Goal: Task Accomplishment & Management: Use online tool/utility

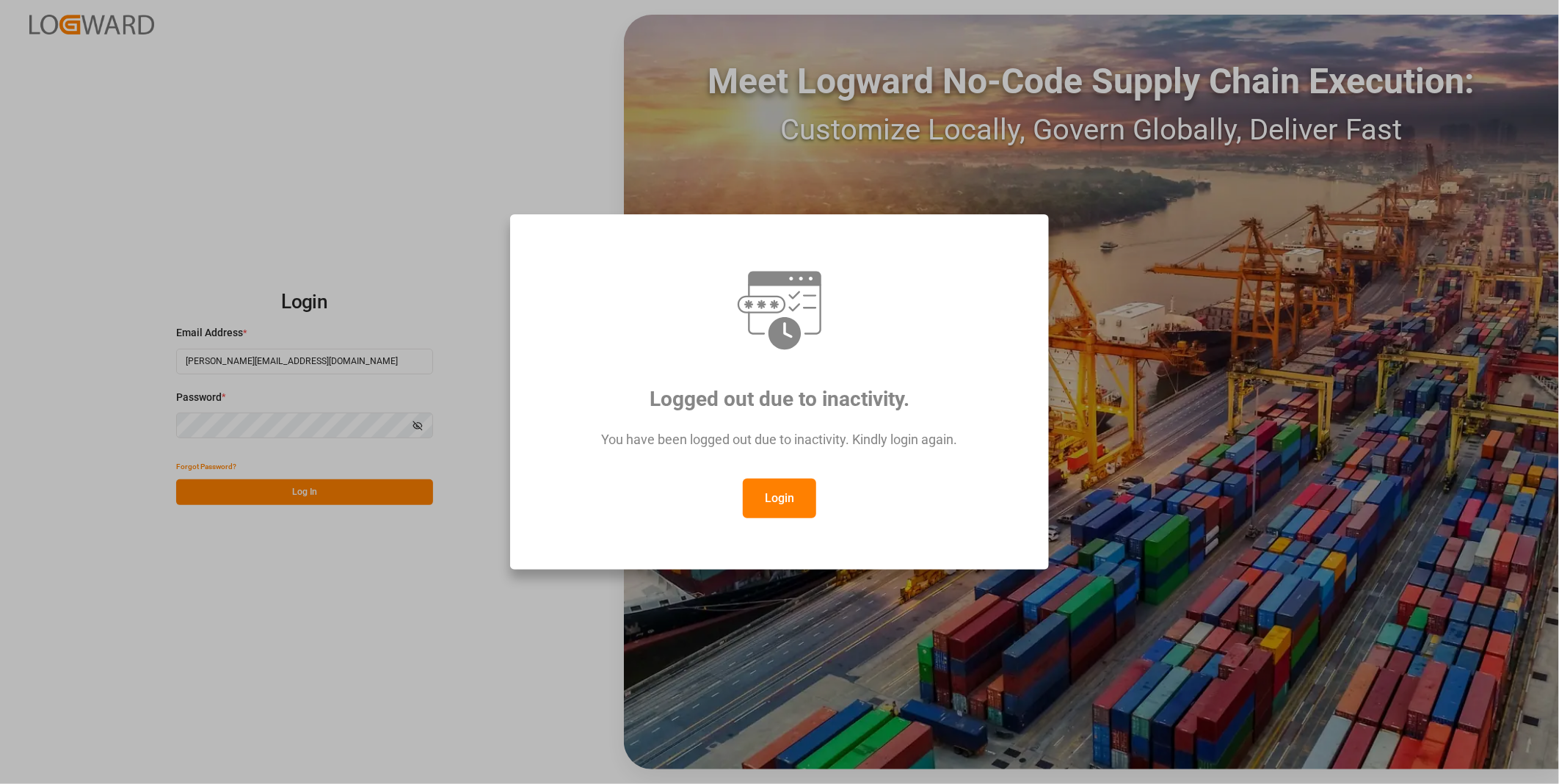
click at [775, 496] on button "Login" at bounding box center [780, 498] width 74 height 40
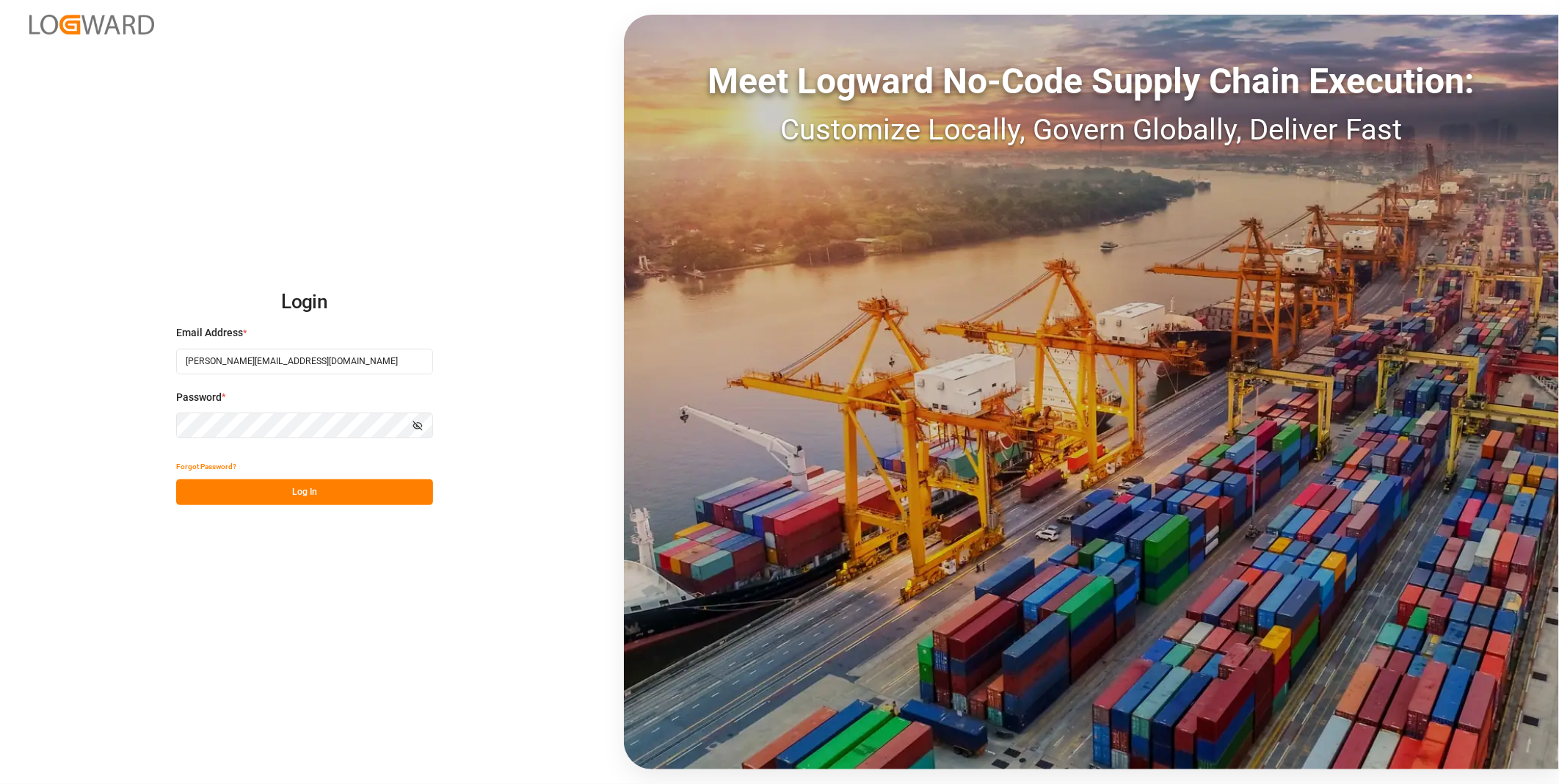
click at [413, 491] on button "Log In" at bounding box center [305, 492] width 257 height 25
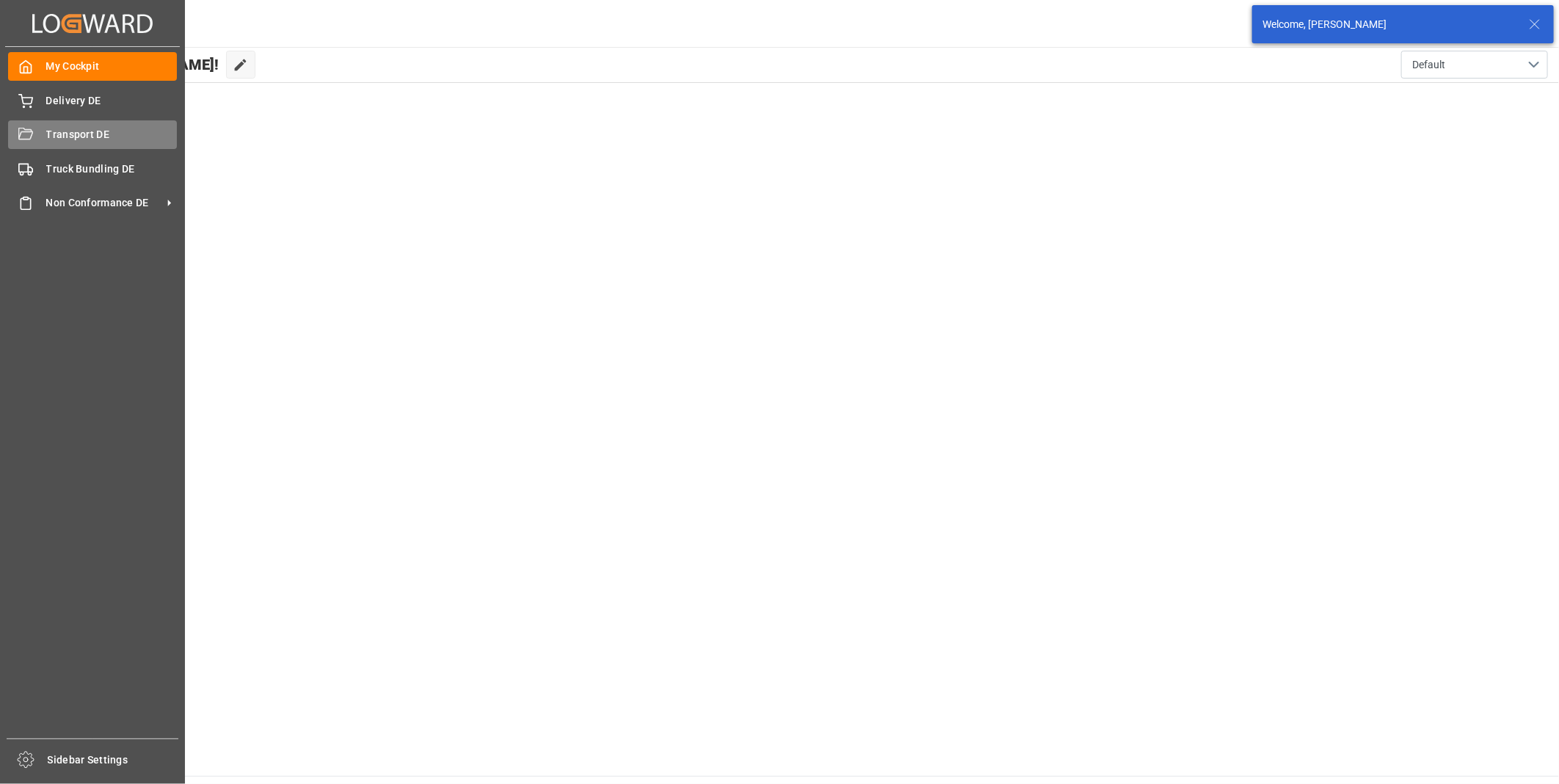
click at [22, 130] on icon at bounding box center [25, 135] width 15 height 15
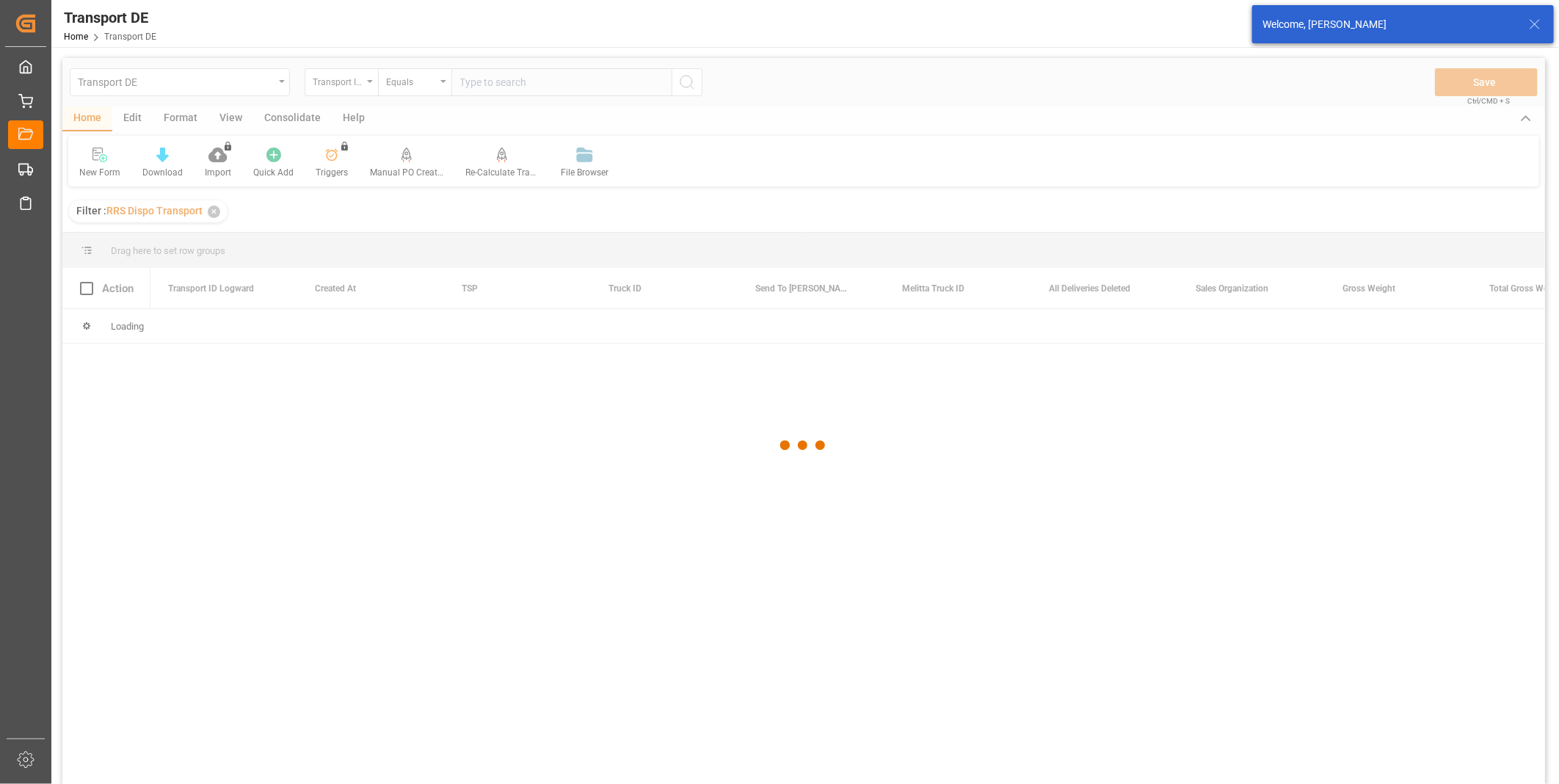
click at [1538, 25] on icon at bounding box center [1534, 24] width 18 height 18
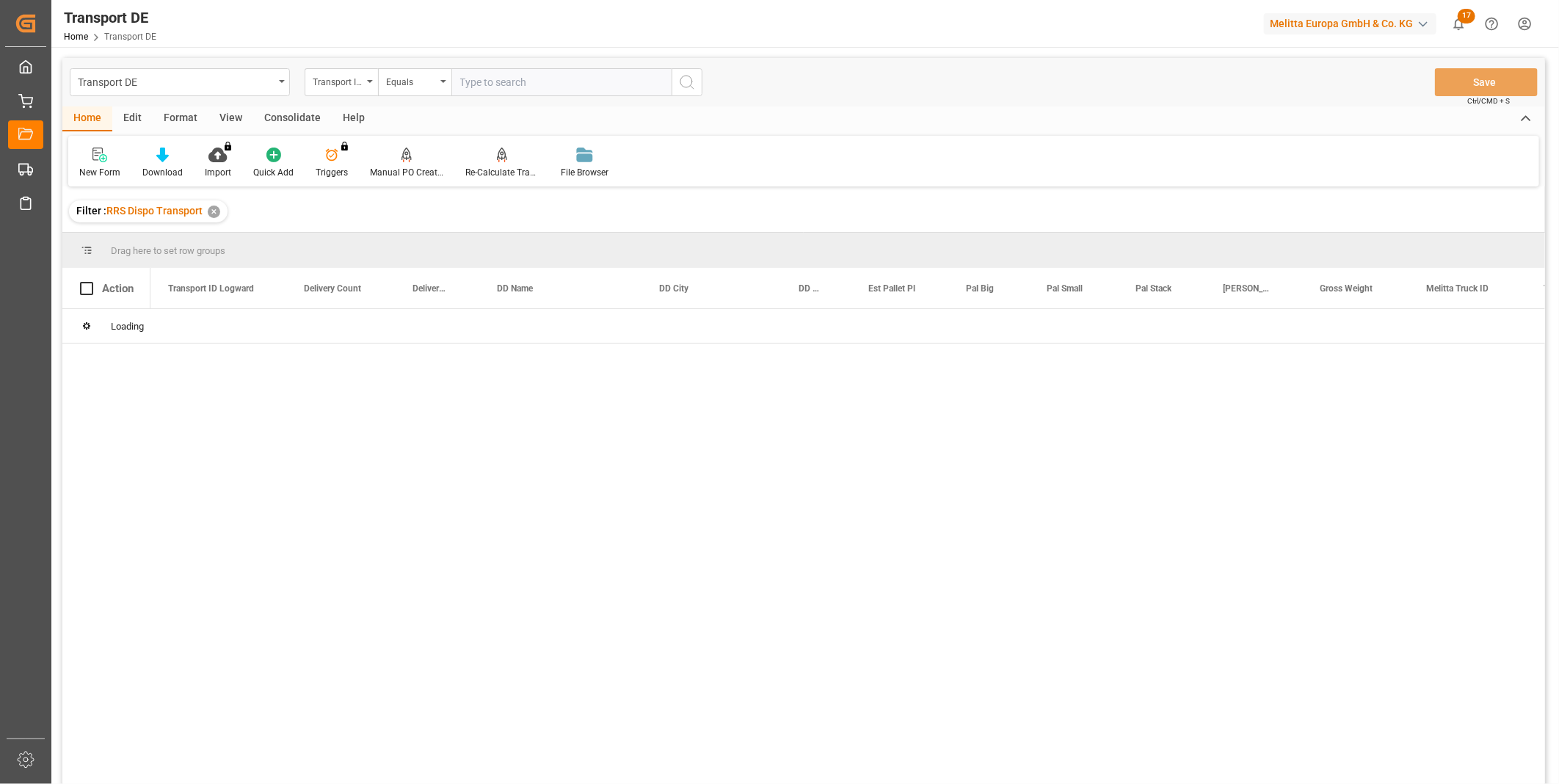
click at [279, 115] on div "Consolidate" at bounding box center [292, 119] width 78 height 25
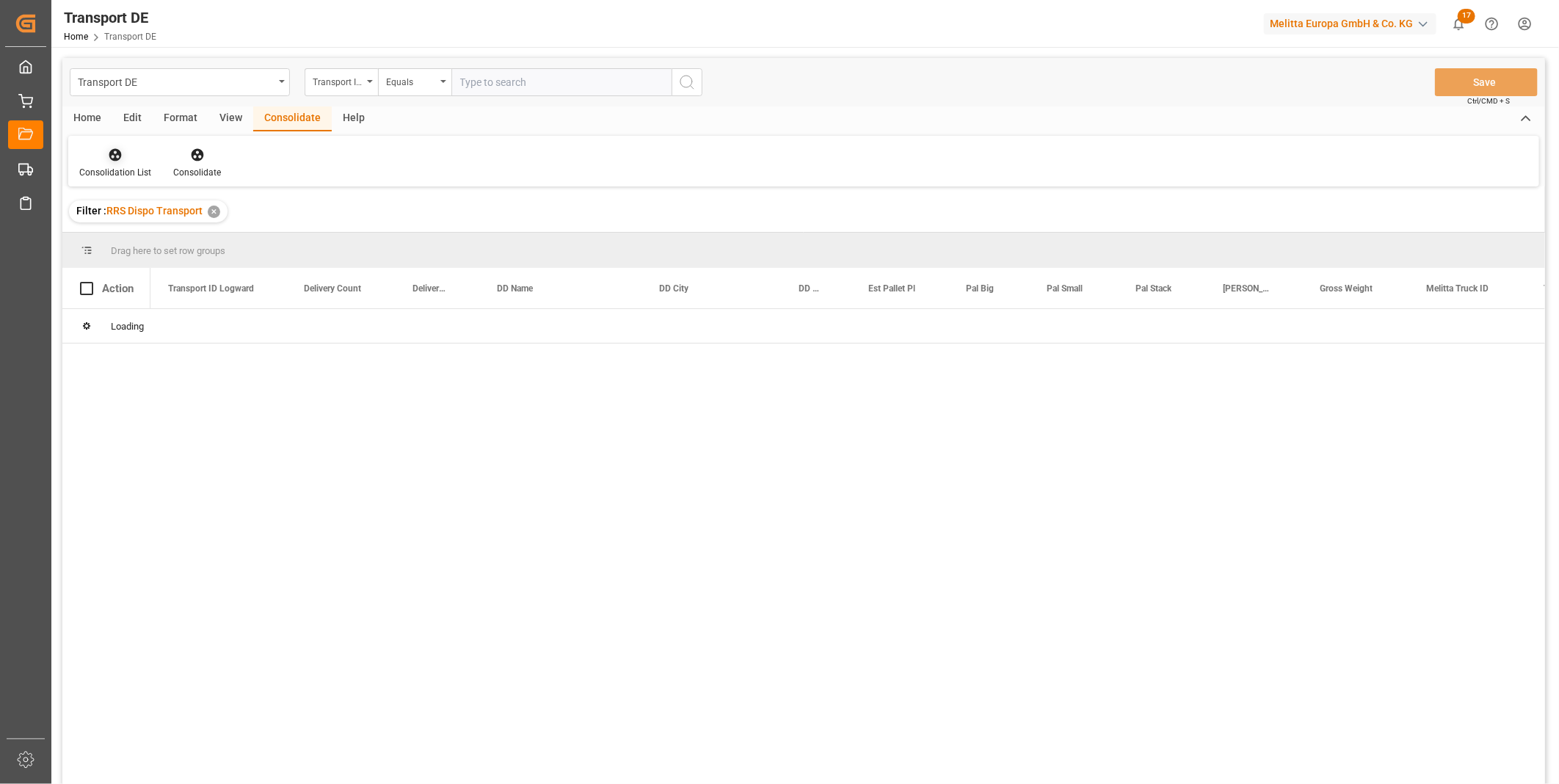
click at [135, 152] on div at bounding box center [115, 155] width 72 height 15
click at [210, 259] on div "Transport DE Transport ID Logward Equals Save Ctrl/CMD + S Home Edit Format Vie…" at bounding box center [803, 440] width 1483 height 765
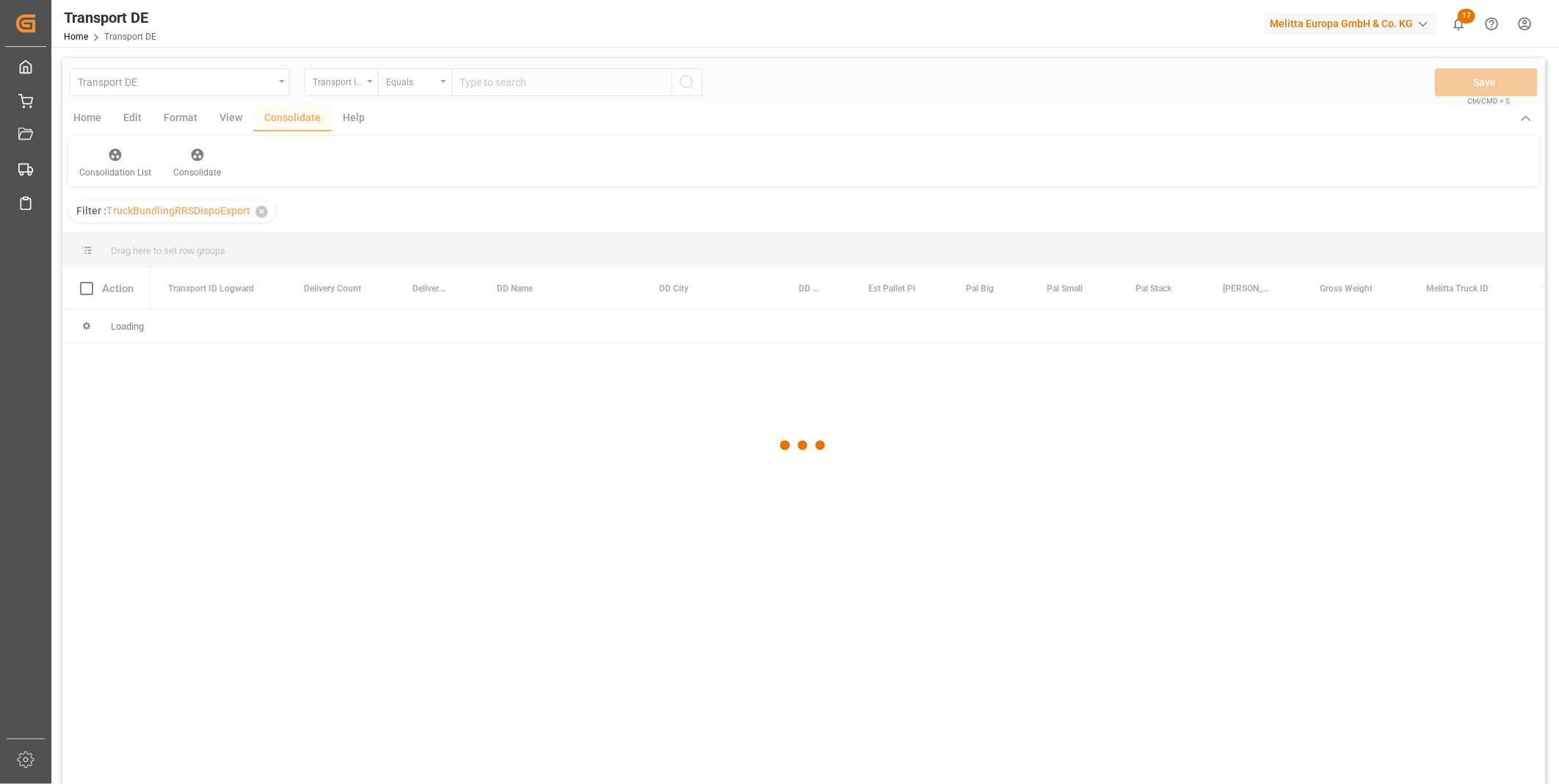
click at [345, 89] on div at bounding box center [803, 444] width 1483 height 775
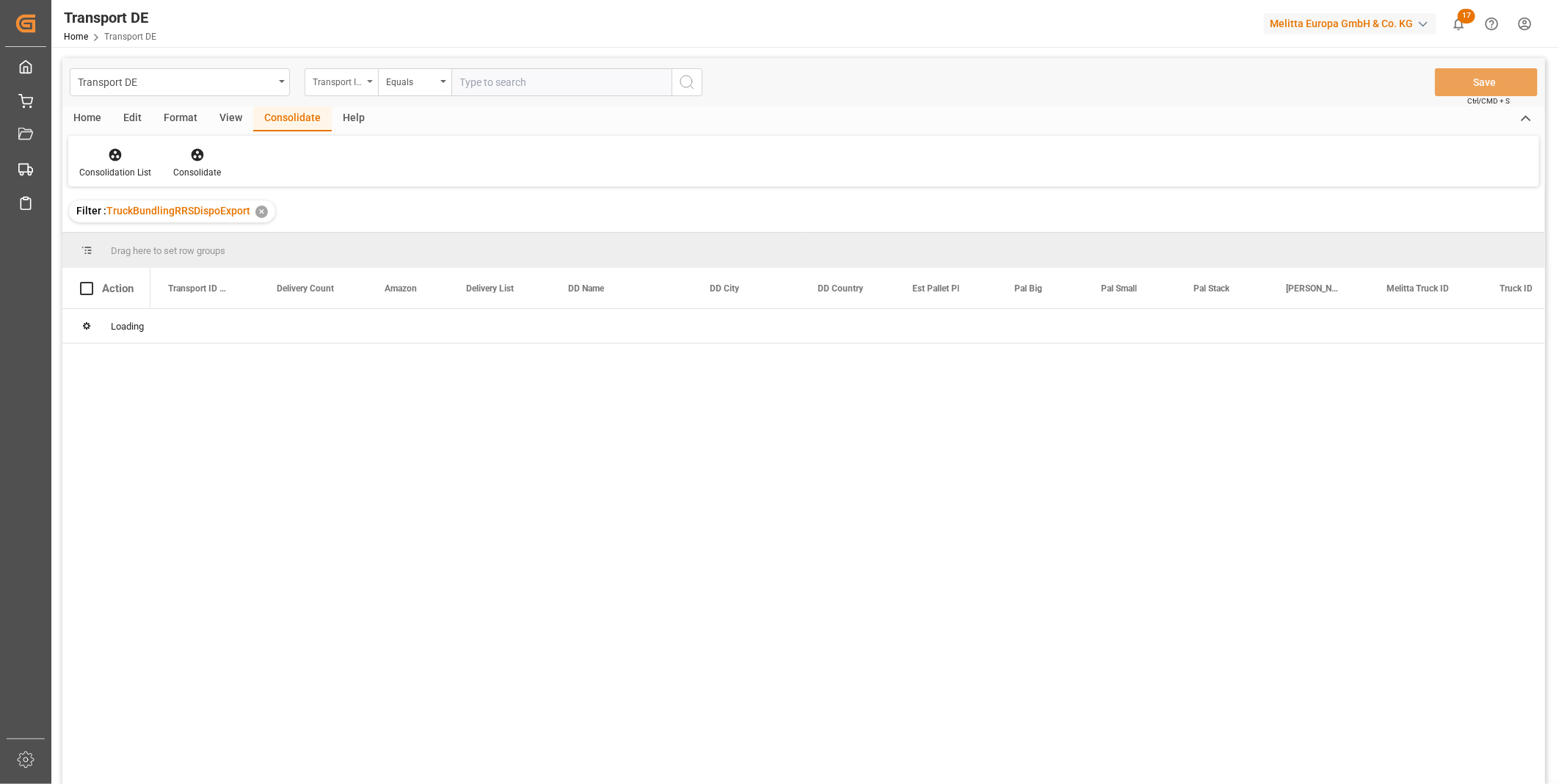
click at [344, 90] on div "Transport ID Logward" at bounding box center [342, 82] width 74 height 28
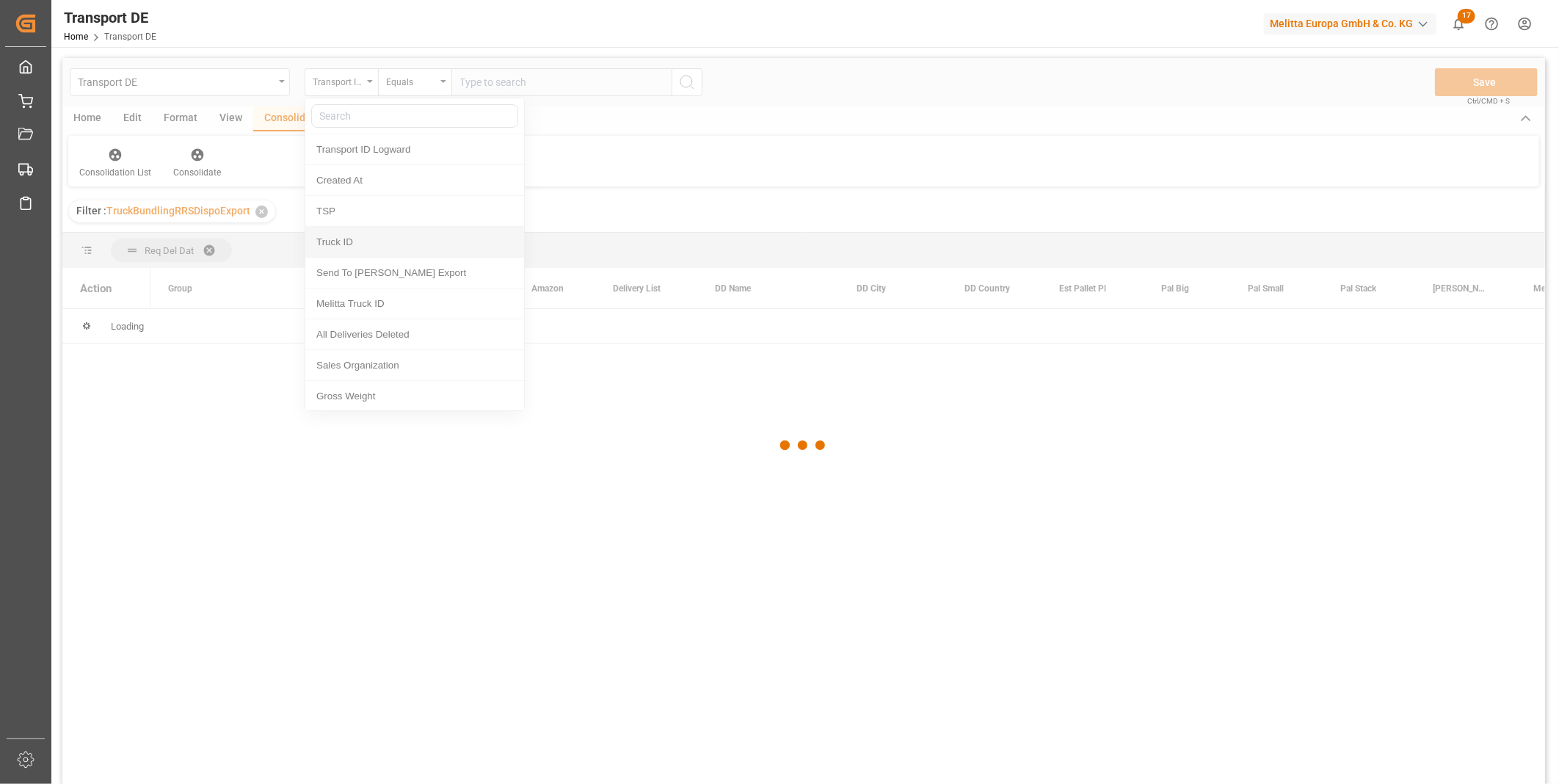
click at [389, 222] on div at bounding box center [803, 444] width 1483 height 775
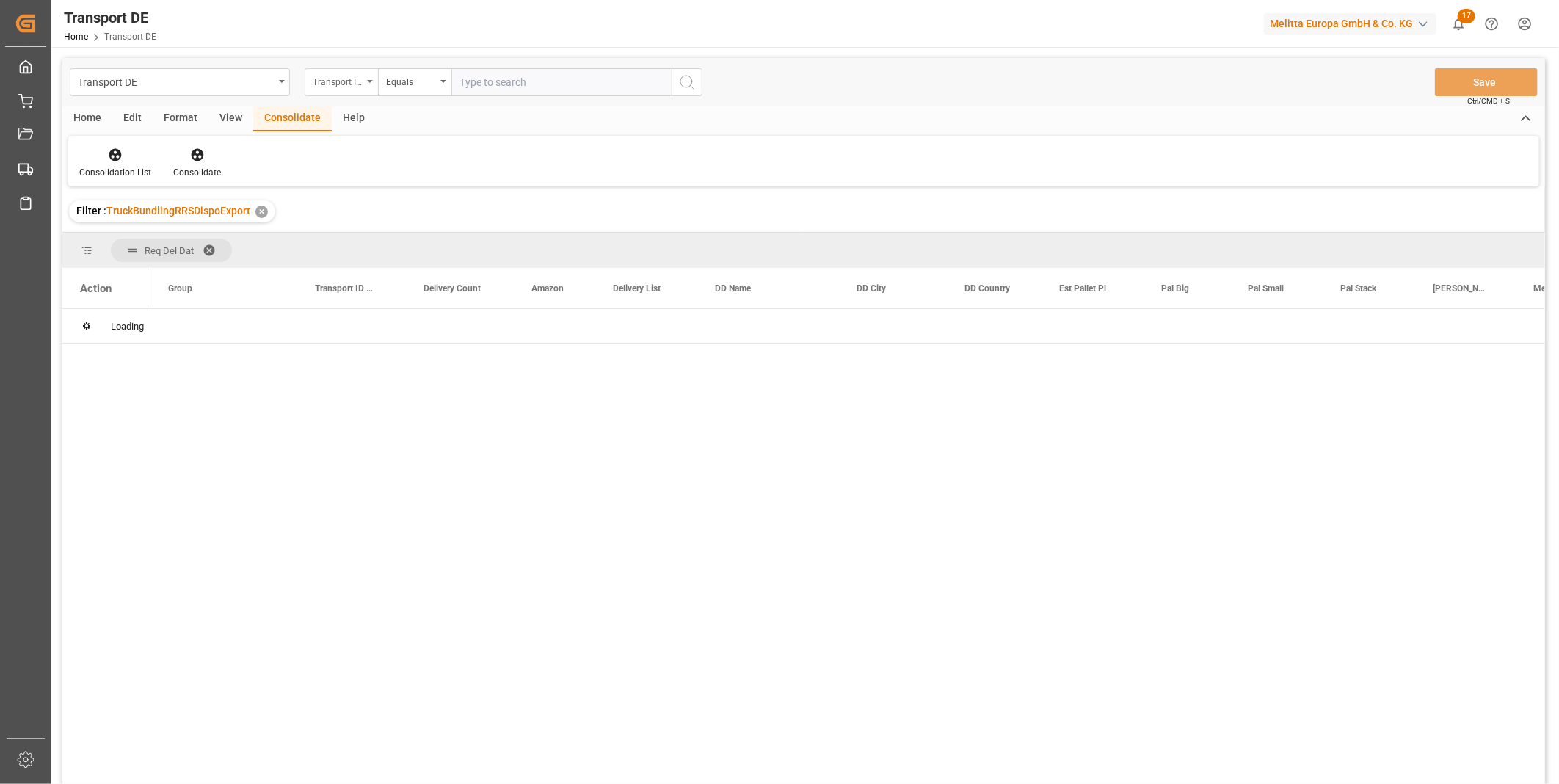
click at [336, 78] on div "Transport ID Logward" at bounding box center [337, 80] width 50 height 17
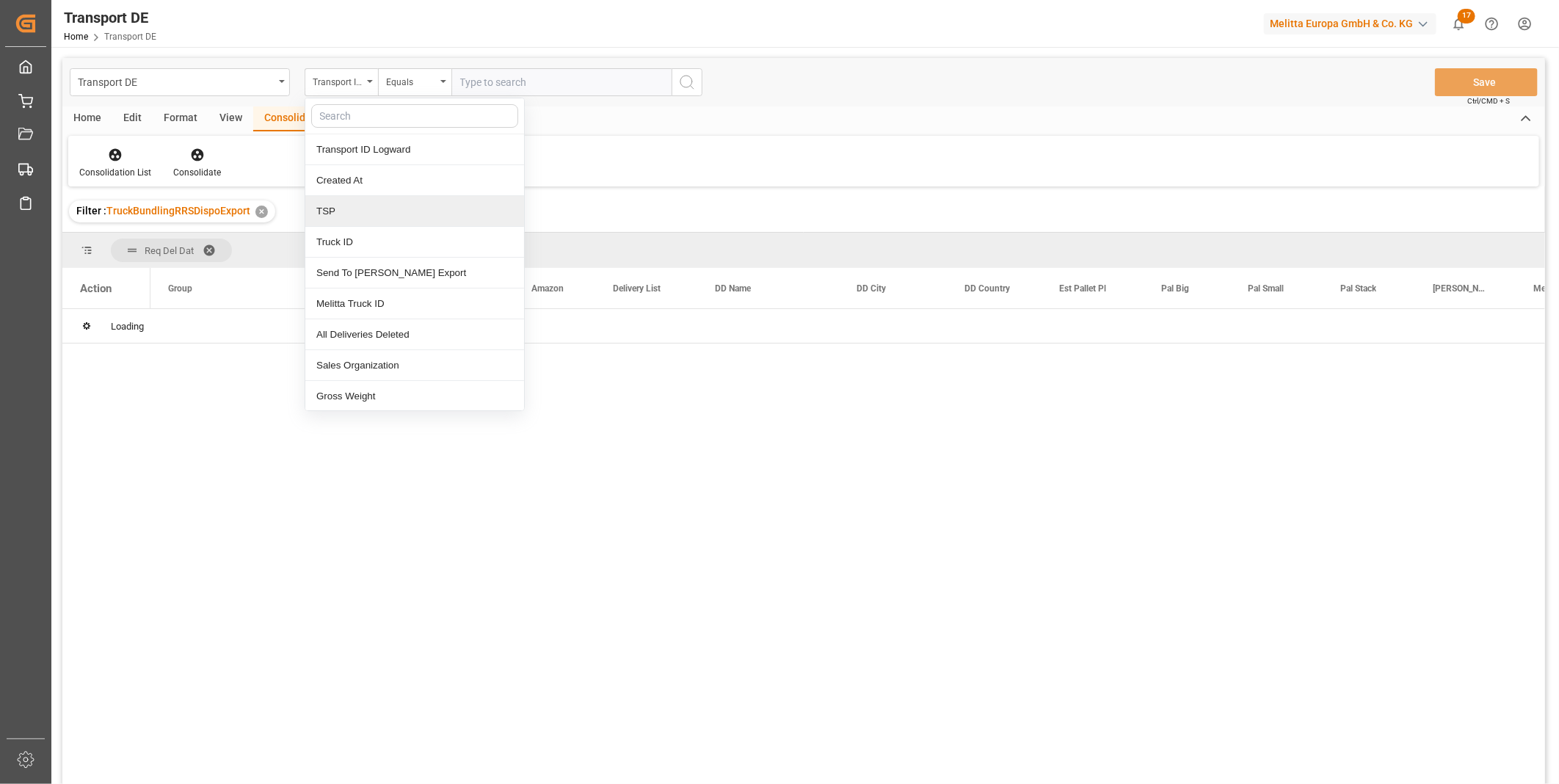
click at [326, 196] on div "TSP" at bounding box center [415, 211] width 219 height 31
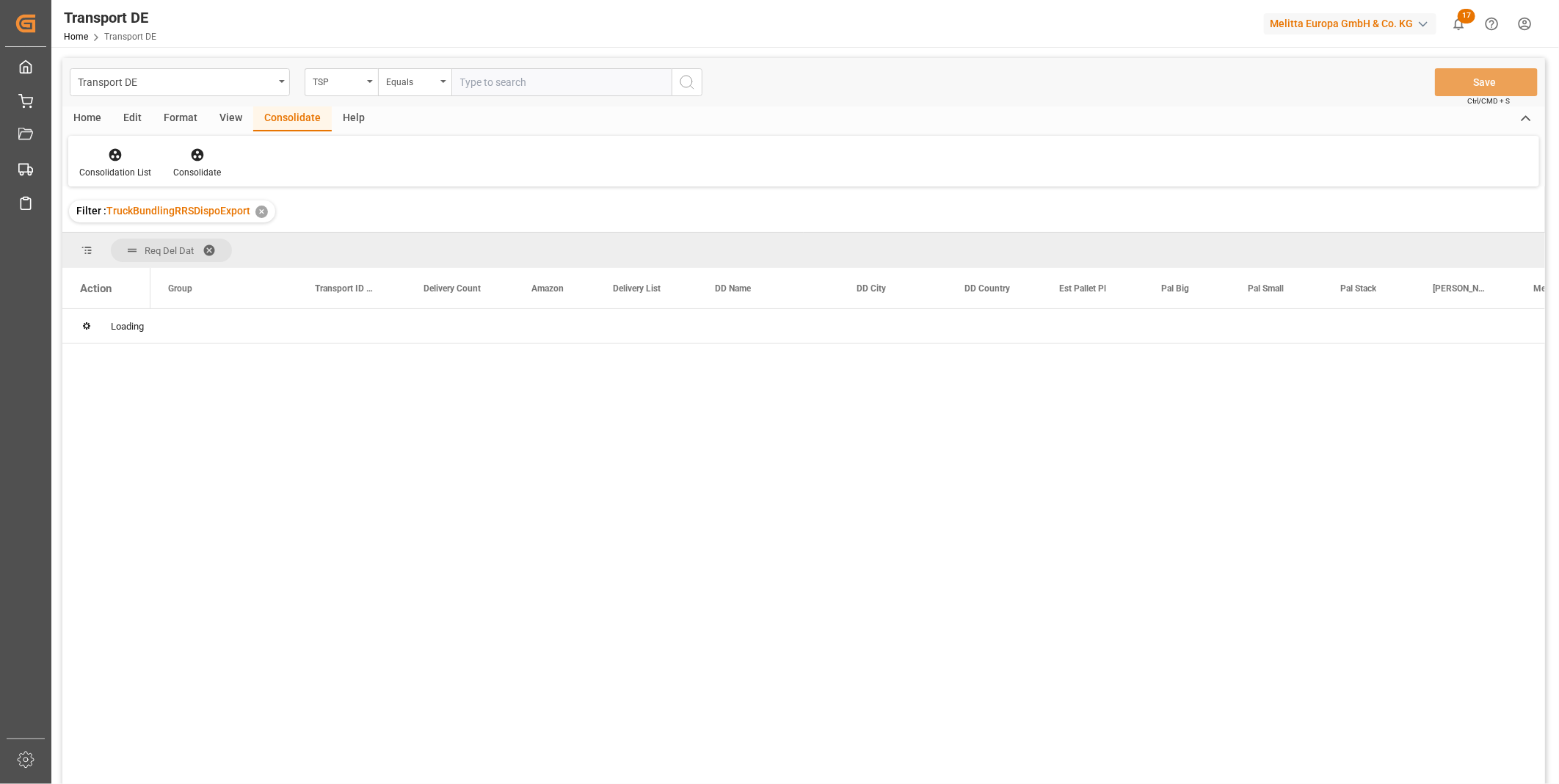
click at [407, 61] on div "Transport DE TSP Equals Save Ctrl/CMD + S" at bounding box center [803, 81] width 1483 height 48
click at [407, 75] on div "Equals" at bounding box center [411, 80] width 50 height 17
click at [422, 242] on div "Starts with" at bounding box center [488, 242] width 219 height 31
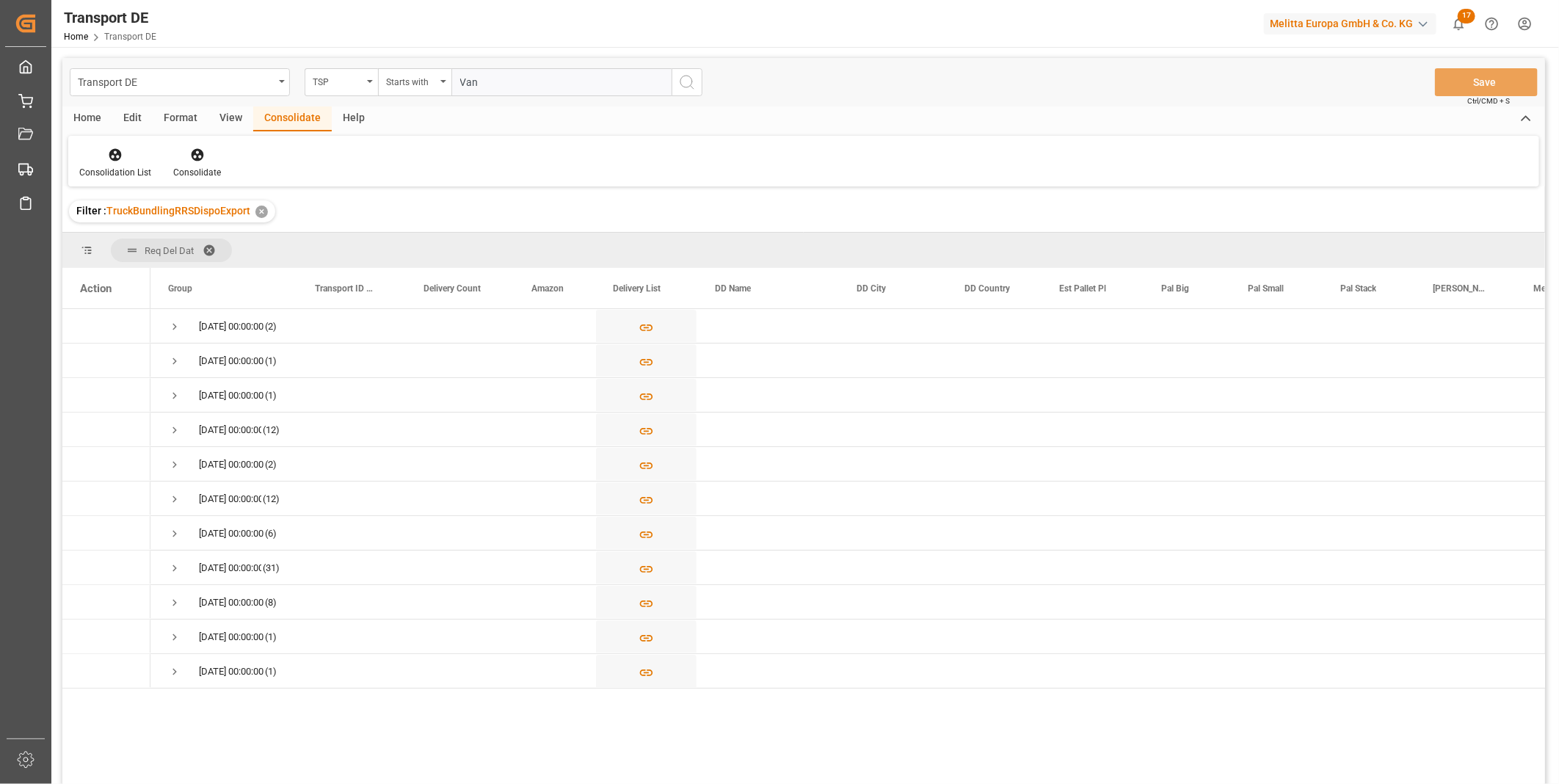
type input "Van r"
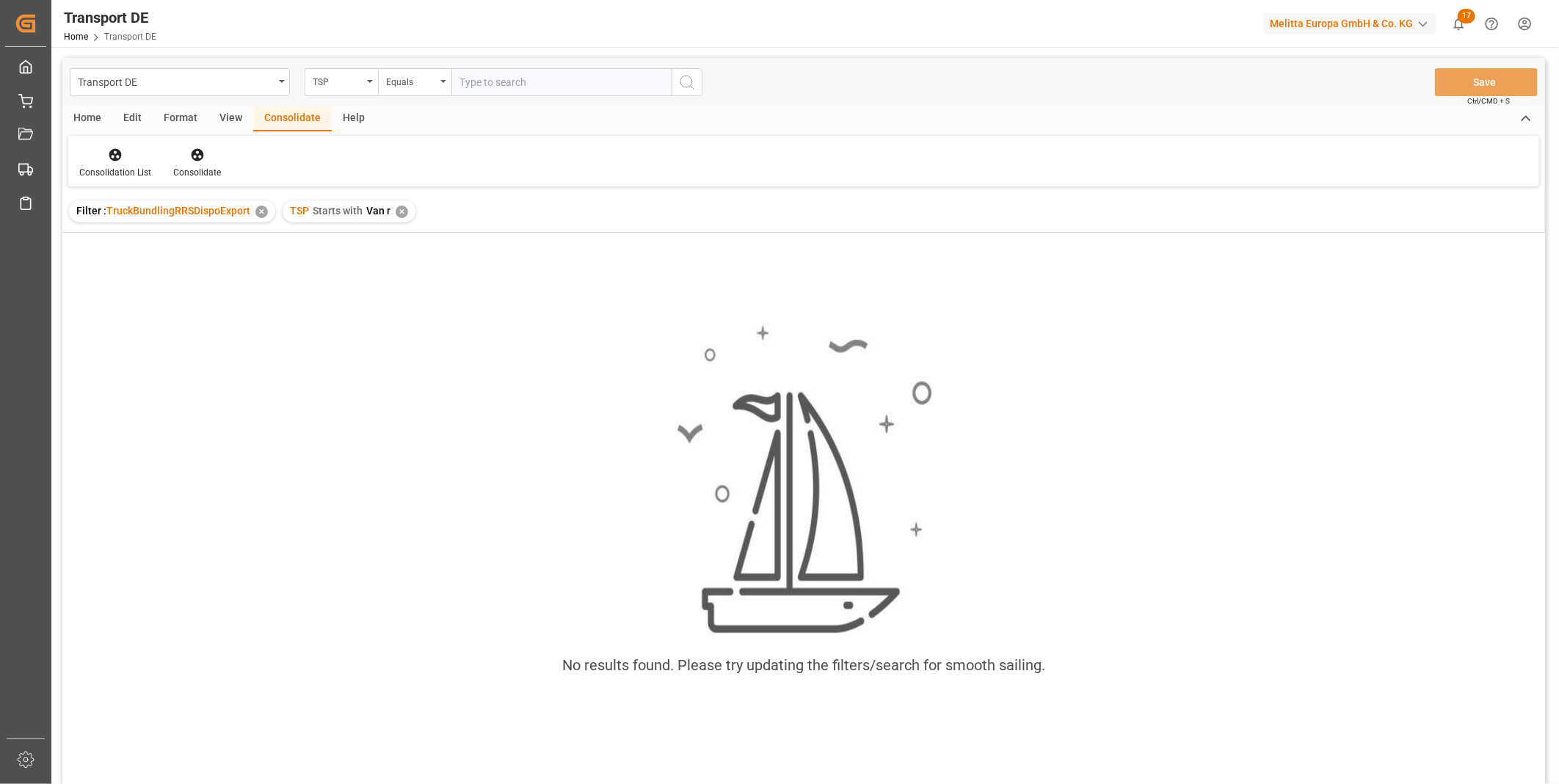
click at [396, 216] on div "✕" at bounding box center [401, 211] width 12 height 12
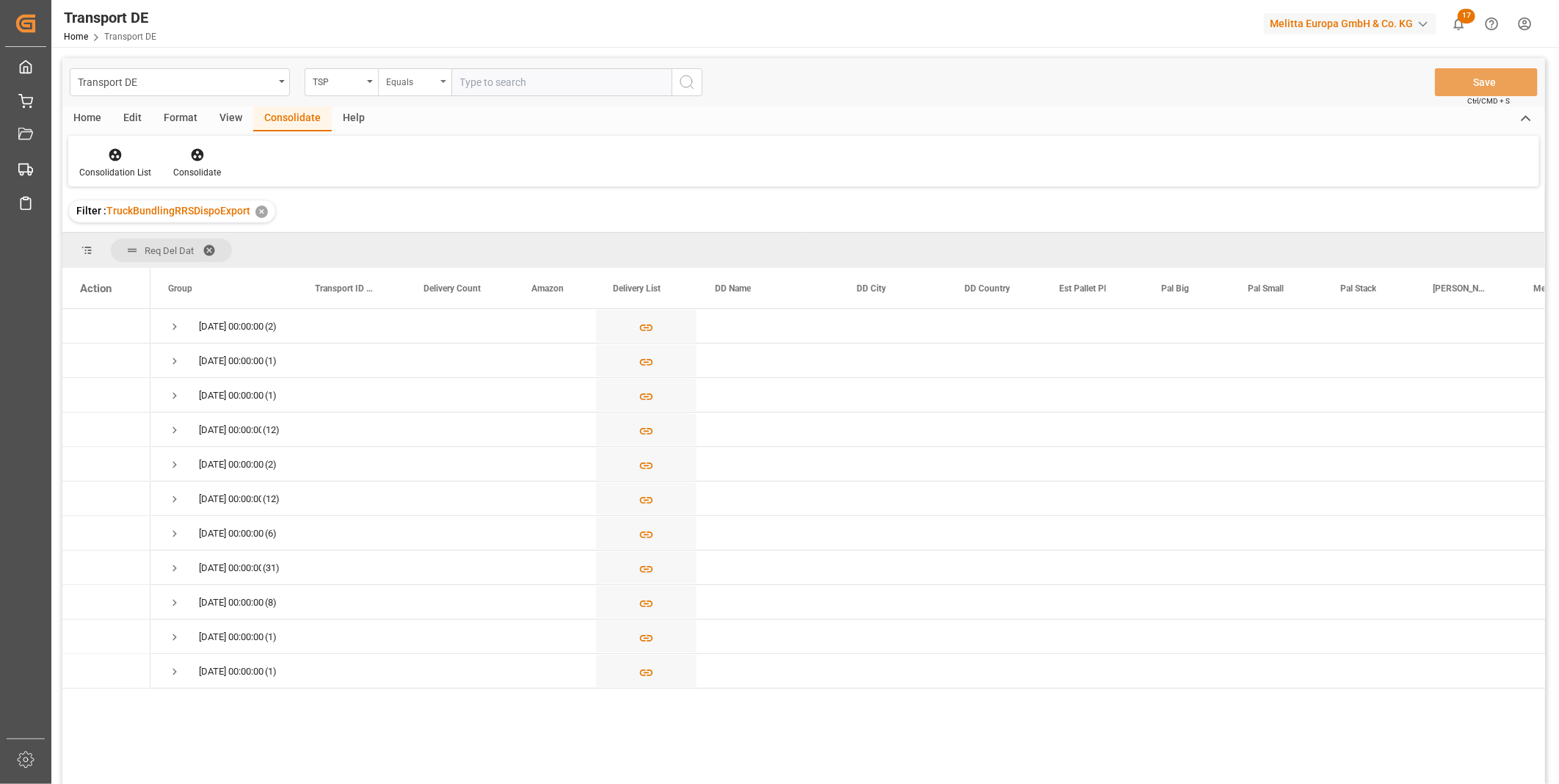
click at [435, 82] on div "Equals" at bounding box center [411, 80] width 50 height 17
click at [452, 237] on div "Starts with" at bounding box center [488, 242] width 219 height 31
type input "Van R"
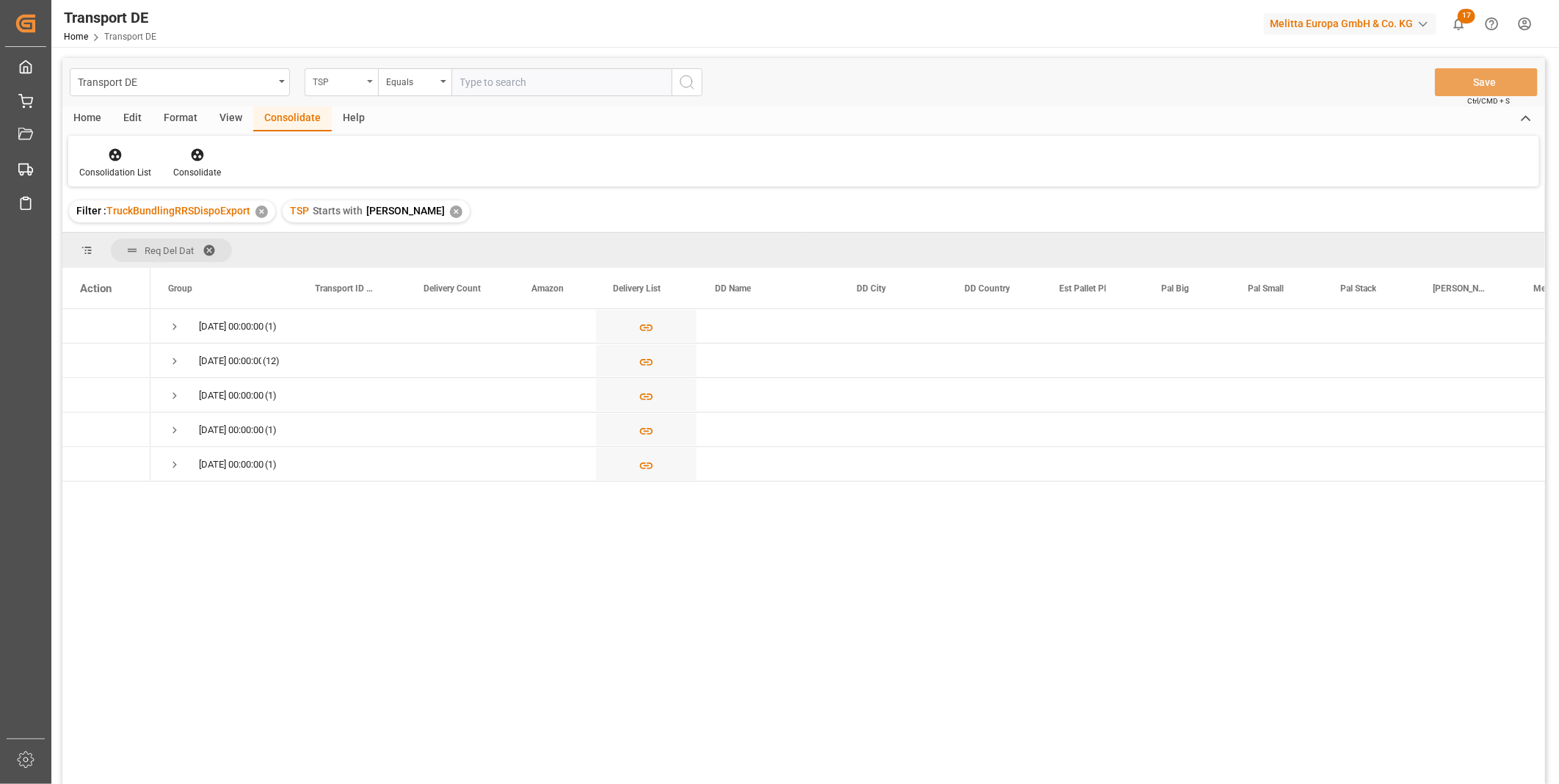
click at [358, 79] on div "TSP" at bounding box center [337, 80] width 50 height 17
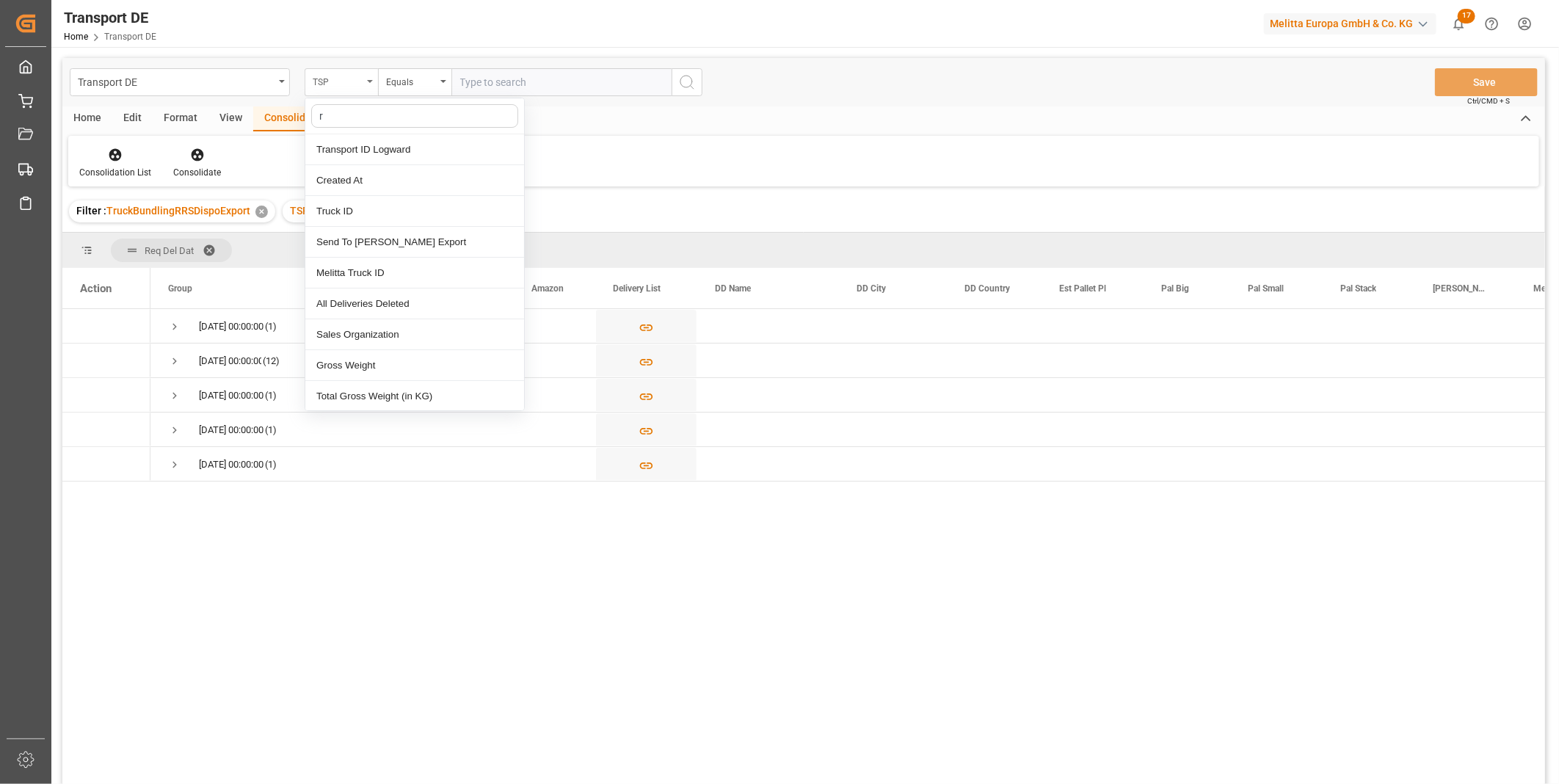
type input "re"
click at [360, 215] on div "Req Del Dat" at bounding box center [415, 211] width 219 height 31
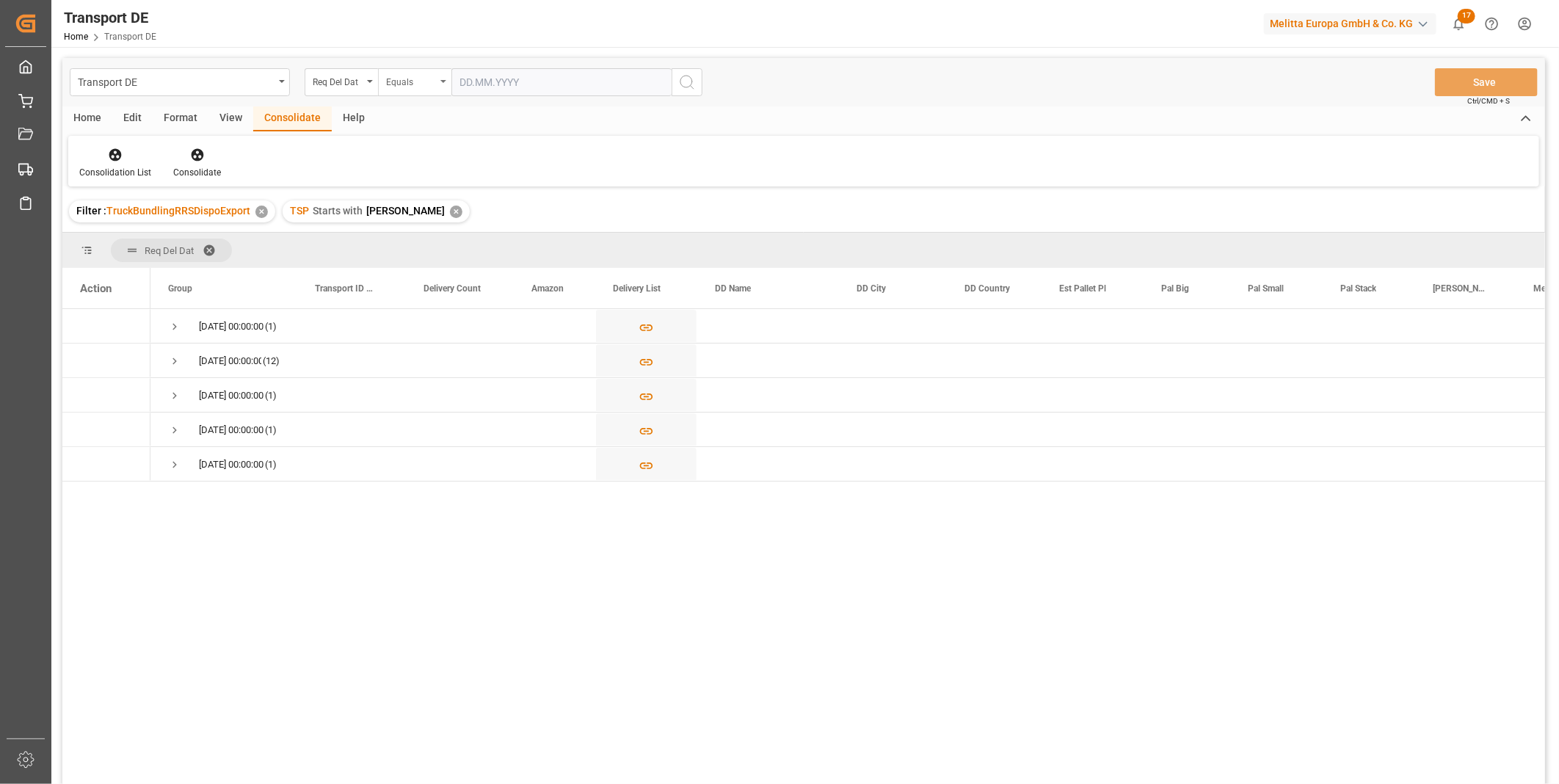
click at [430, 85] on div "Equals" at bounding box center [411, 80] width 50 height 17
click at [421, 268] on div "In range" at bounding box center [488, 273] width 219 height 31
click at [497, 72] on input "text" at bounding box center [506, 82] width 110 height 28
click at [478, 200] on div "8" at bounding box center [470, 200] width 18 height 18
type input "[DATE]"
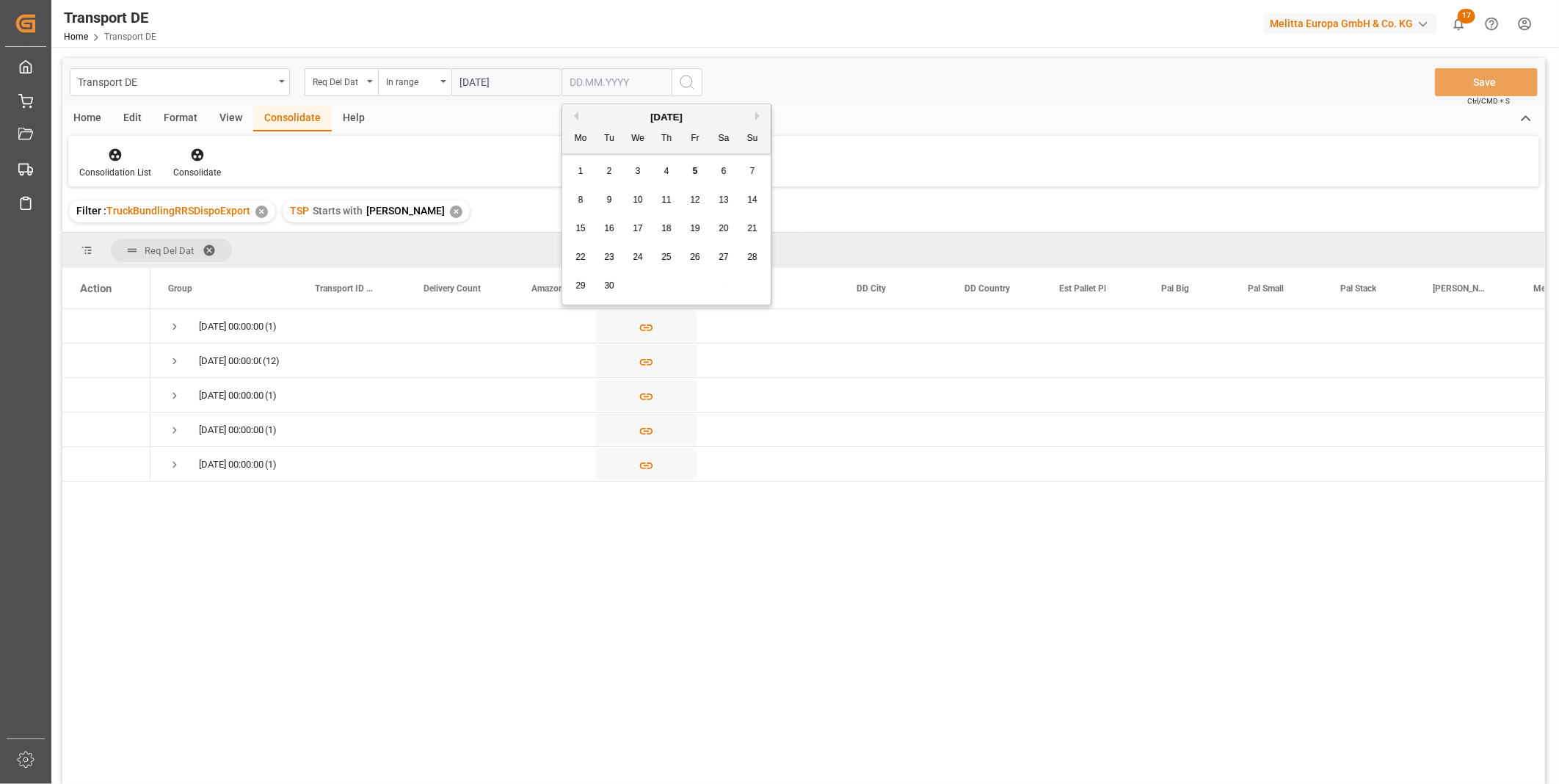
click at [647, 71] on input "text" at bounding box center [616, 82] width 110 height 28
click at [610, 196] on span "9" at bounding box center [609, 199] width 5 height 10
type input "[DATE]"
click at [690, 85] on circle "search button" at bounding box center [686, 81] width 11 height 11
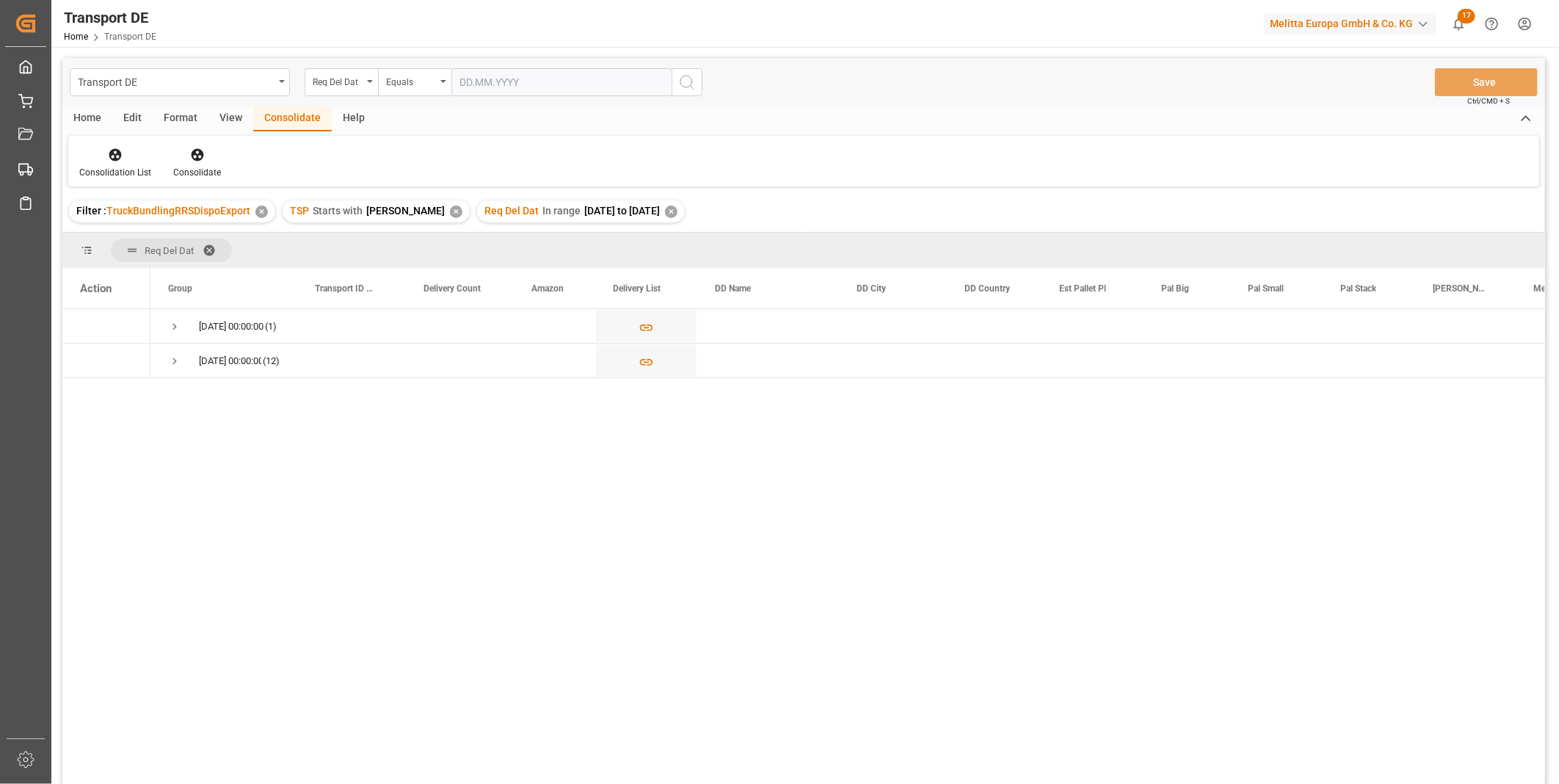
click at [101, 125] on div "Home" at bounding box center [87, 119] width 50 height 25
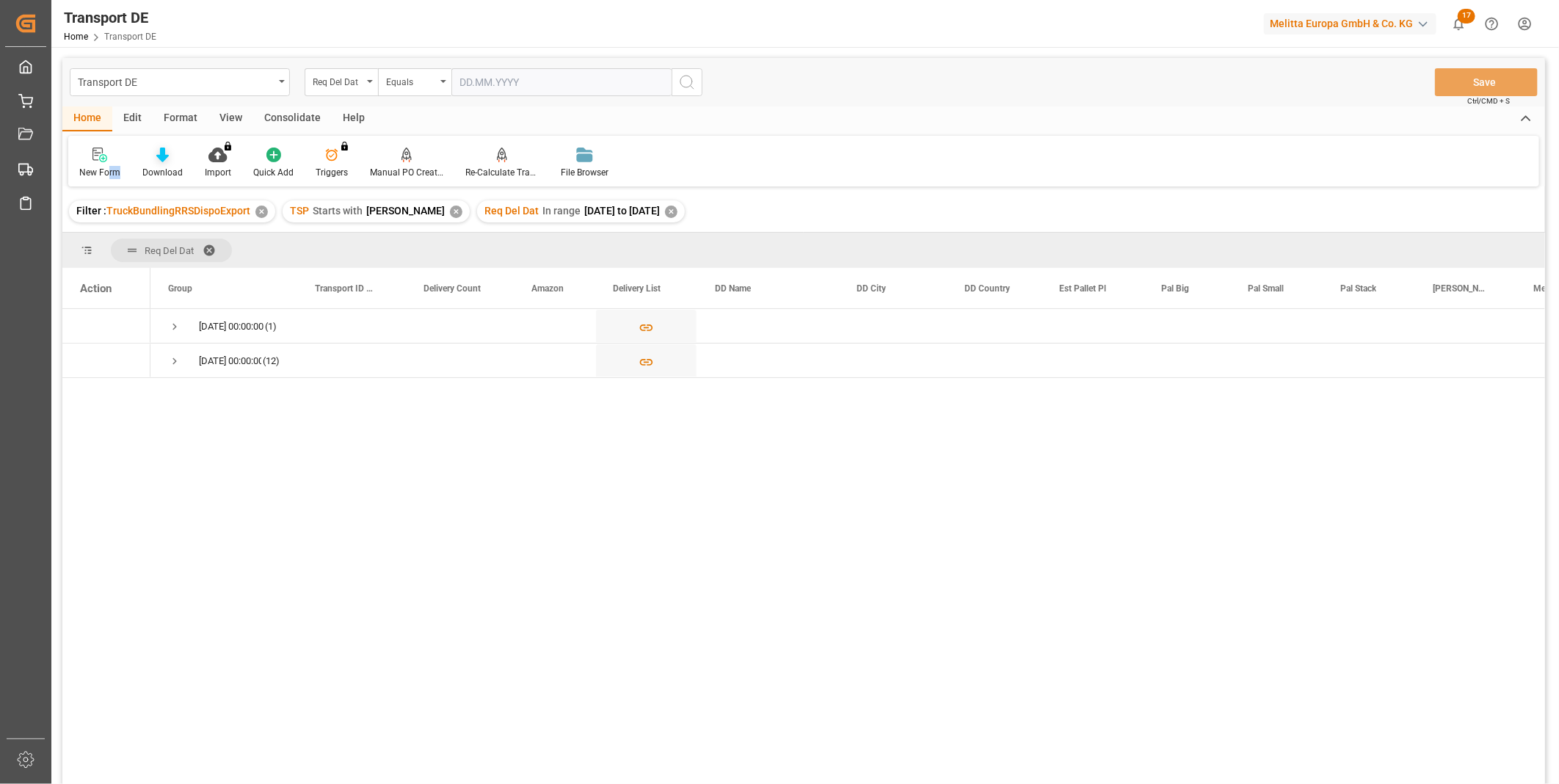
drag, startPoint x: 107, startPoint y: 169, endPoint x: 158, endPoint y: 159, distance: 52.0
click at [158, 159] on div "New Form Download Import You don't have permission for this feature. Contact ad…" at bounding box center [803, 161] width 1471 height 51
click at [691, 101] on div "Transport DE Req Del Dat Equals Save Ctrl/CMD + S" at bounding box center [803, 81] width 1483 height 48
click at [162, 177] on div "Download" at bounding box center [162, 173] width 41 height 13
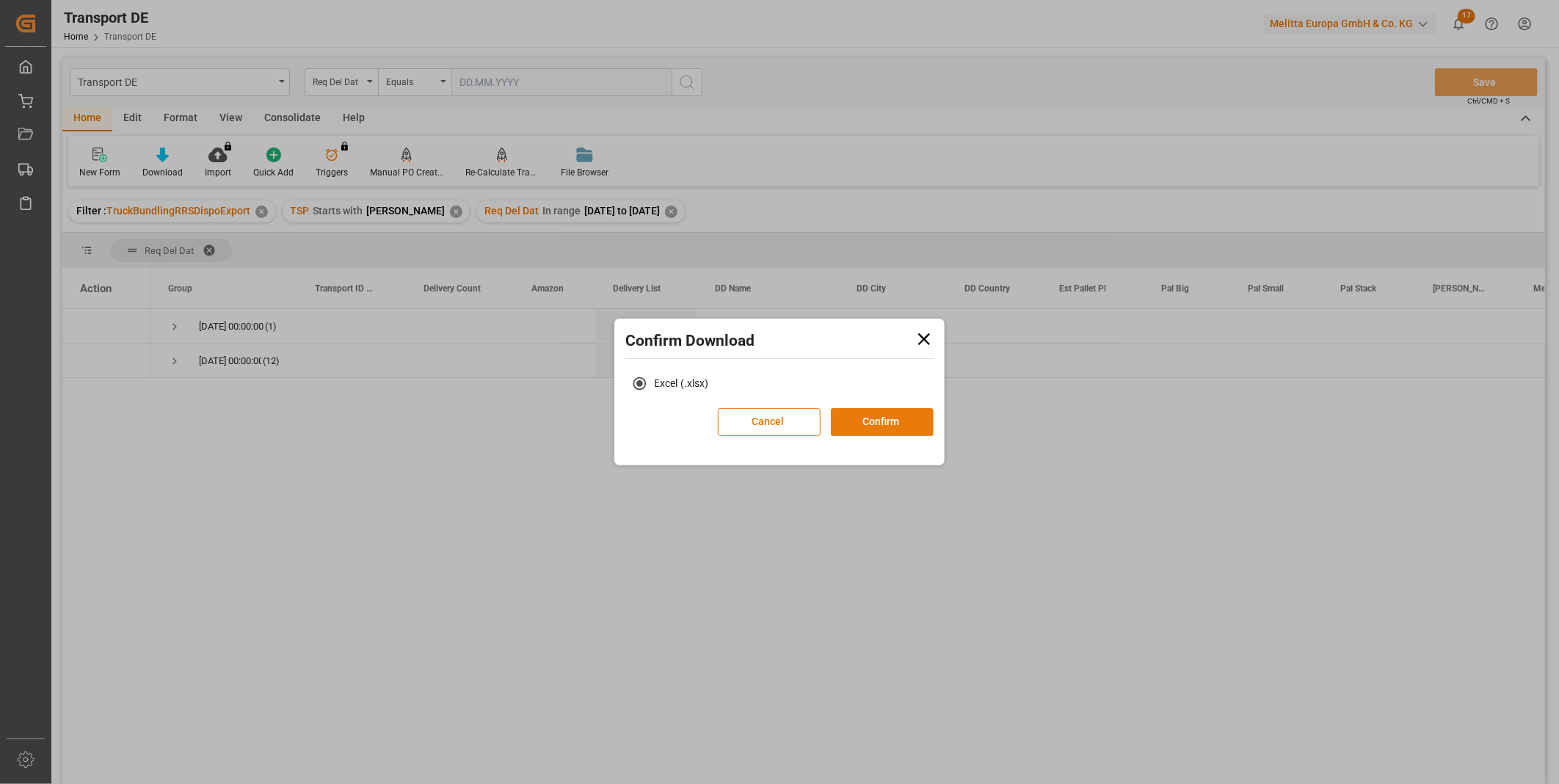
click at [869, 424] on button "Confirm" at bounding box center [882, 422] width 103 height 28
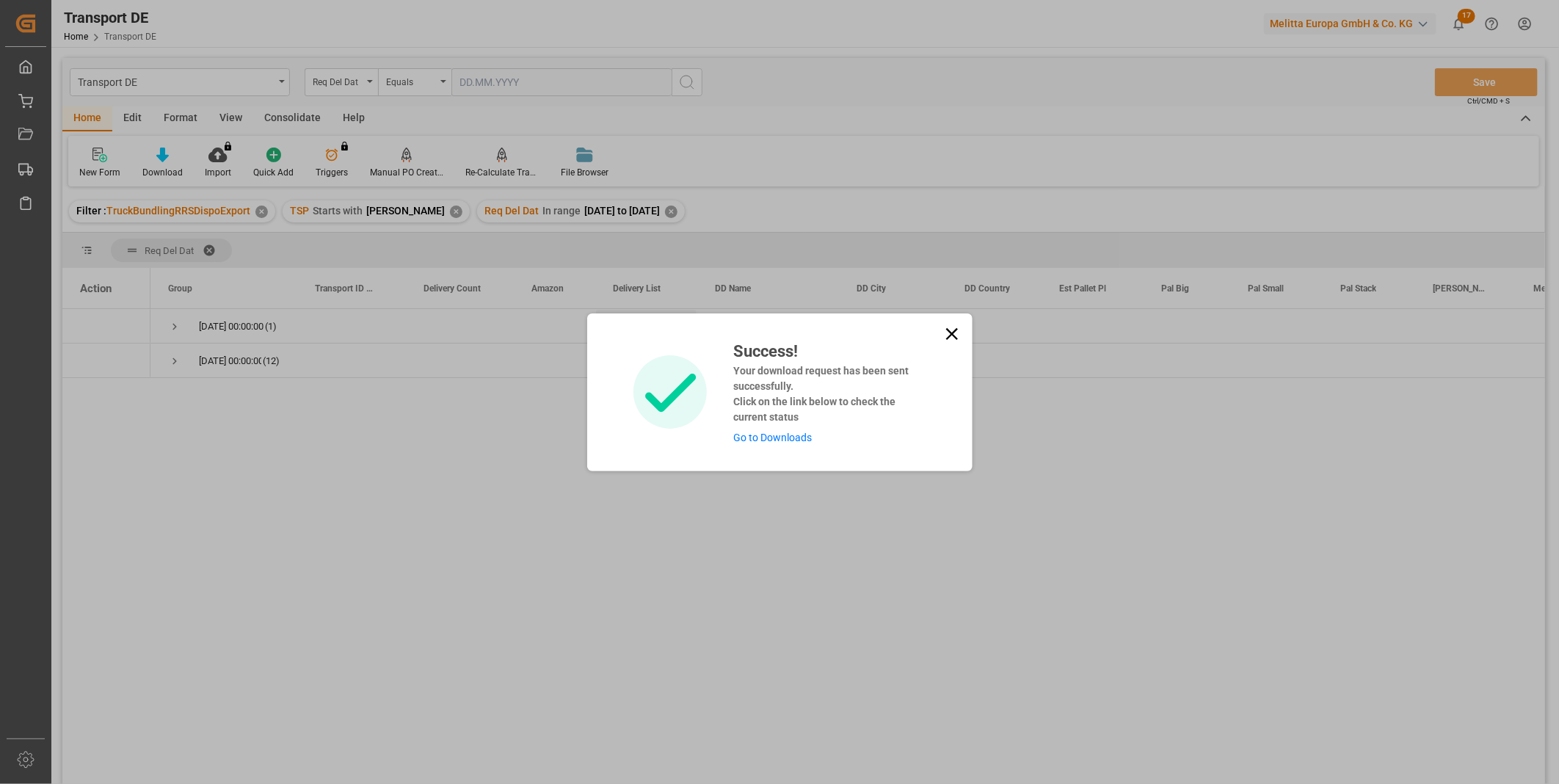
click at [950, 333] on icon at bounding box center [951, 333] width 11 height 11
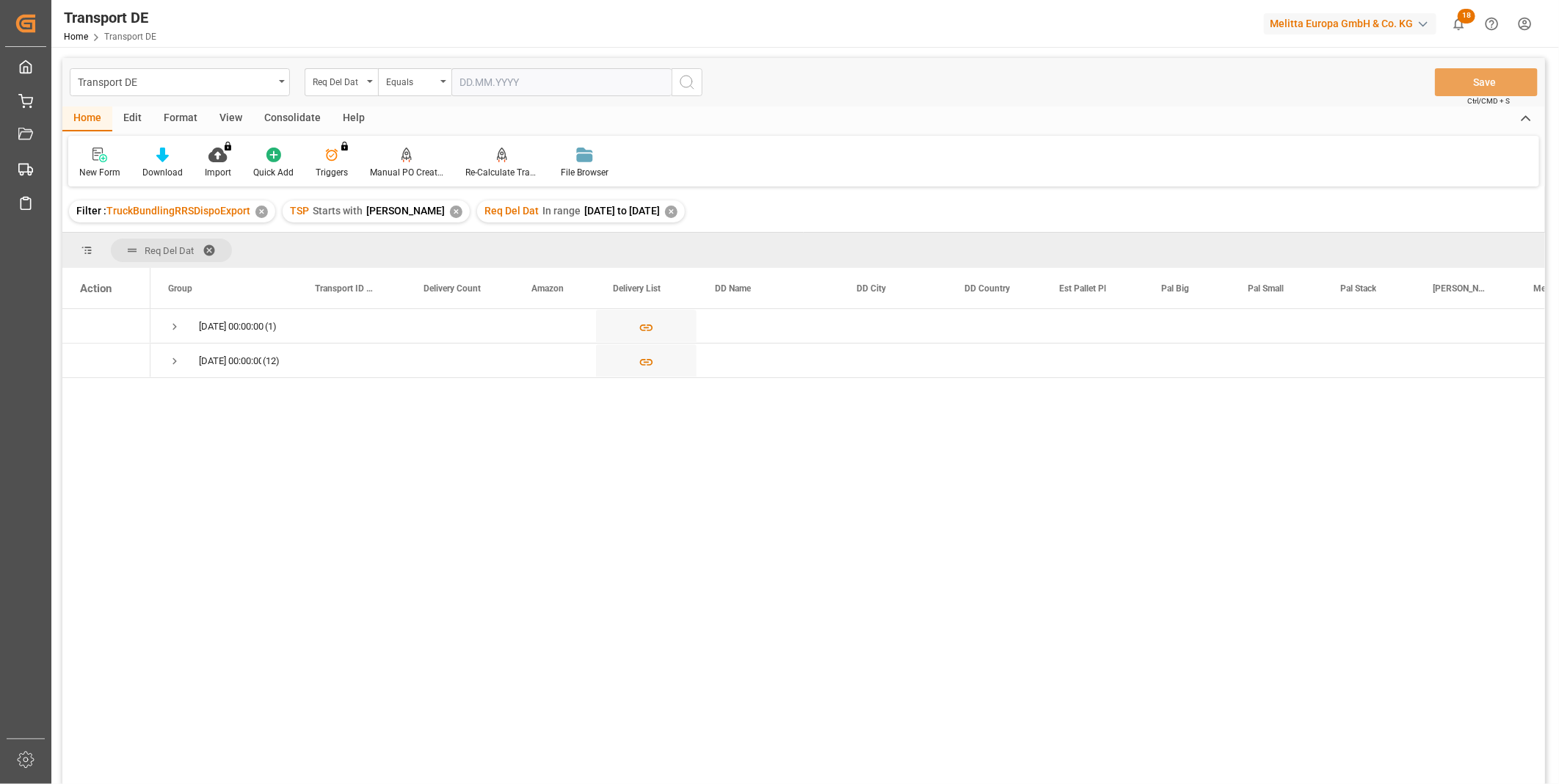
click at [282, 108] on div "Consolidate" at bounding box center [292, 119] width 78 height 25
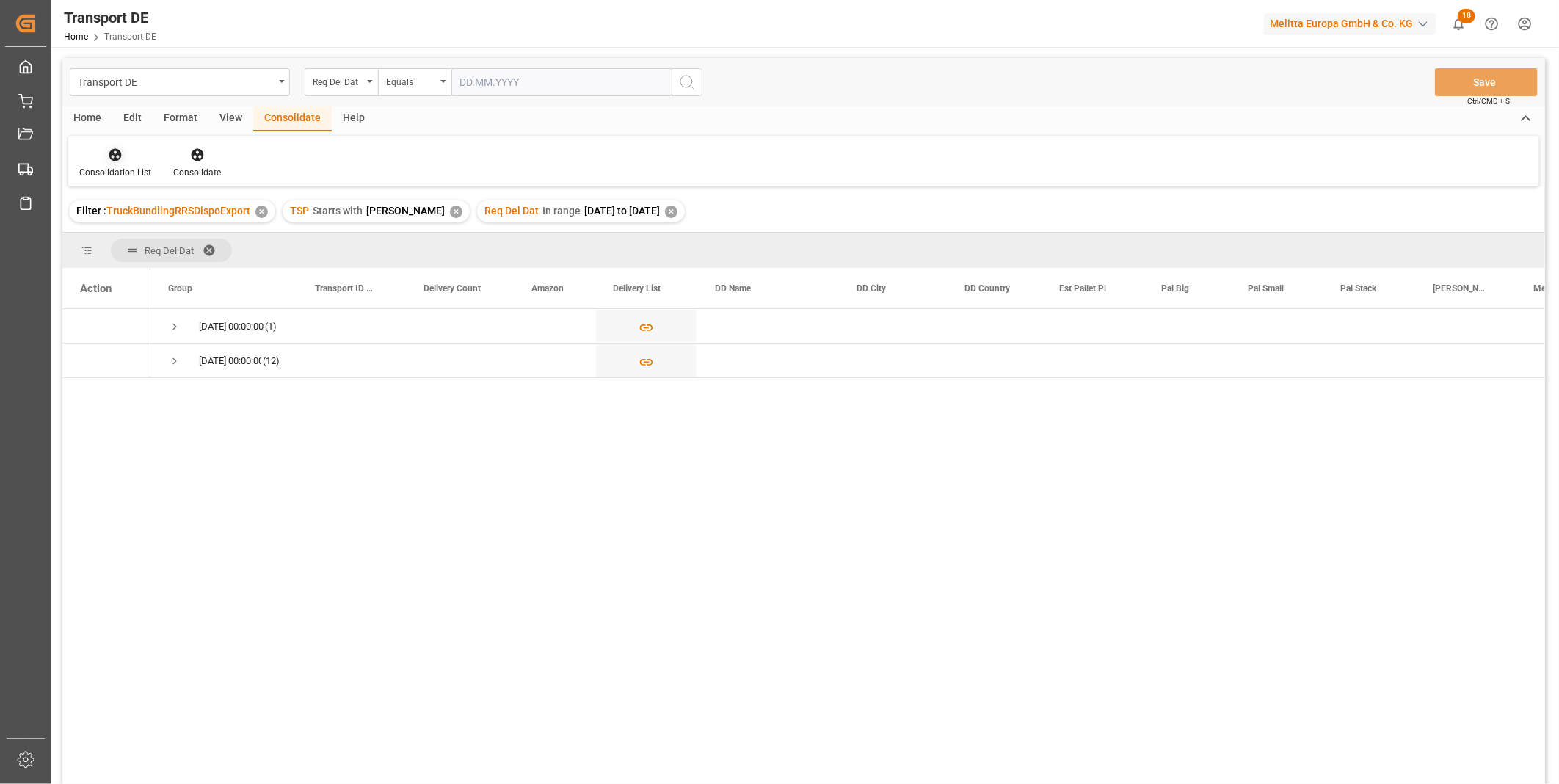
click at [126, 163] on div "Consolidation List" at bounding box center [115, 163] width 94 height 32
click at [167, 274] on div "Truck Bundling RRS Dispo Export" at bounding box center [167, 267] width 153 height 15
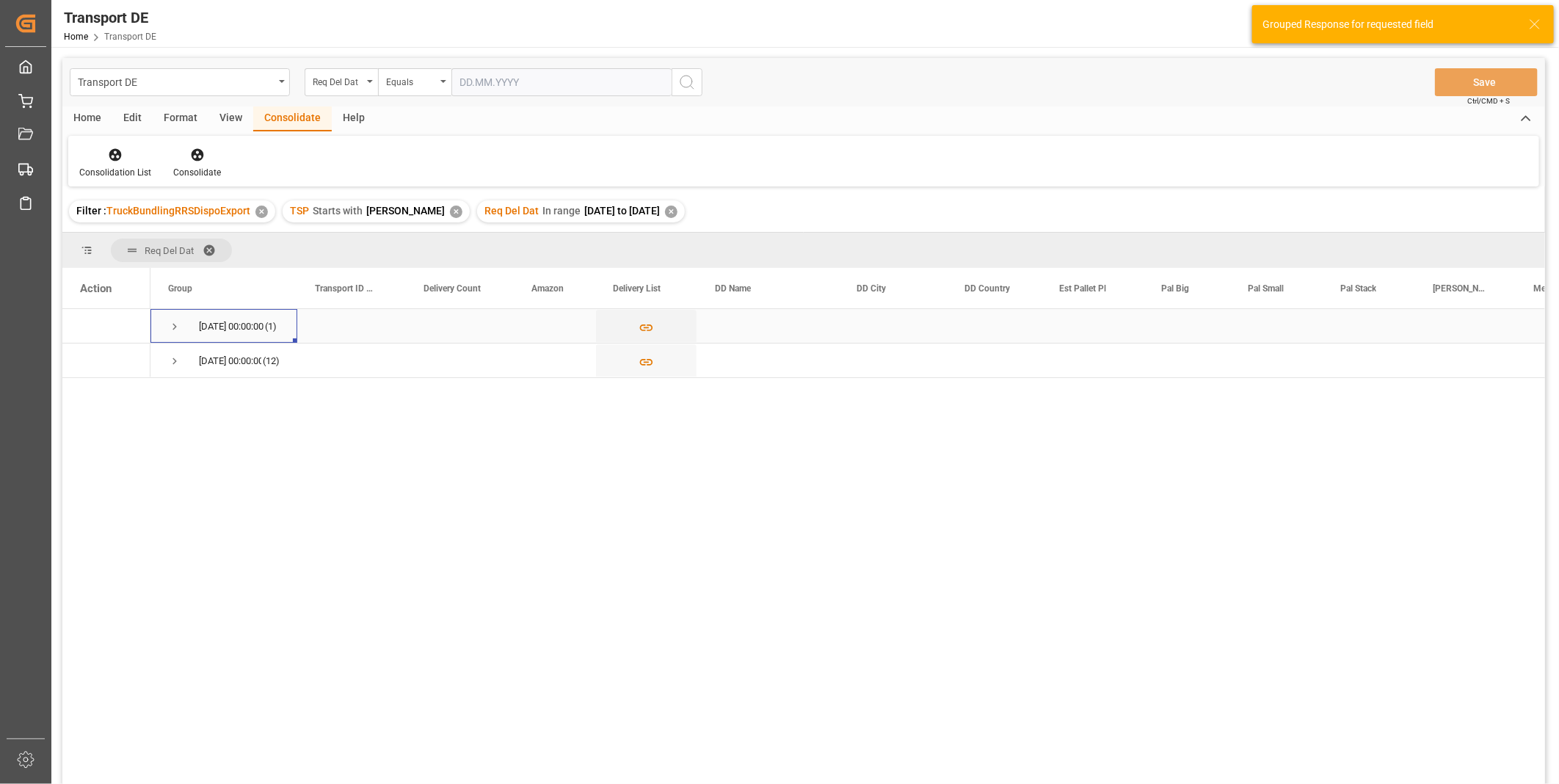
click at [165, 325] on div "08.09.2025 00:00:00 (1)" at bounding box center [224, 325] width 147 height 34
click at [170, 326] on span "Press SPACE to select this row." at bounding box center [175, 326] width 13 height 13
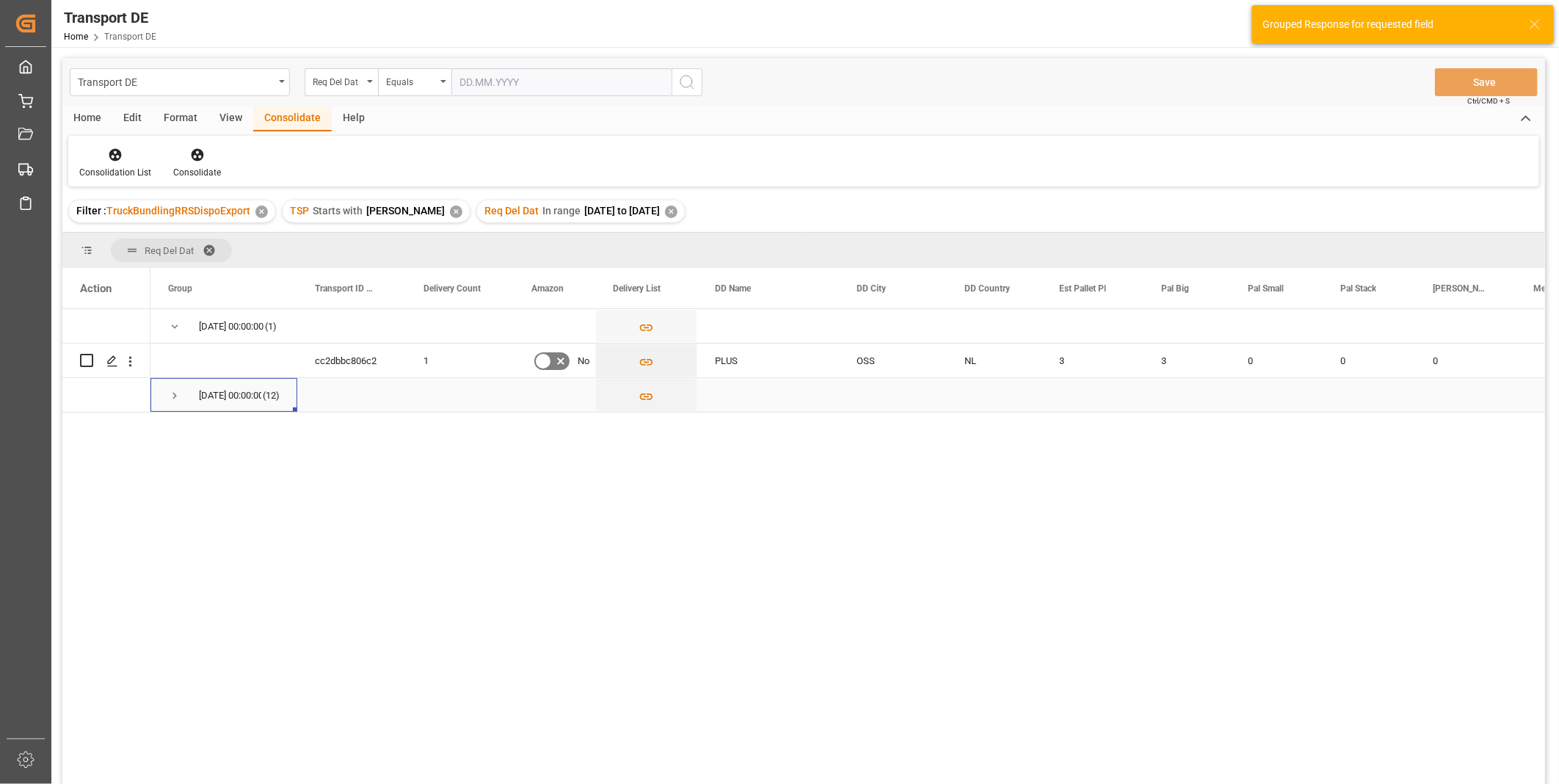
click at [179, 392] on span "Press SPACE to select this row." at bounding box center [175, 395] width 13 height 13
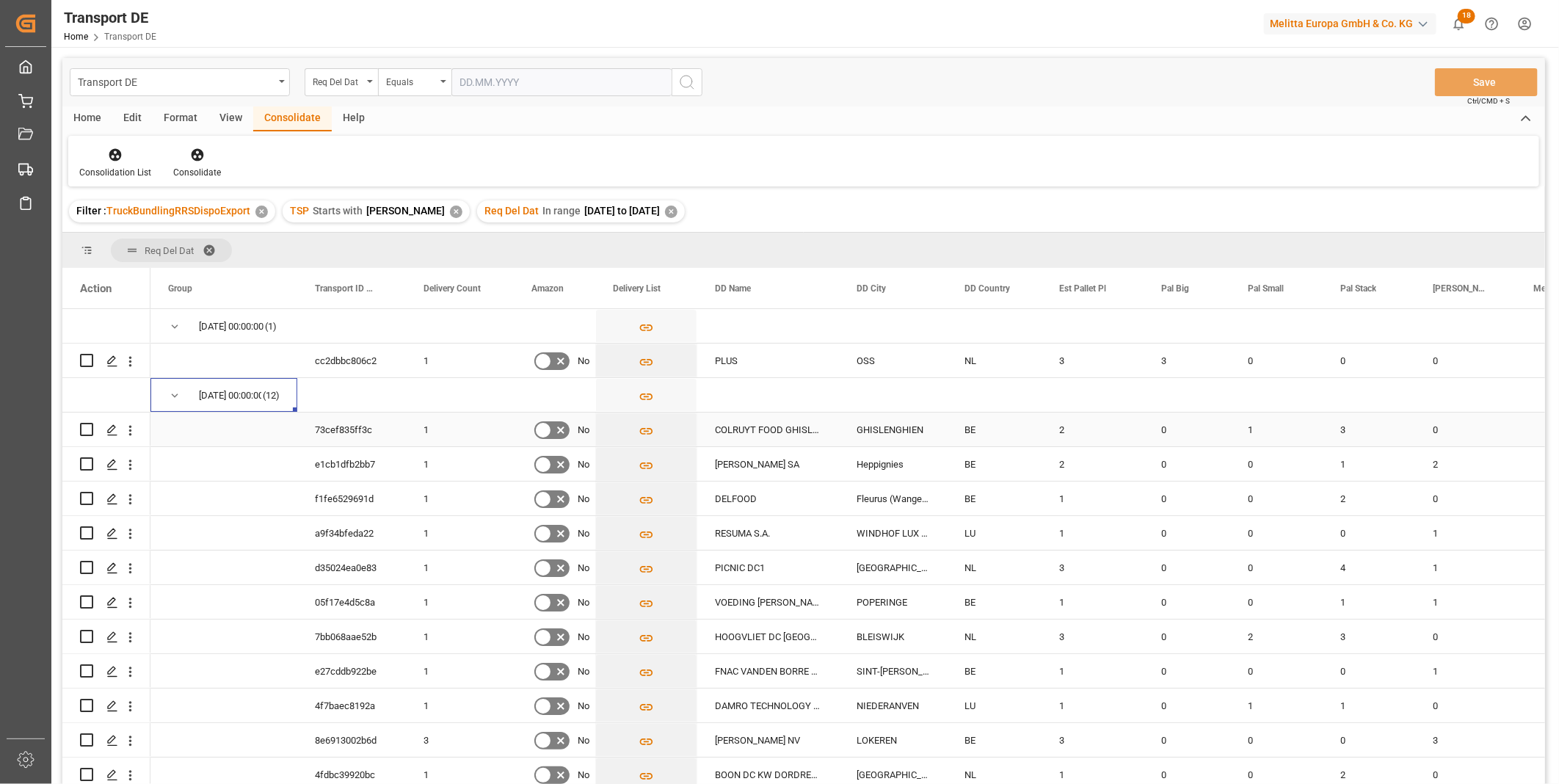
scroll to position [42, 0]
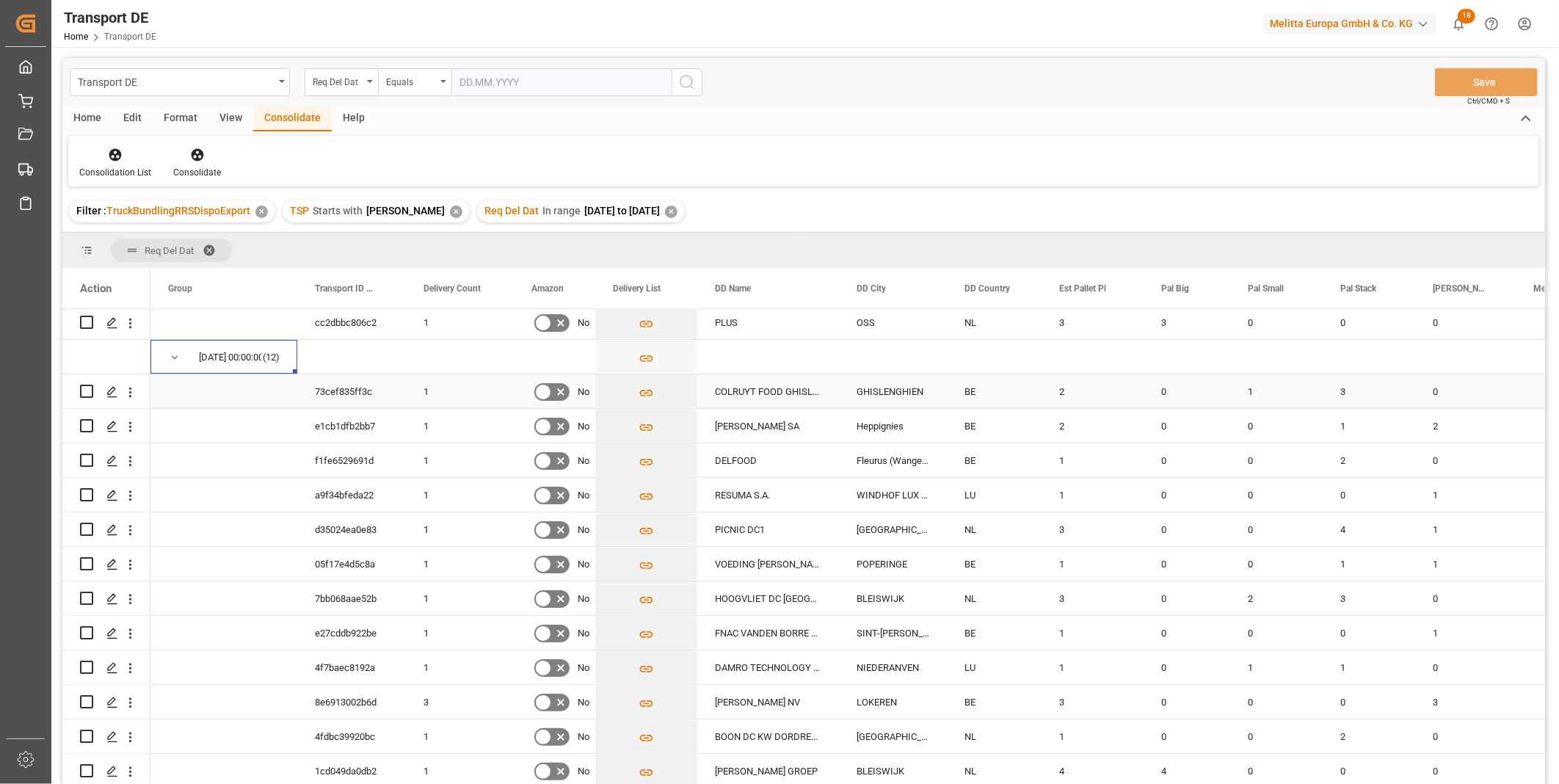
click at [94, 387] on div "Press SPACE to select this row." at bounding box center [107, 391] width 53 height 32
click at [89, 389] on input "Press Space to toggle row selection (unchecked)" at bounding box center [87, 392] width 13 height 13
checkbox input "true"
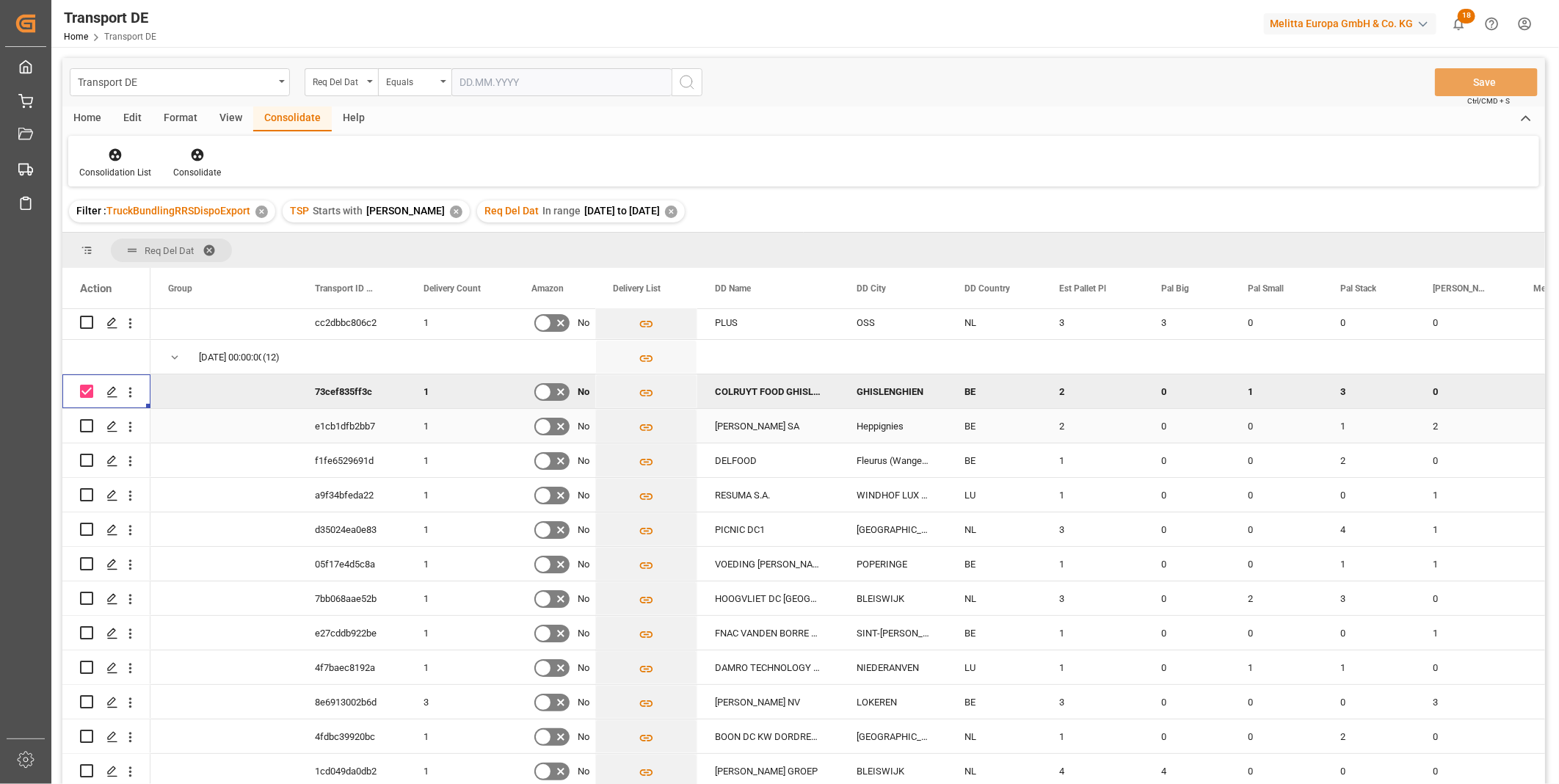
click at [84, 424] on input "Press Space to toggle row selection (unchecked)" at bounding box center [87, 425] width 13 height 13
checkbox input "true"
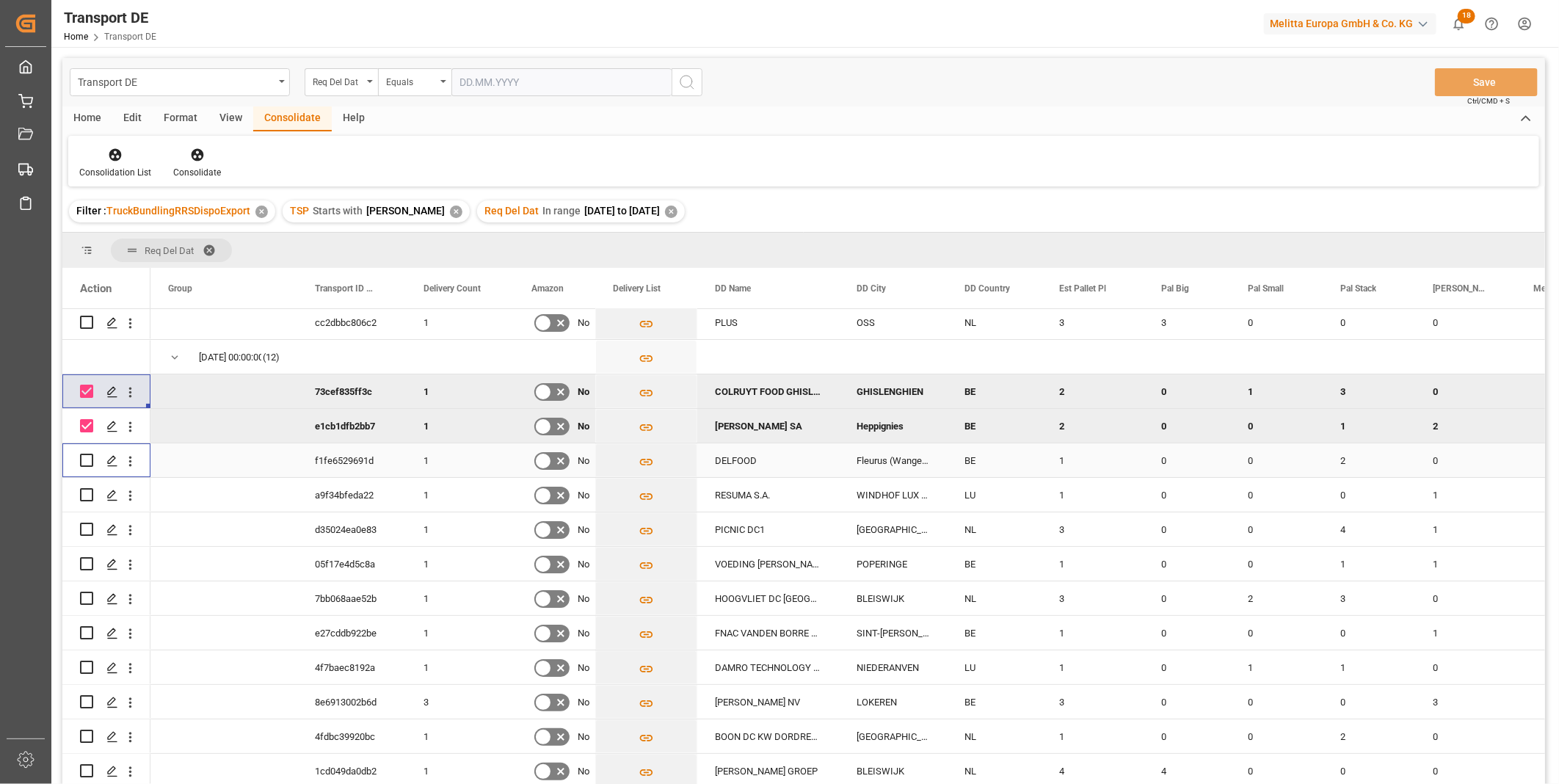
click at [86, 454] on input "Press Space to toggle row selection (unchecked)" at bounding box center [87, 460] width 13 height 13
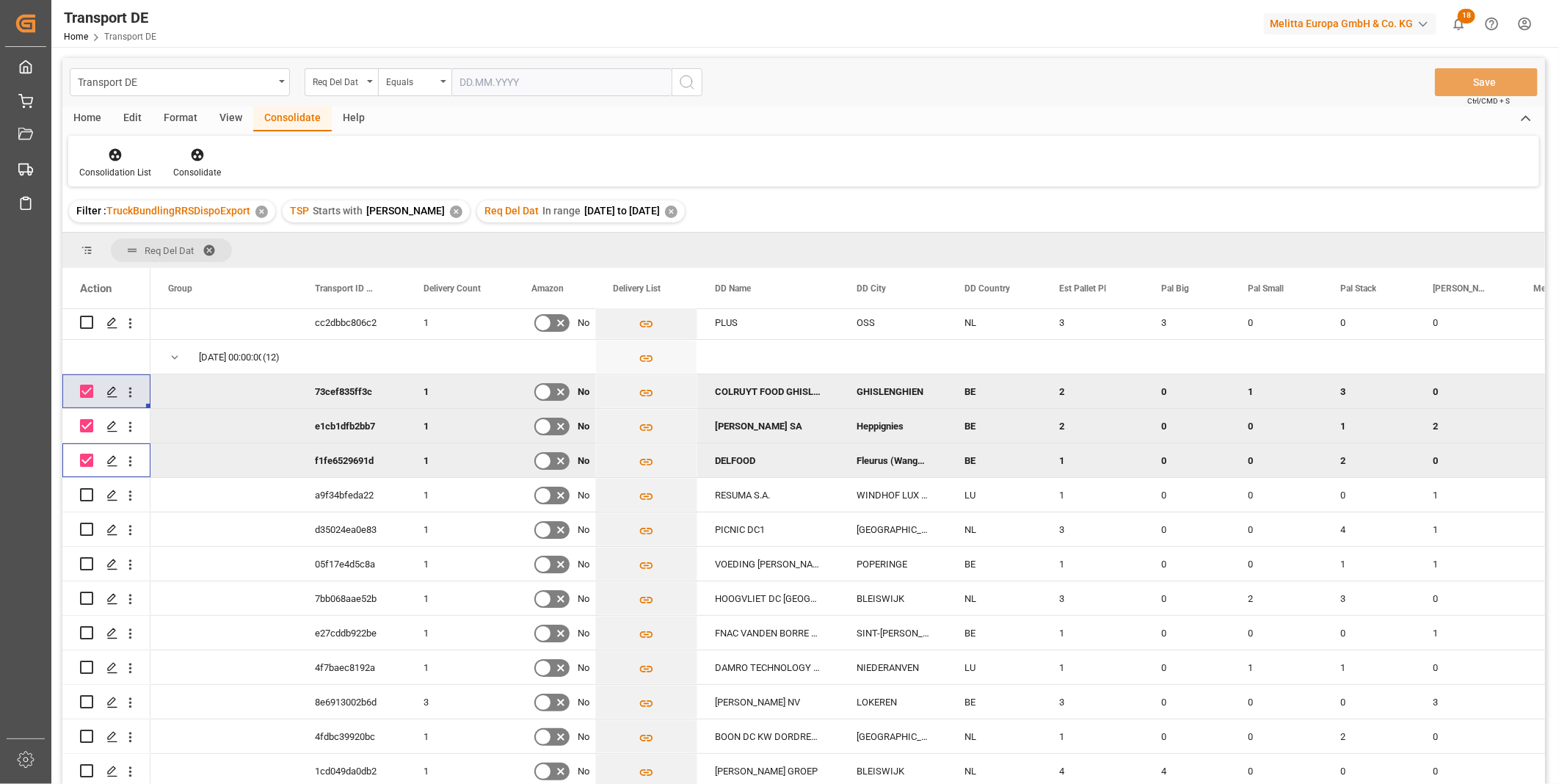
click at [90, 454] on input "Press Space to toggle row selection (checked)" at bounding box center [87, 460] width 13 height 13
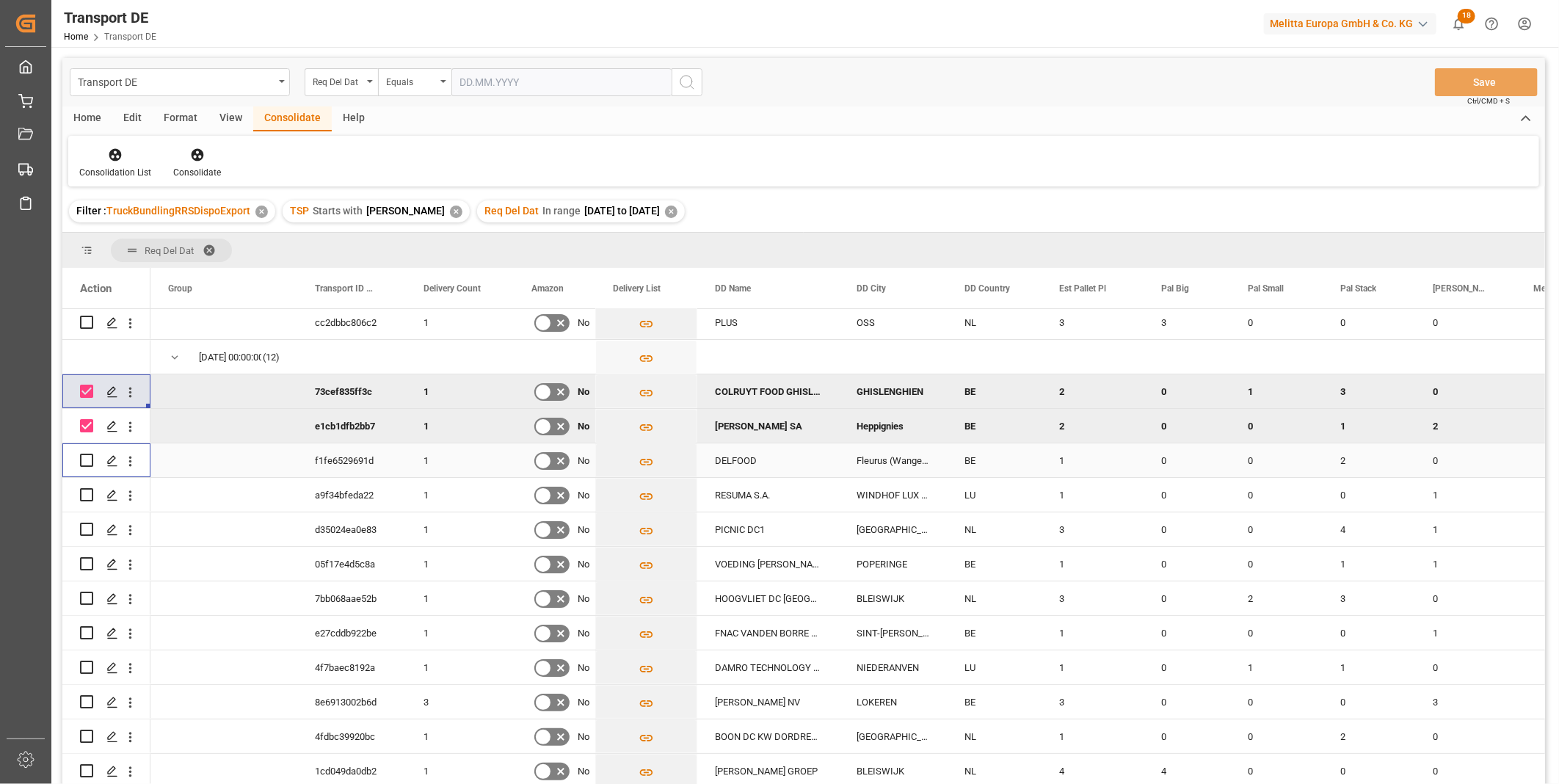
click at [91, 454] on input "Press Space to toggle row selection (unchecked)" at bounding box center [87, 460] width 13 height 13
checkbox input "true"
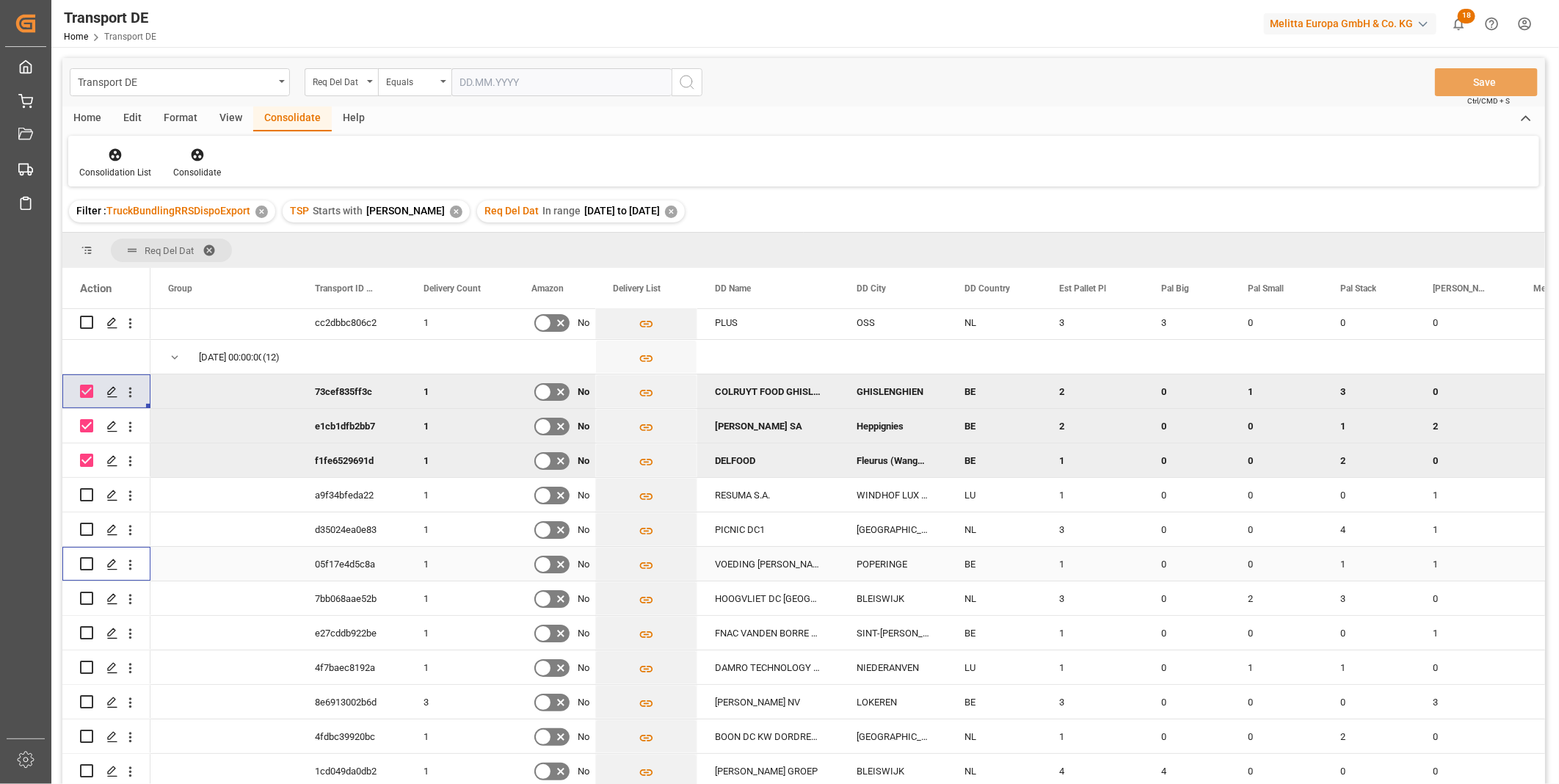
click at [90, 548] on div "Press SPACE to select this row." at bounding box center [87, 564] width 13 height 34
click at [87, 558] on input "Press Space to toggle row selection (unchecked)" at bounding box center [87, 563] width 13 height 13
checkbox input "true"
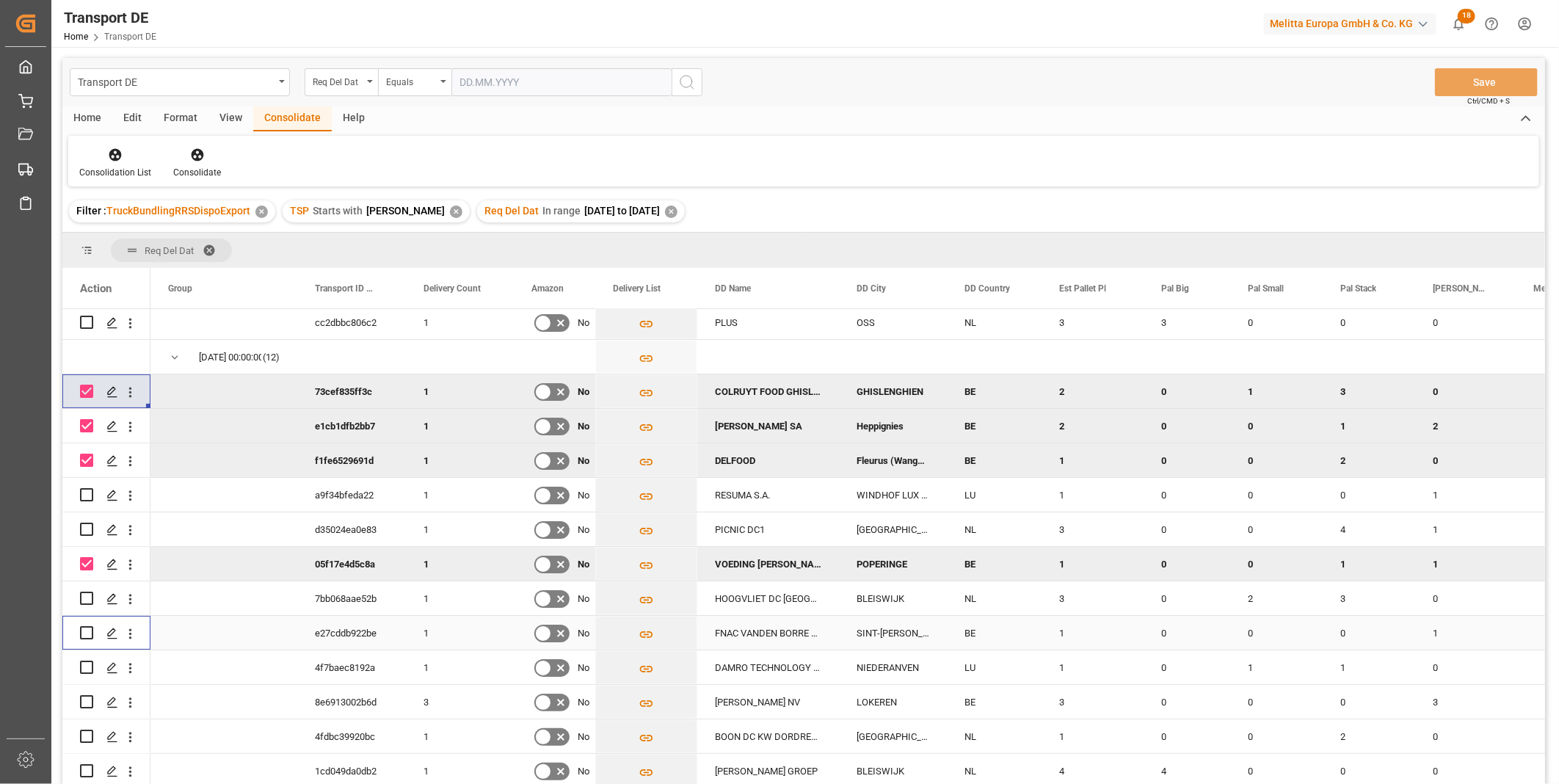
click at [89, 626] on input "Press Space to toggle row selection (unchecked)" at bounding box center [87, 633] width 13 height 13
checkbox input "true"
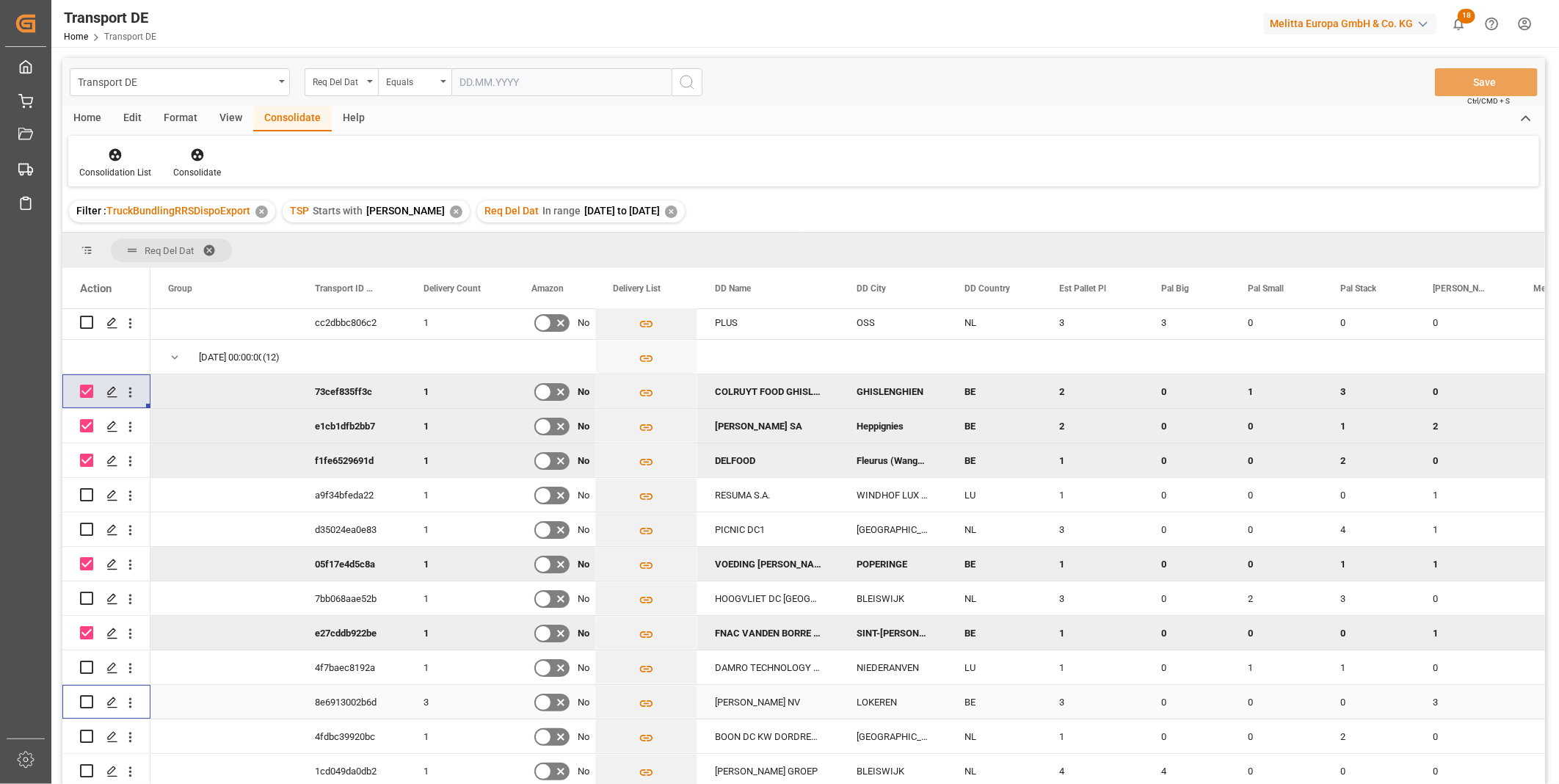
click at [88, 695] on input "Press Space to toggle row selection (unchecked)" at bounding box center [87, 702] width 13 height 13
checkbox input "true"
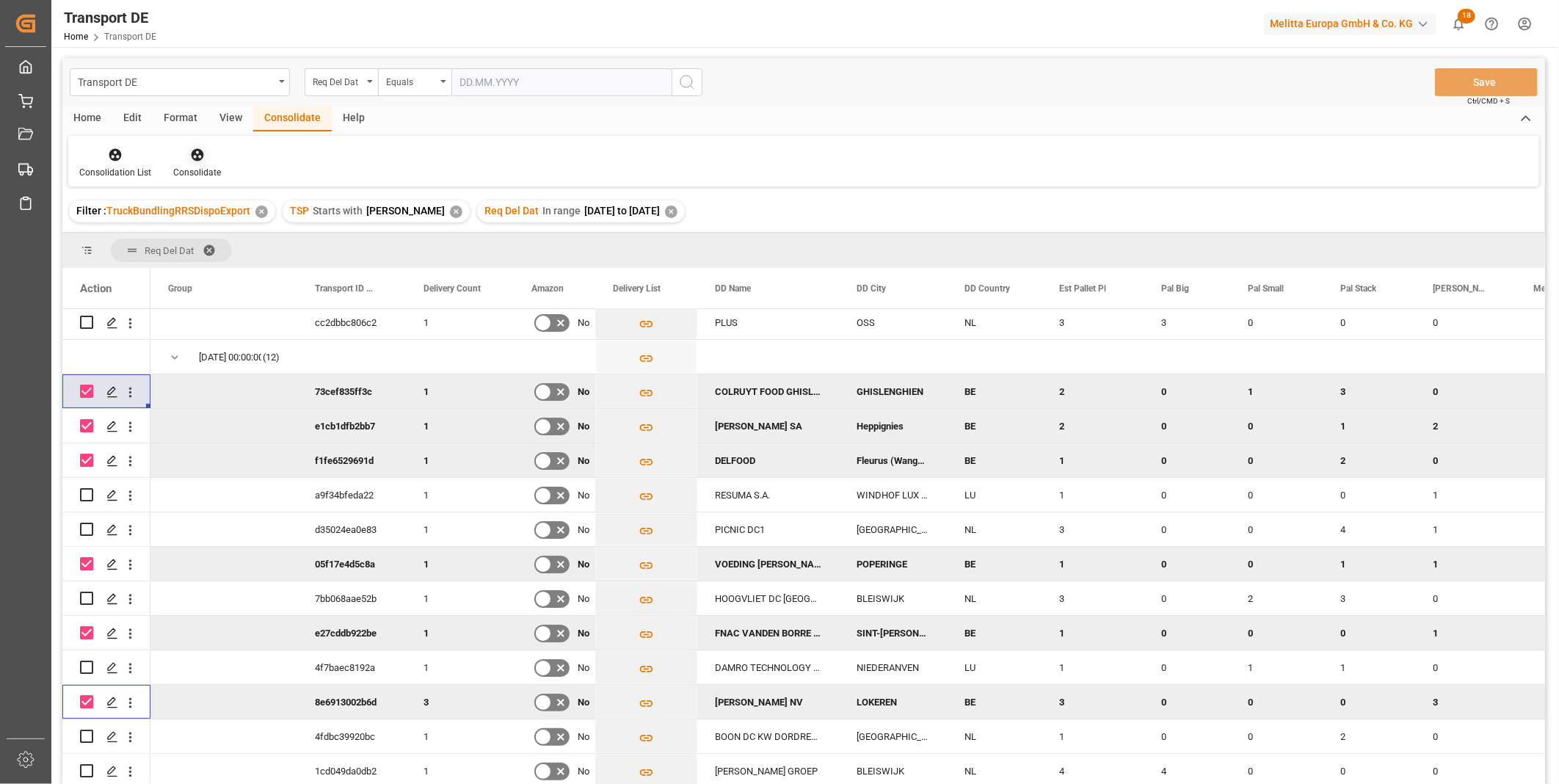
click at [180, 175] on div "Consolidate" at bounding box center [197, 173] width 48 height 13
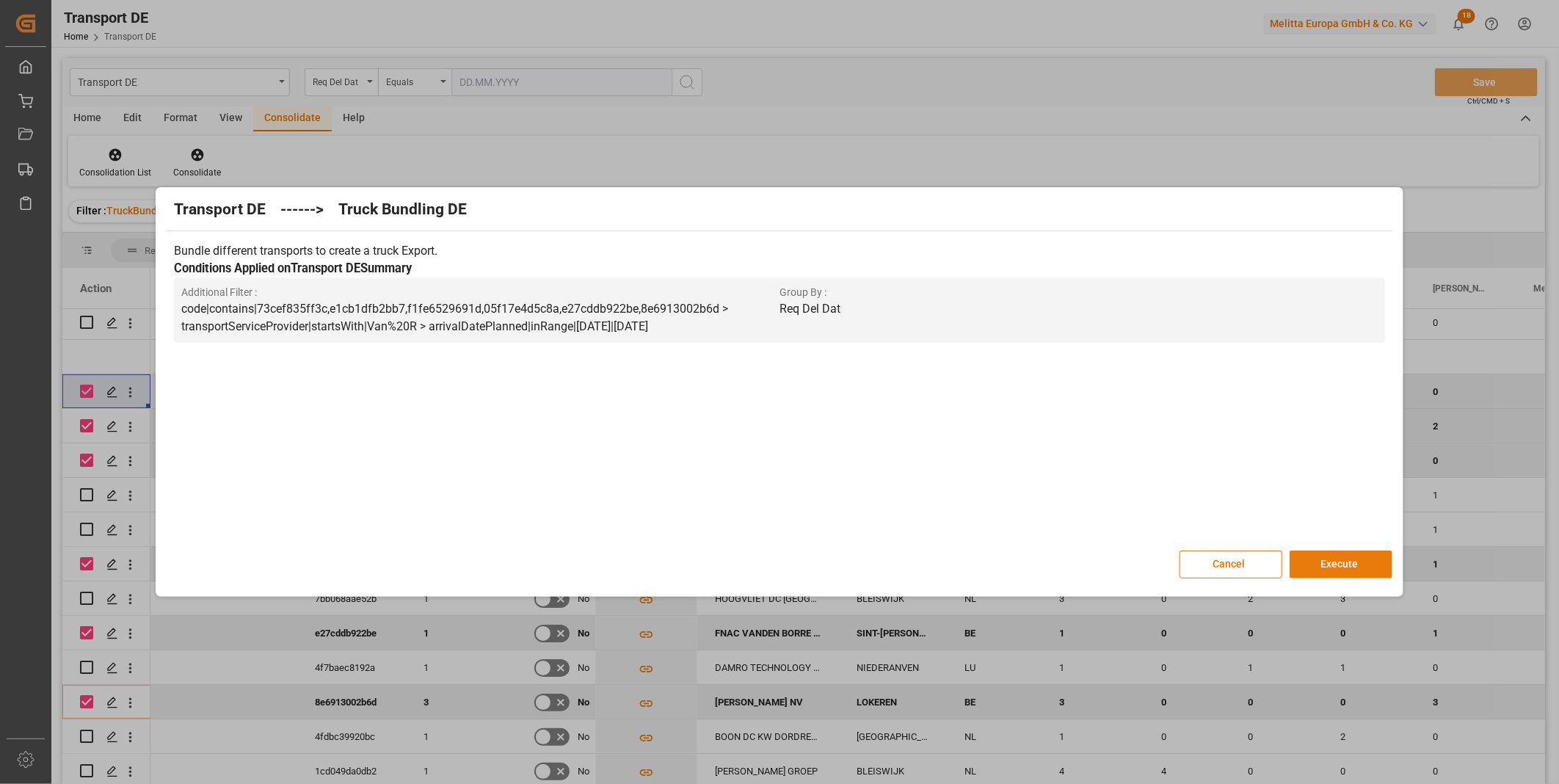
click at [1319, 571] on button "Execute" at bounding box center [1341, 564] width 103 height 28
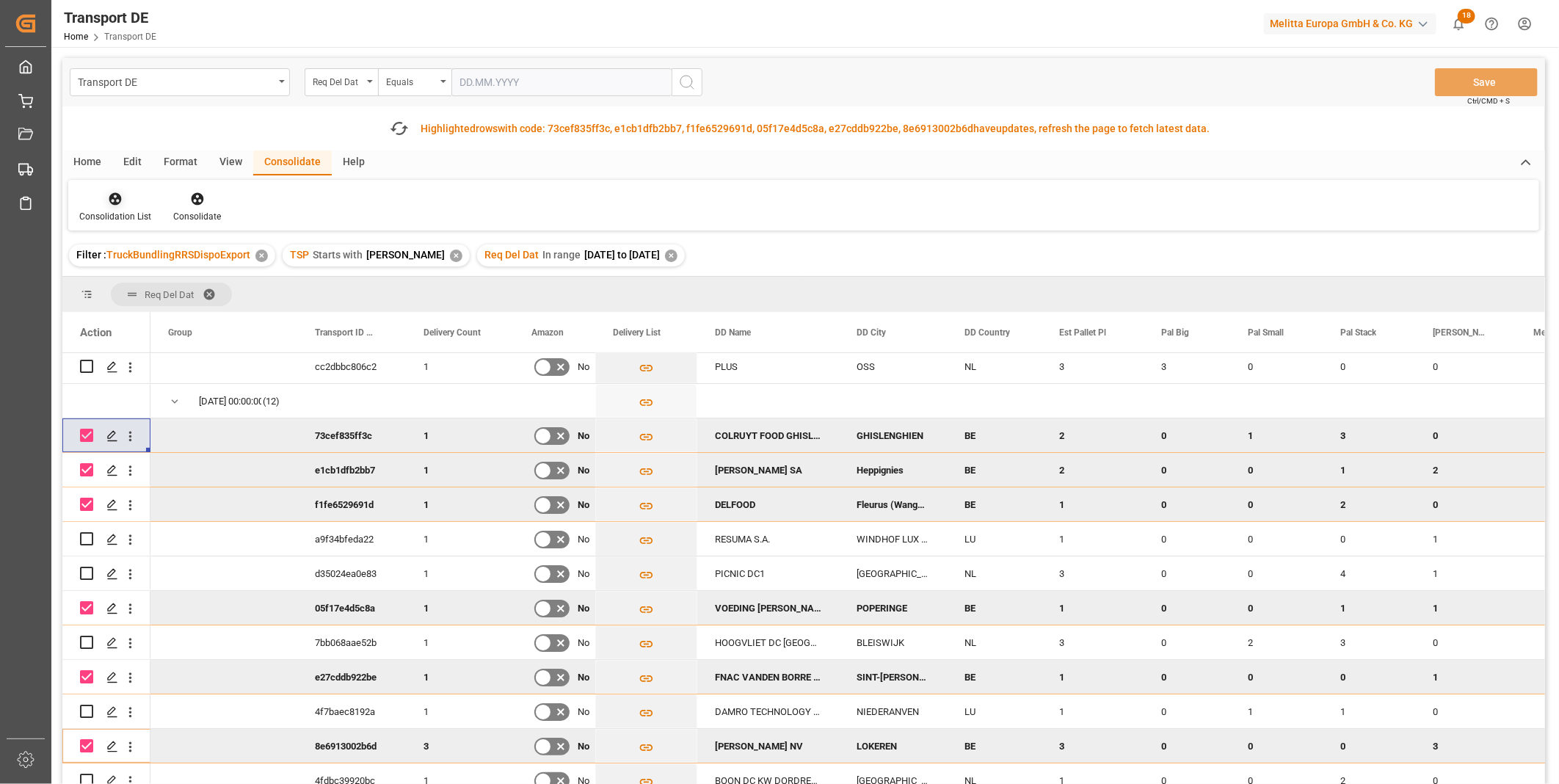
drag, startPoint x: 114, startPoint y: 202, endPoint x: 118, endPoint y: 222, distance: 20.4
click at [115, 202] on icon at bounding box center [115, 199] width 12 height 12
click at [145, 313] on div "Transport DE Req Del Dat Equals Save Ctrl/CMD + S Fetch latest updates Highligh…" at bounding box center [803, 461] width 1483 height 809
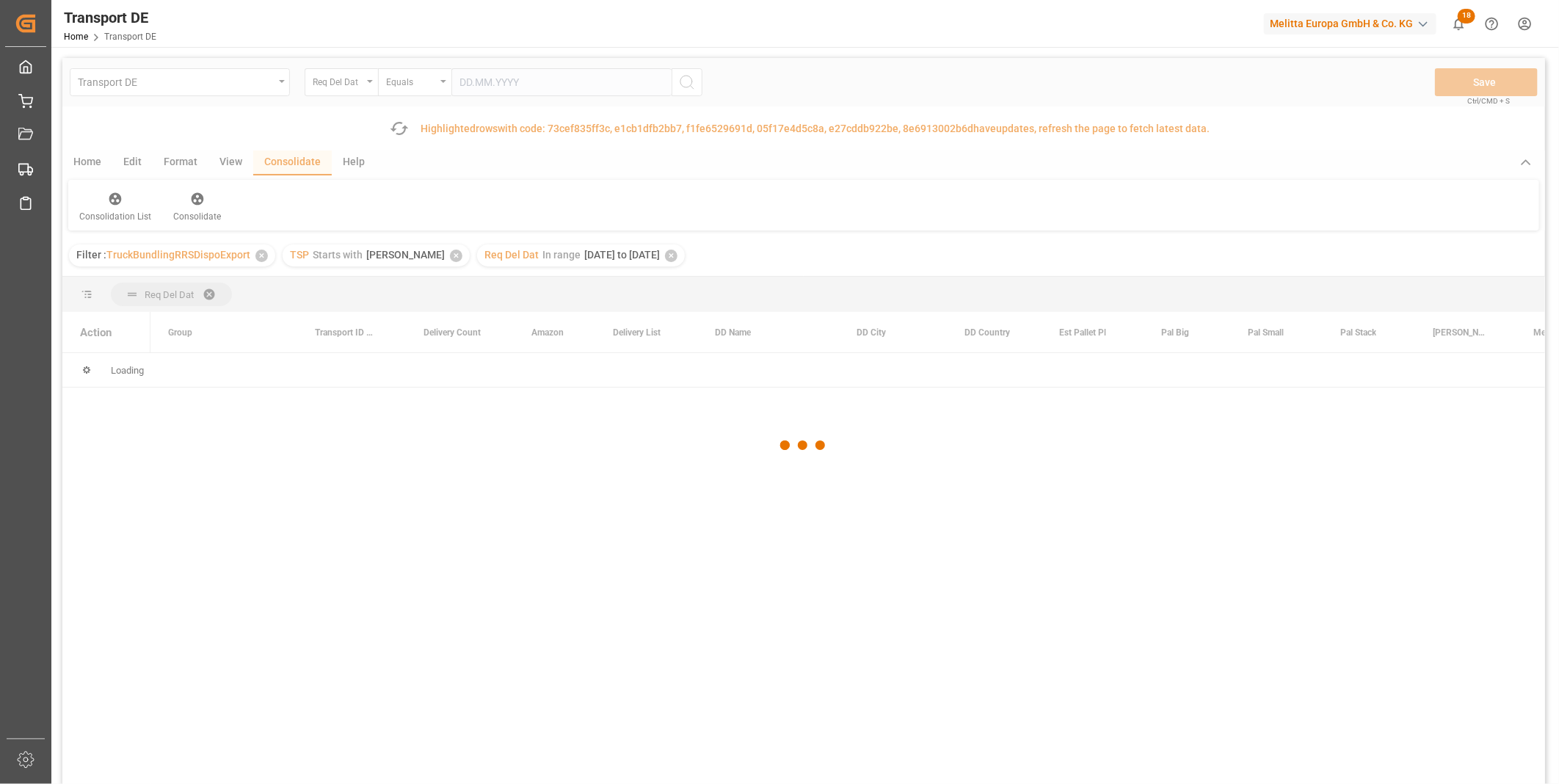
scroll to position [0, 0]
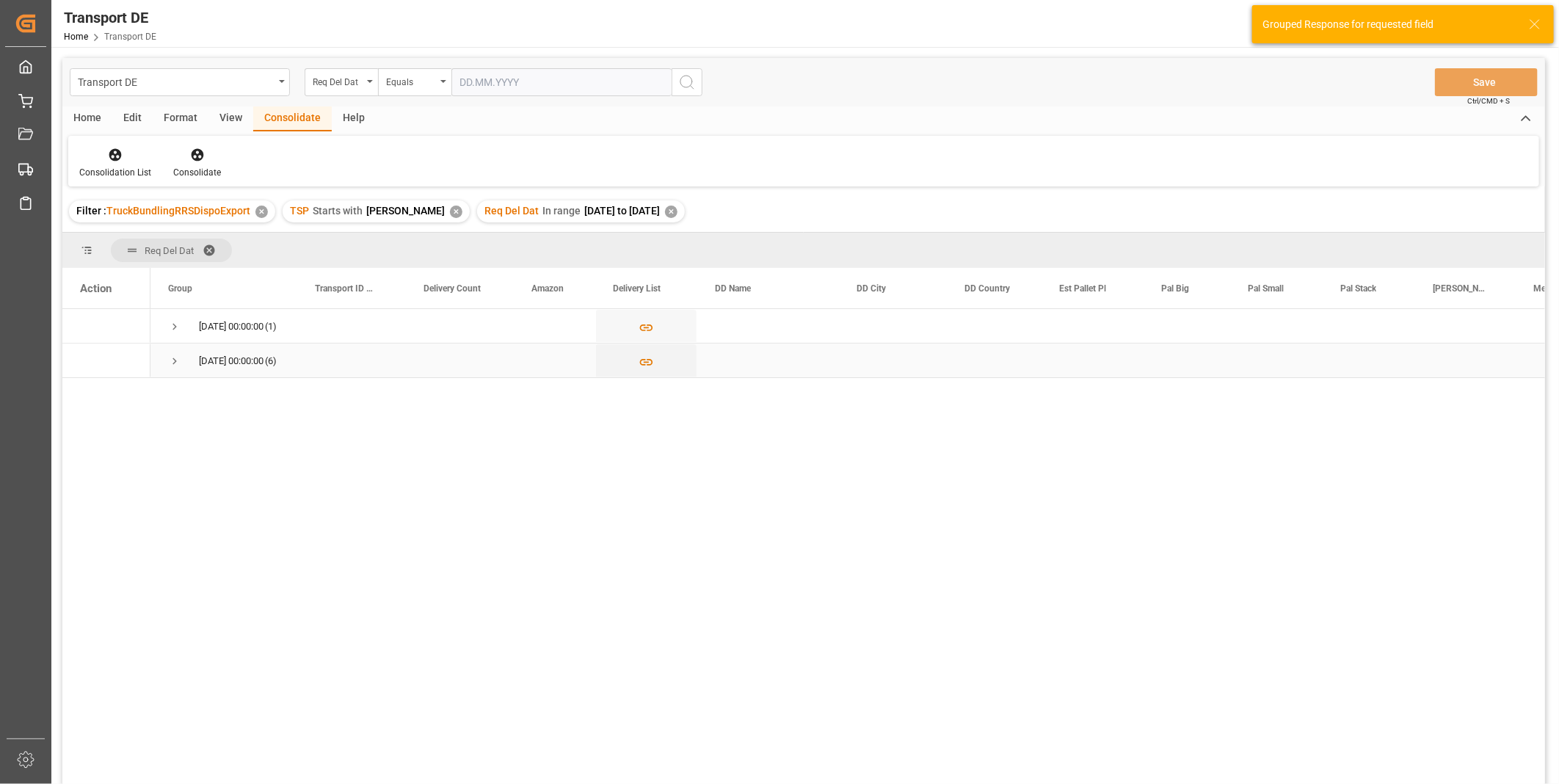
click at [166, 361] on div "09.09.2025 00:00:00 (6)" at bounding box center [224, 360] width 147 height 34
click at [176, 361] on span "Press SPACE to select this row." at bounding box center [175, 361] width 13 height 13
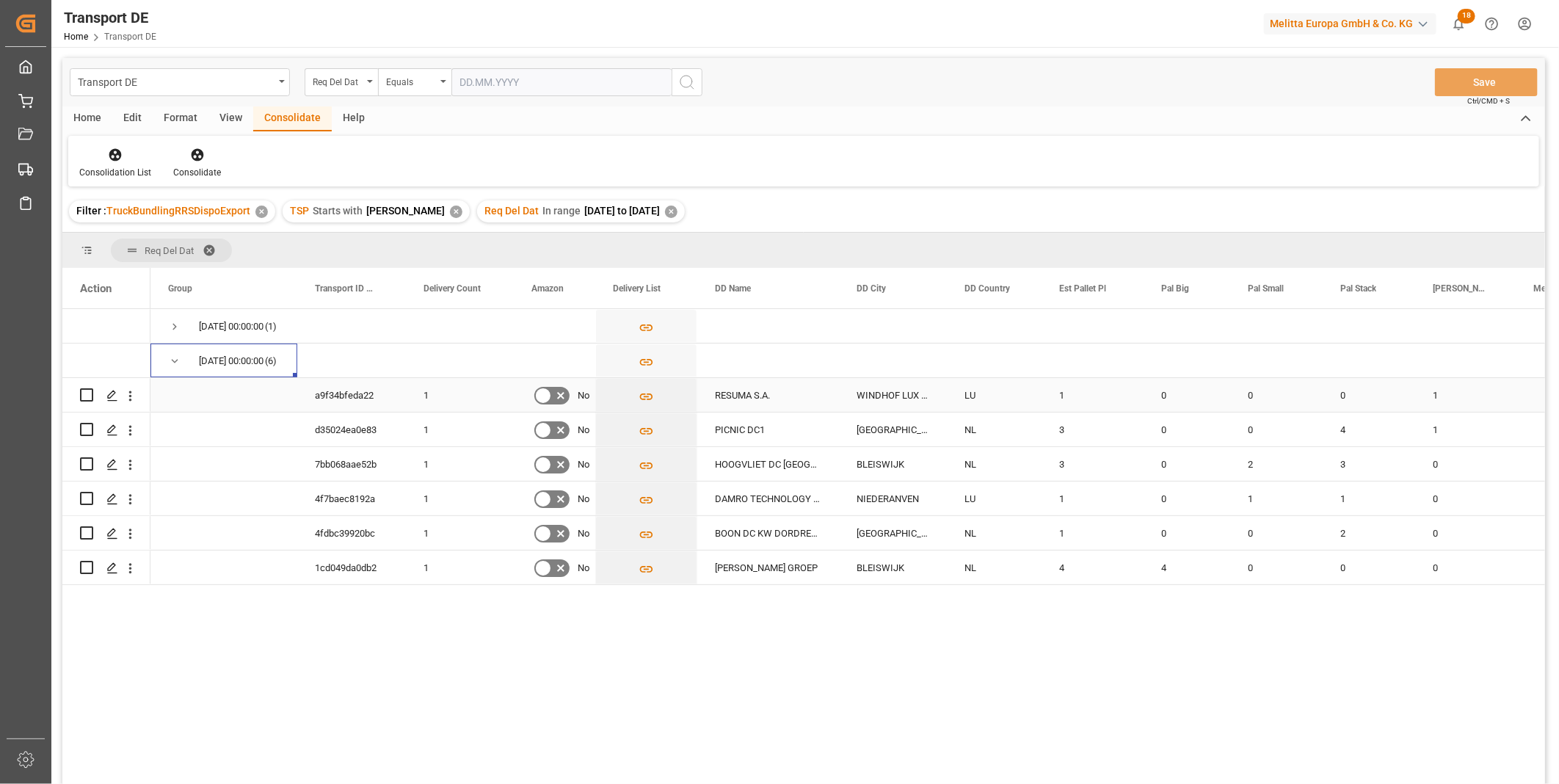
click at [89, 398] on input "Press Space to toggle row selection (unchecked)" at bounding box center [87, 394] width 13 height 13
checkbox input "true"
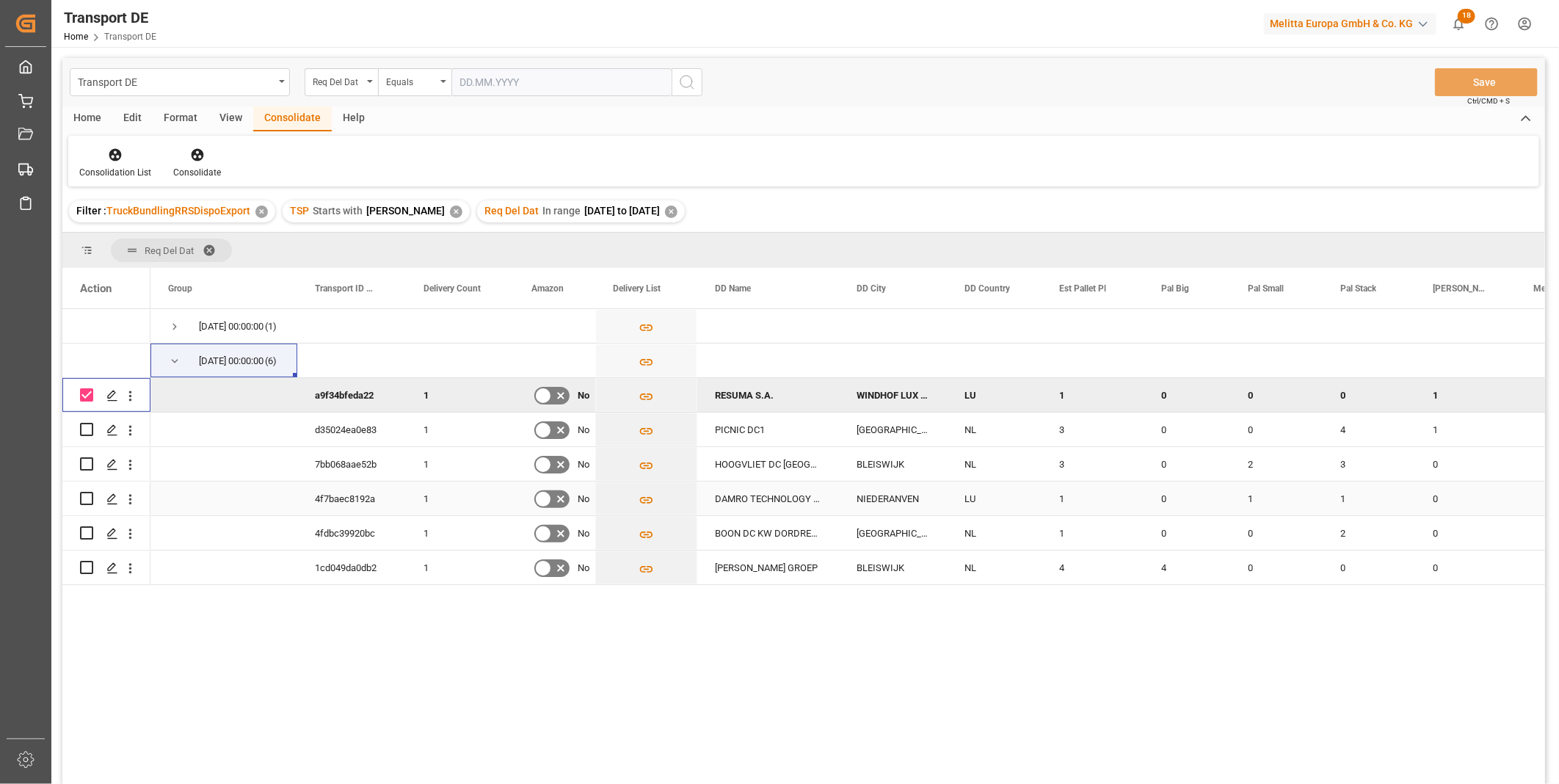
click at [86, 502] on input "Press Space to toggle row selection (unchecked)" at bounding box center [87, 498] width 13 height 13
checkbox input "true"
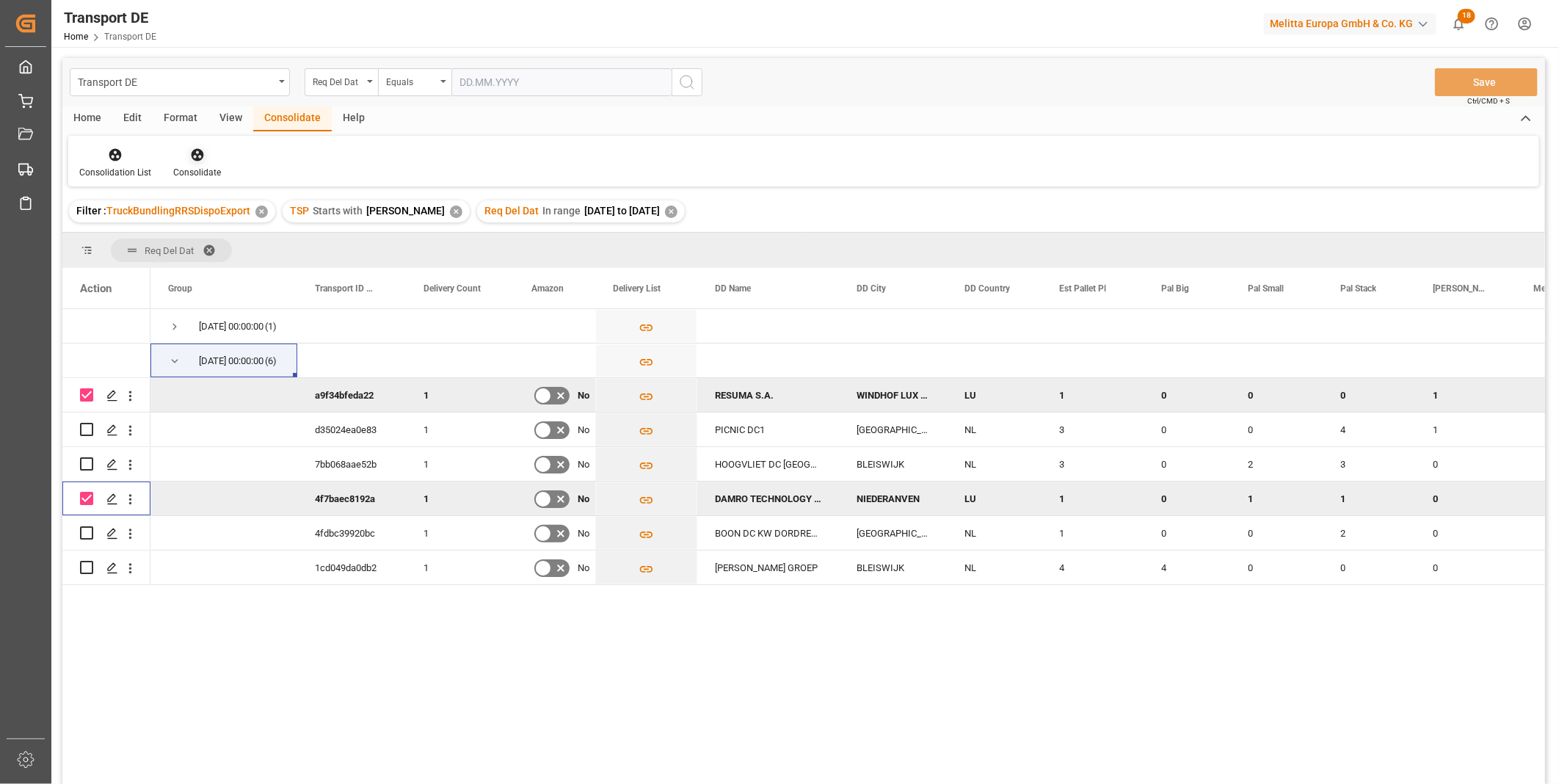
click at [193, 157] on icon at bounding box center [197, 155] width 15 height 15
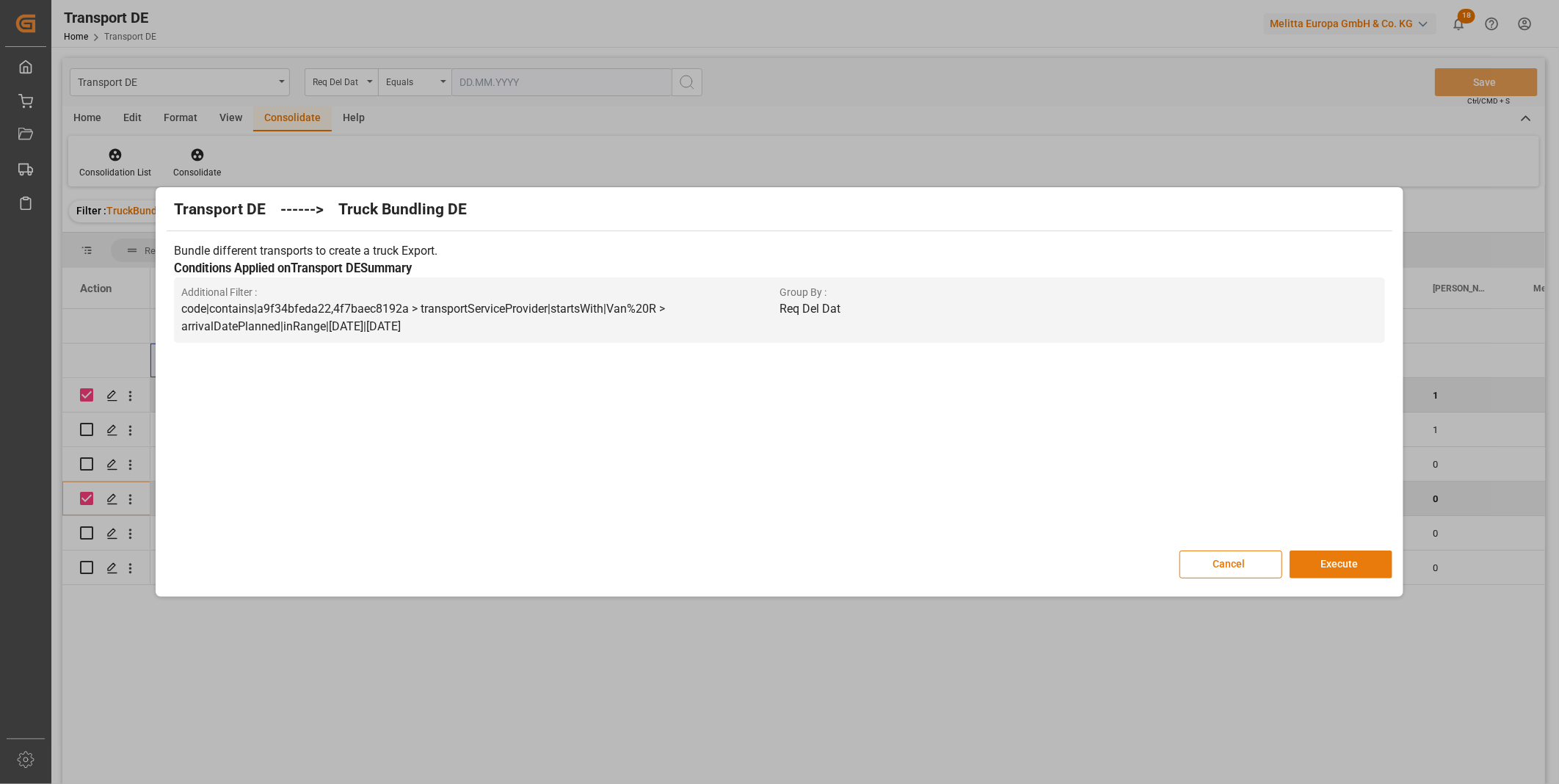
click at [1336, 576] on button "Execute" at bounding box center [1341, 564] width 103 height 28
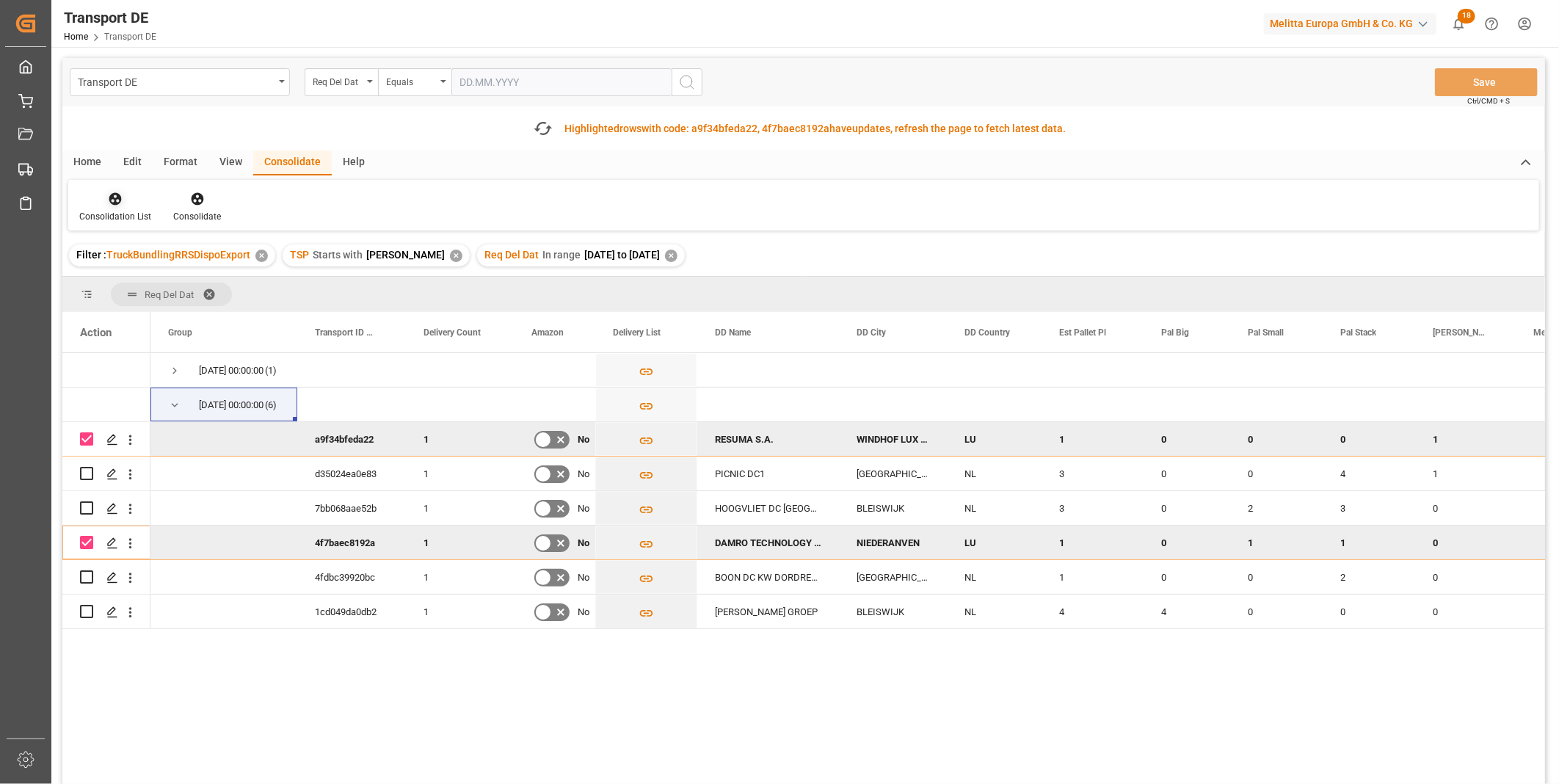
click at [114, 200] on icon at bounding box center [115, 199] width 12 height 12
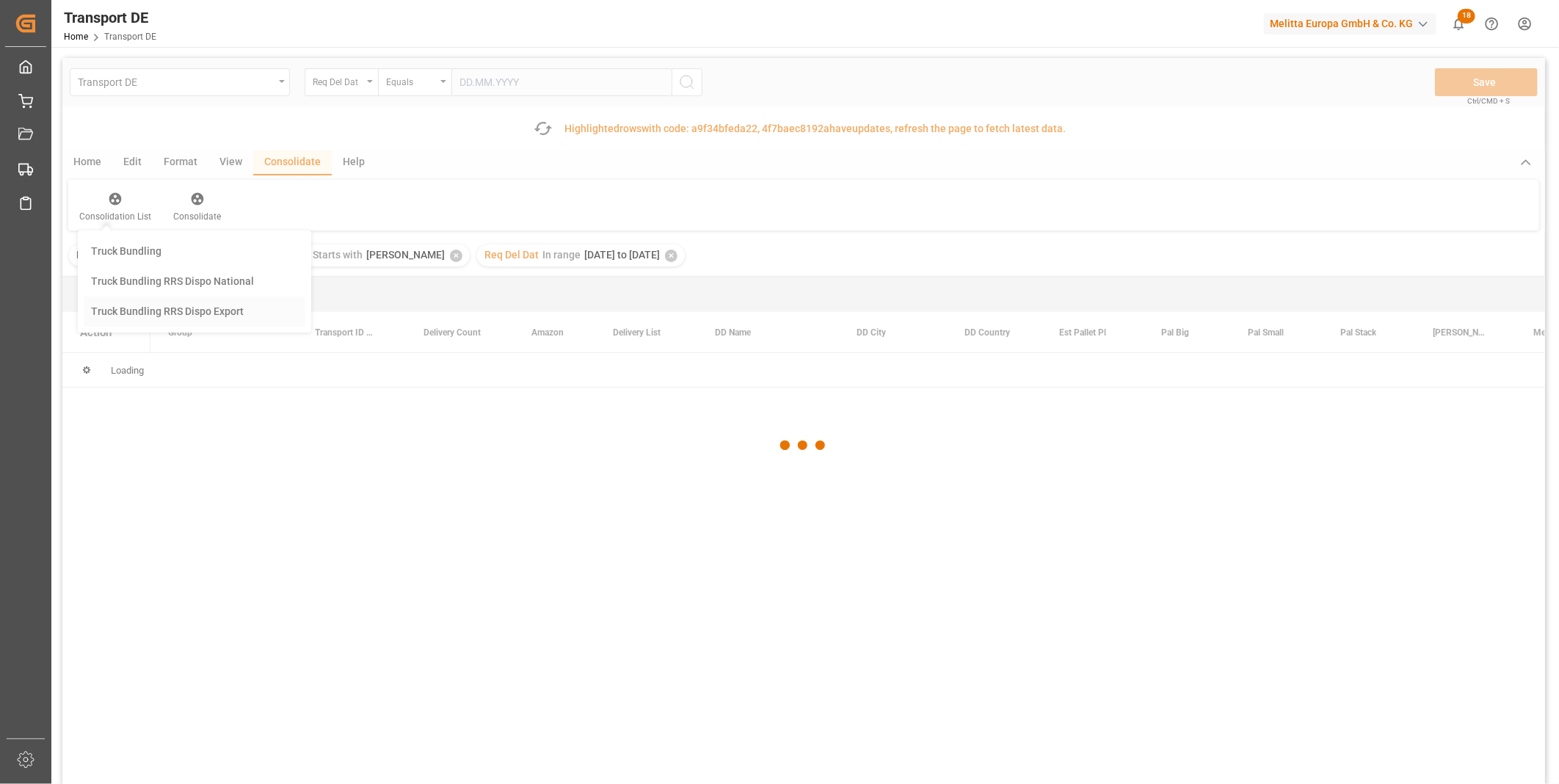
click at [164, 309] on div "Transport DE Req Del Dat Equals Save Ctrl/CMD + S Fetch latest updates Highligh…" at bounding box center [803, 461] width 1483 height 809
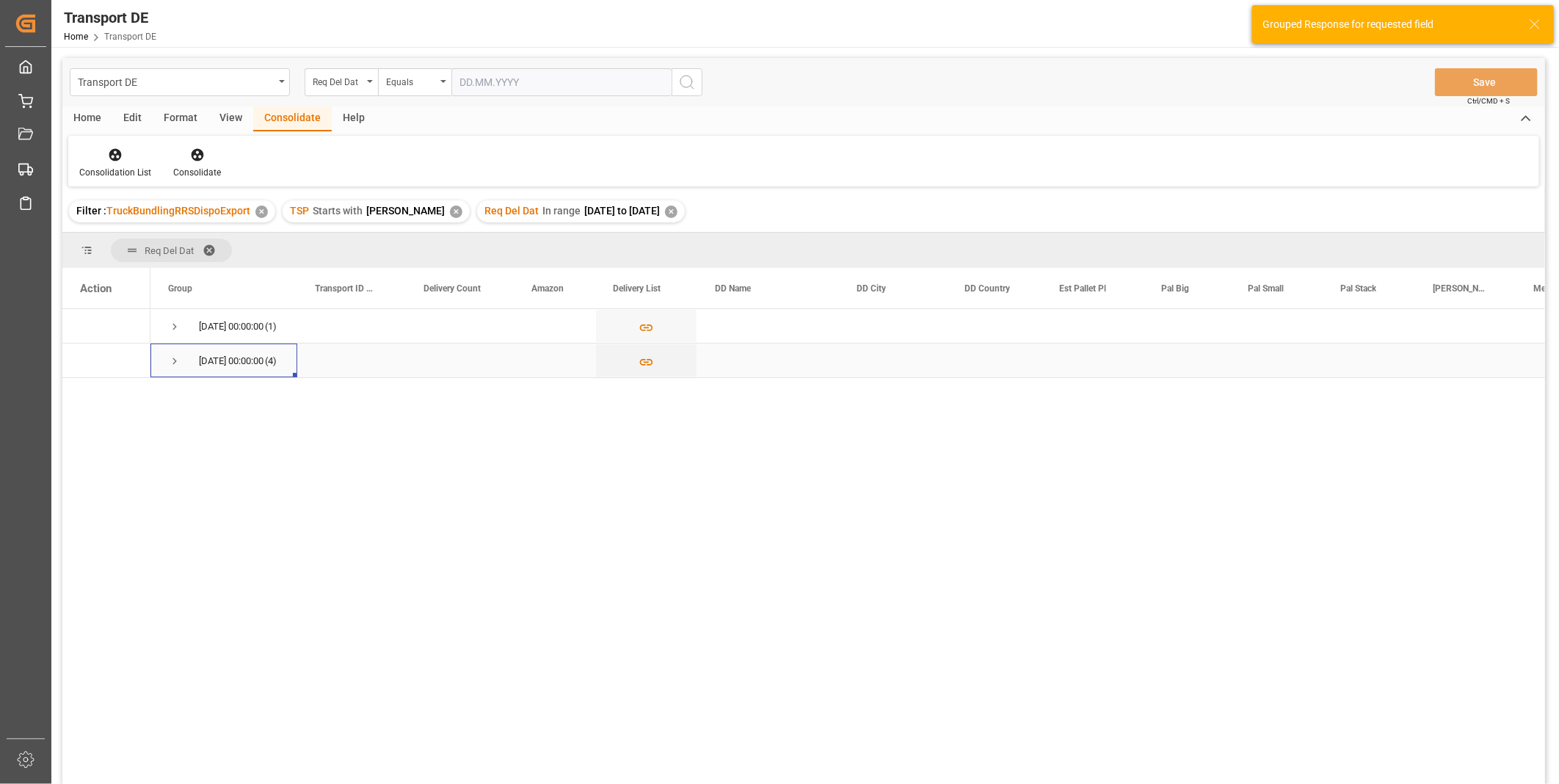
click at [174, 357] on span "Press SPACE to select this row." at bounding box center [175, 361] width 13 height 13
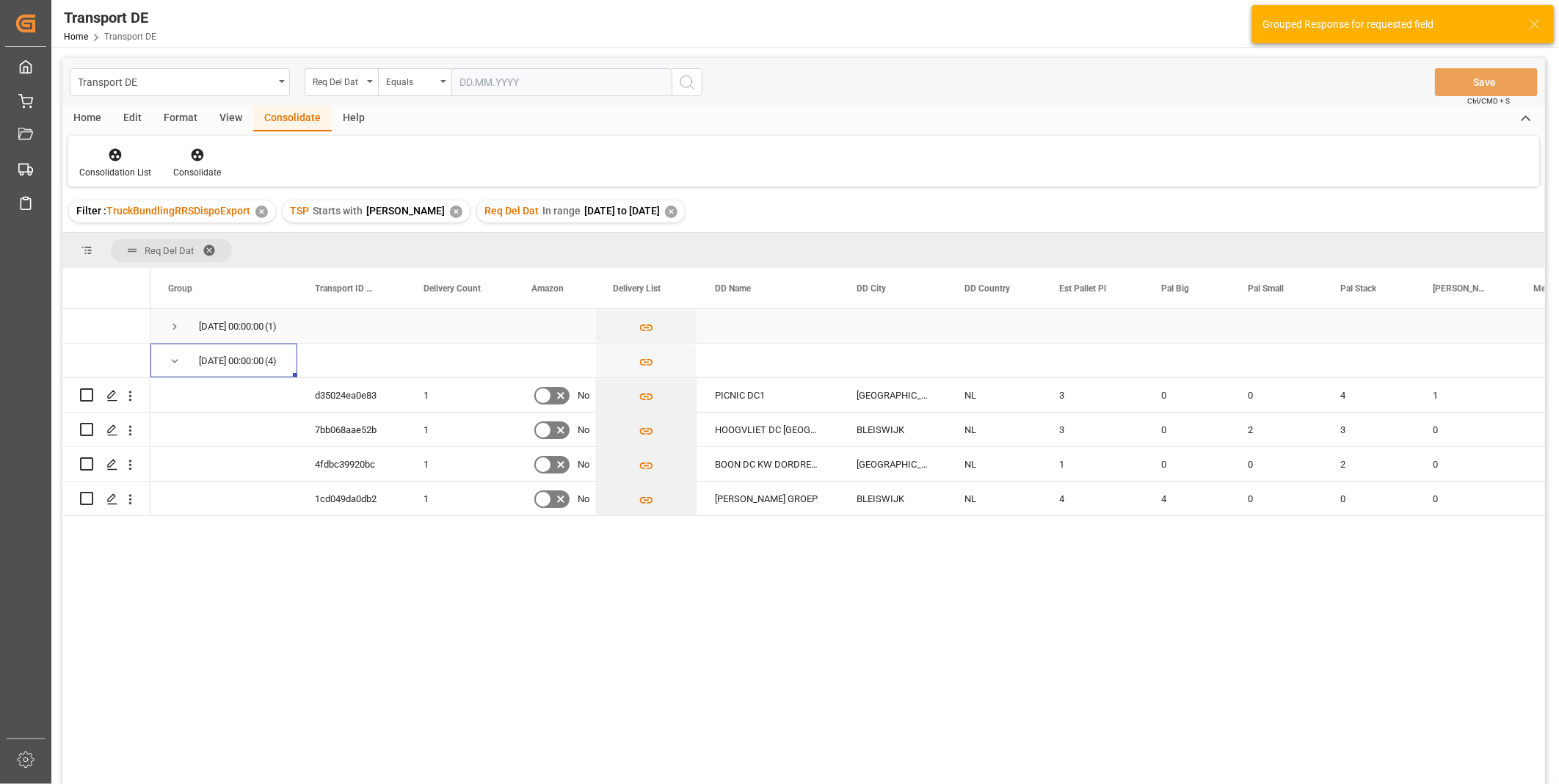
click at [176, 333] on span "Press SPACE to select this row." at bounding box center [175, 326] width 13 height 34
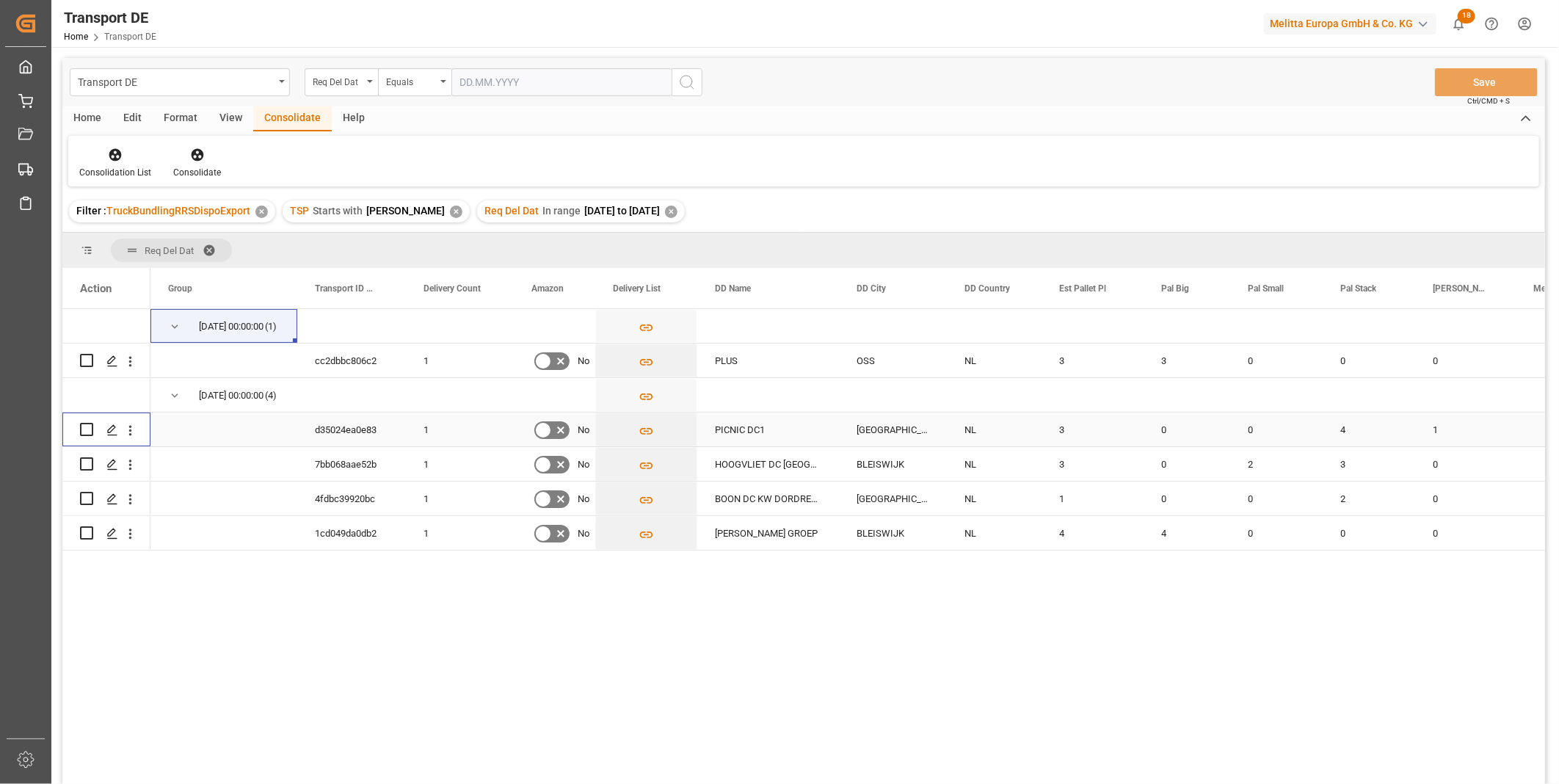
click at [83, 428] on input "Press Space to toggle row selection (unchecked)" at bounding box center [87, 429] width 13 height 13
checkbox input "true"
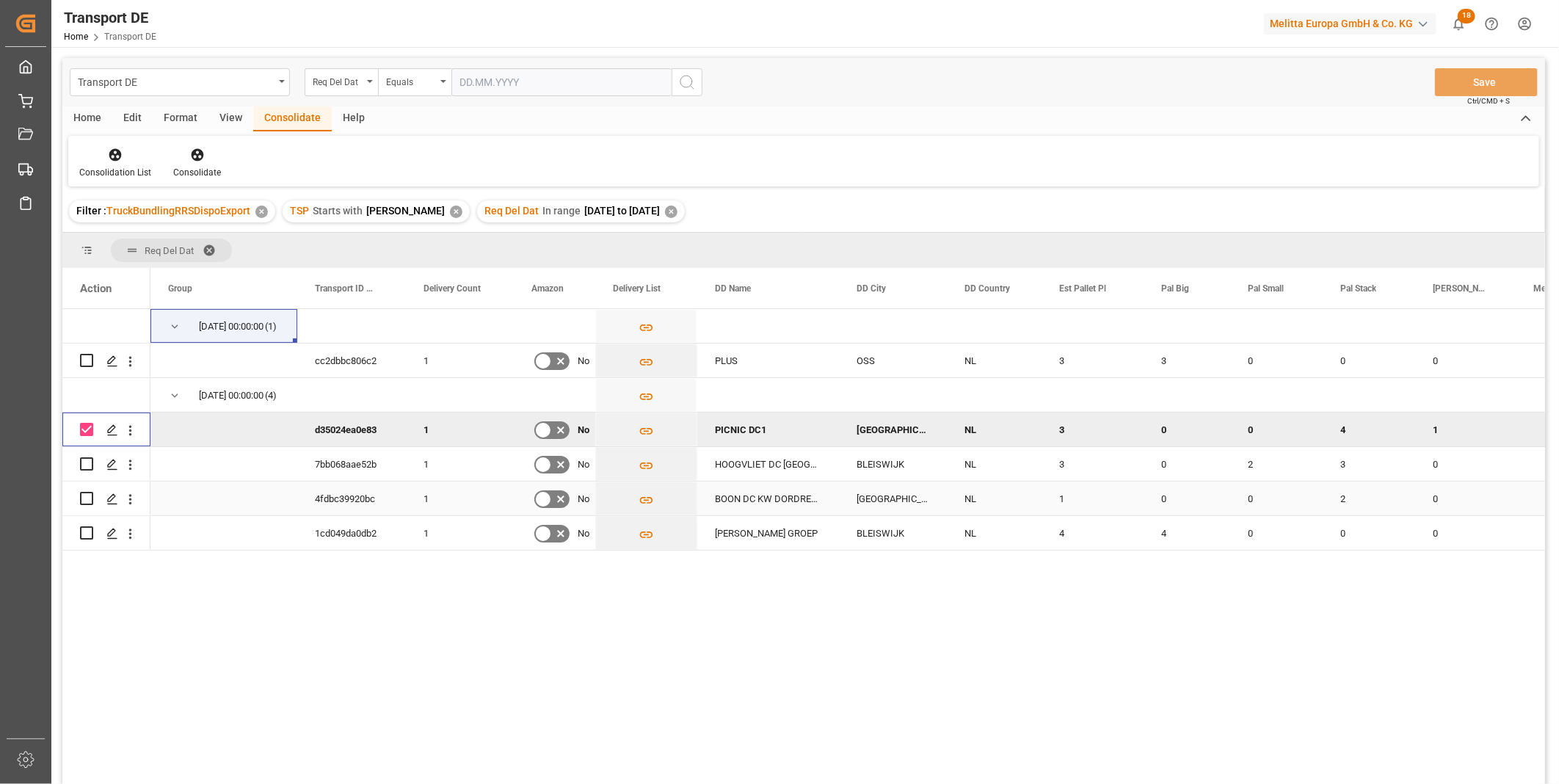
click at [85, 496] on input "Press Space to toggle row selection (unchecked)" at bounding box center [87, 498] width 13 height 13
checkbox input "true"
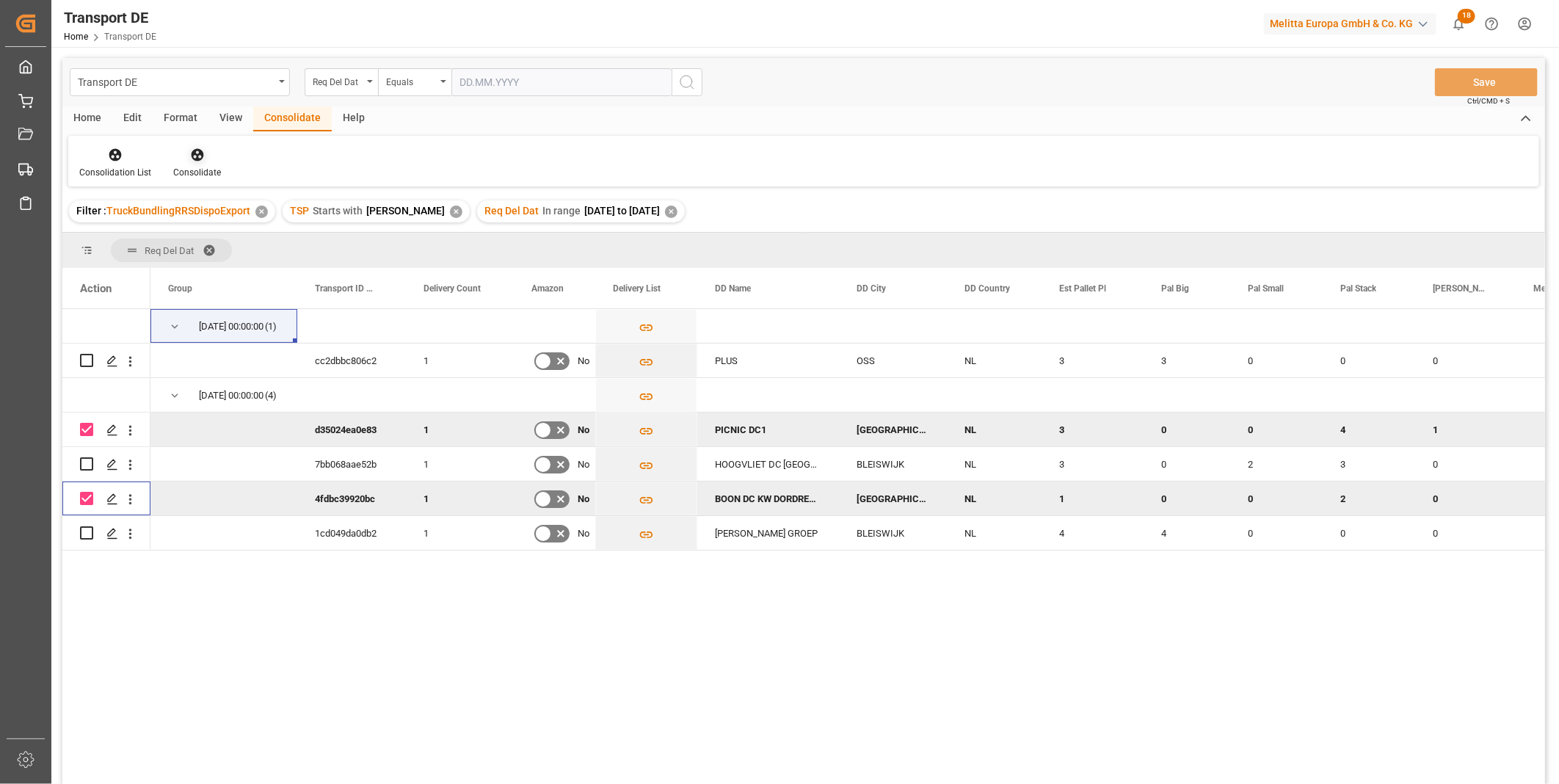
click at [209, 156] on div at bounding box center [197, 155] width 48 height 15
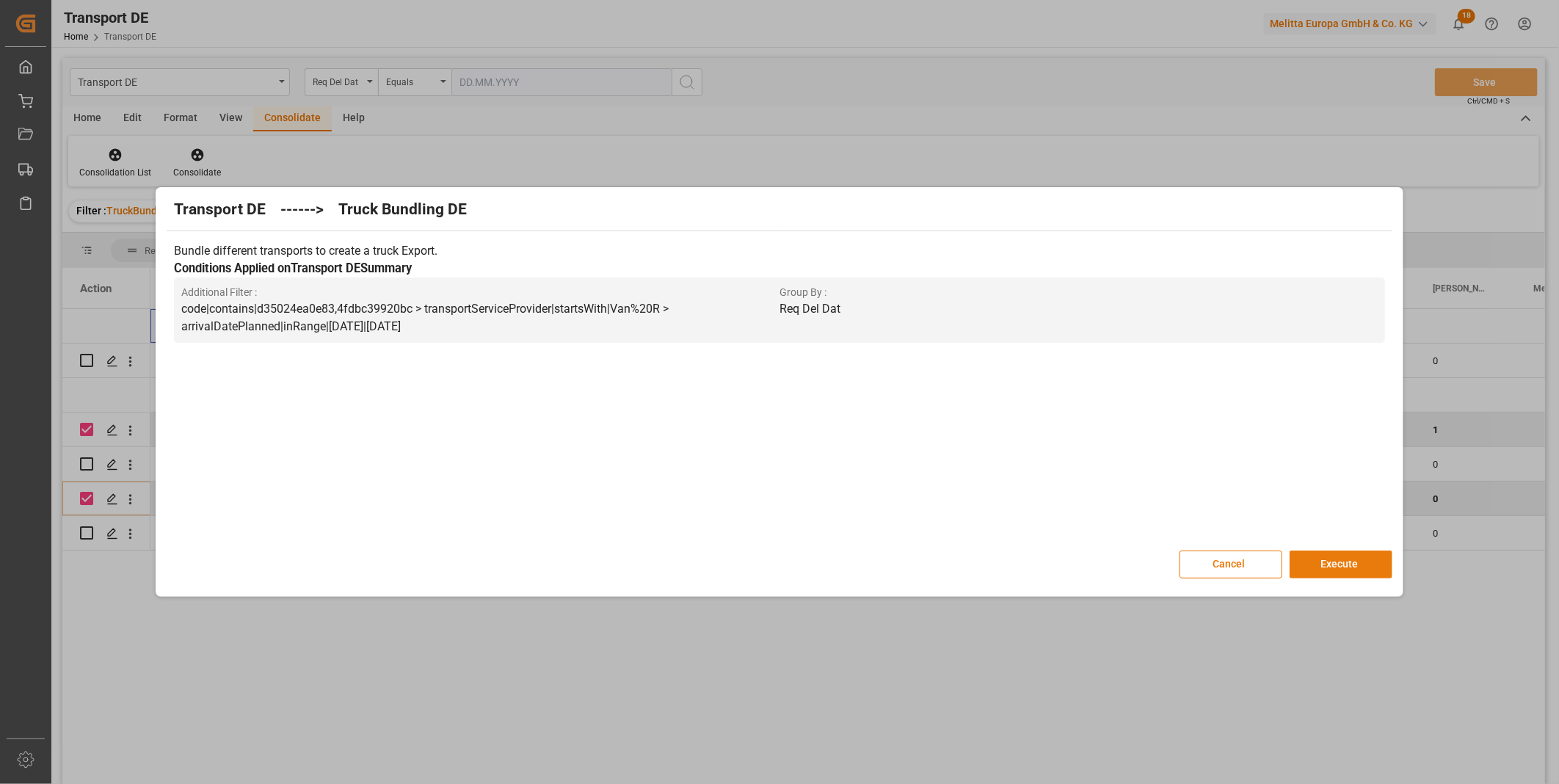
click at [1353, 562] on button "Execute" at bounding box center [1341, 564] width 103 height 28
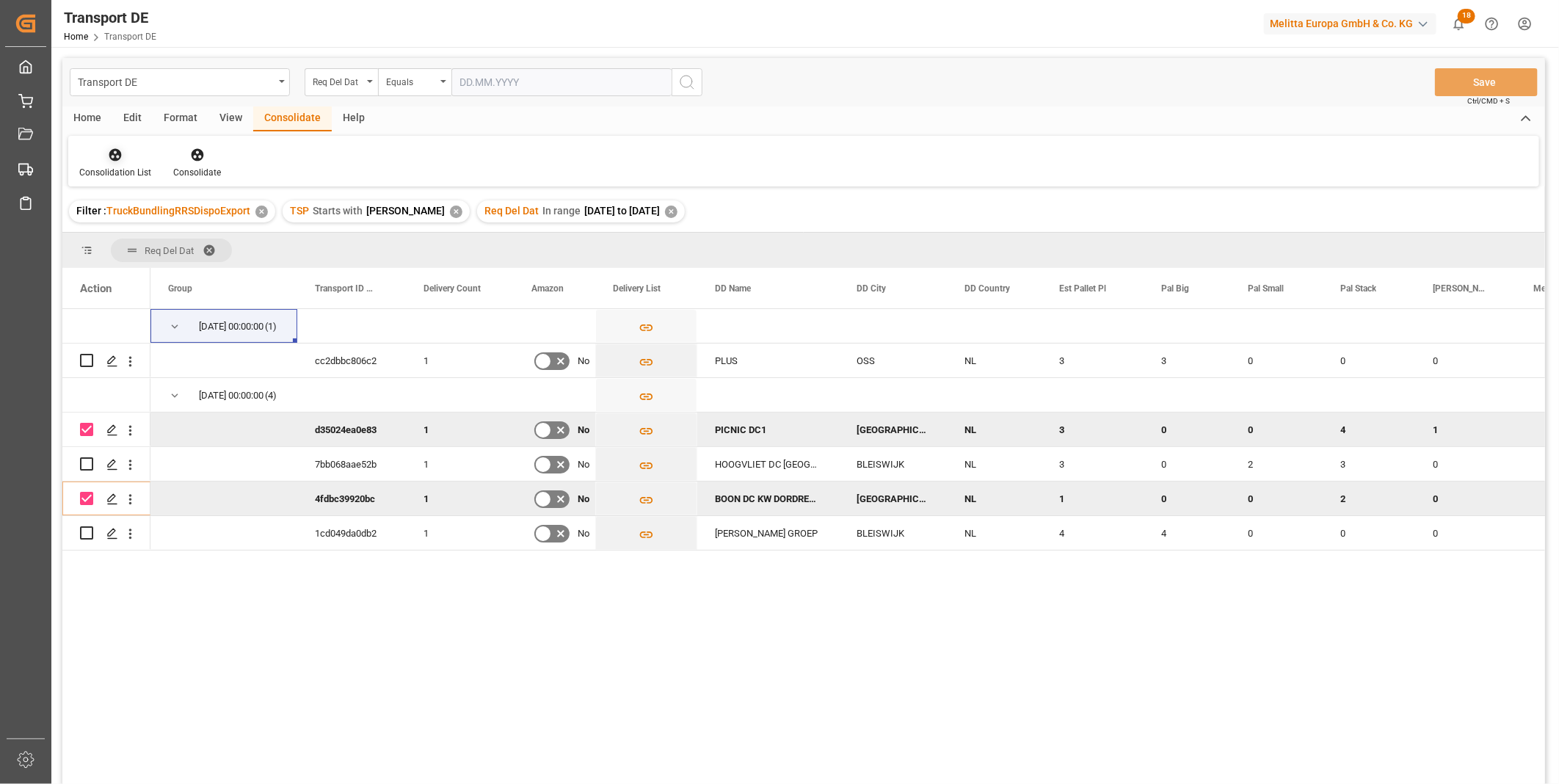
click at [116, 170] on div "Consolidation List" at bounding box center [115, 173] width 72 height 13
click at [157, 257] on div "Transport DE Req Del Dat Equals Save Ctrl/CMD + S Home Edit Format View Consoli…" at bounding box center [803, 440] width 1483 height 765
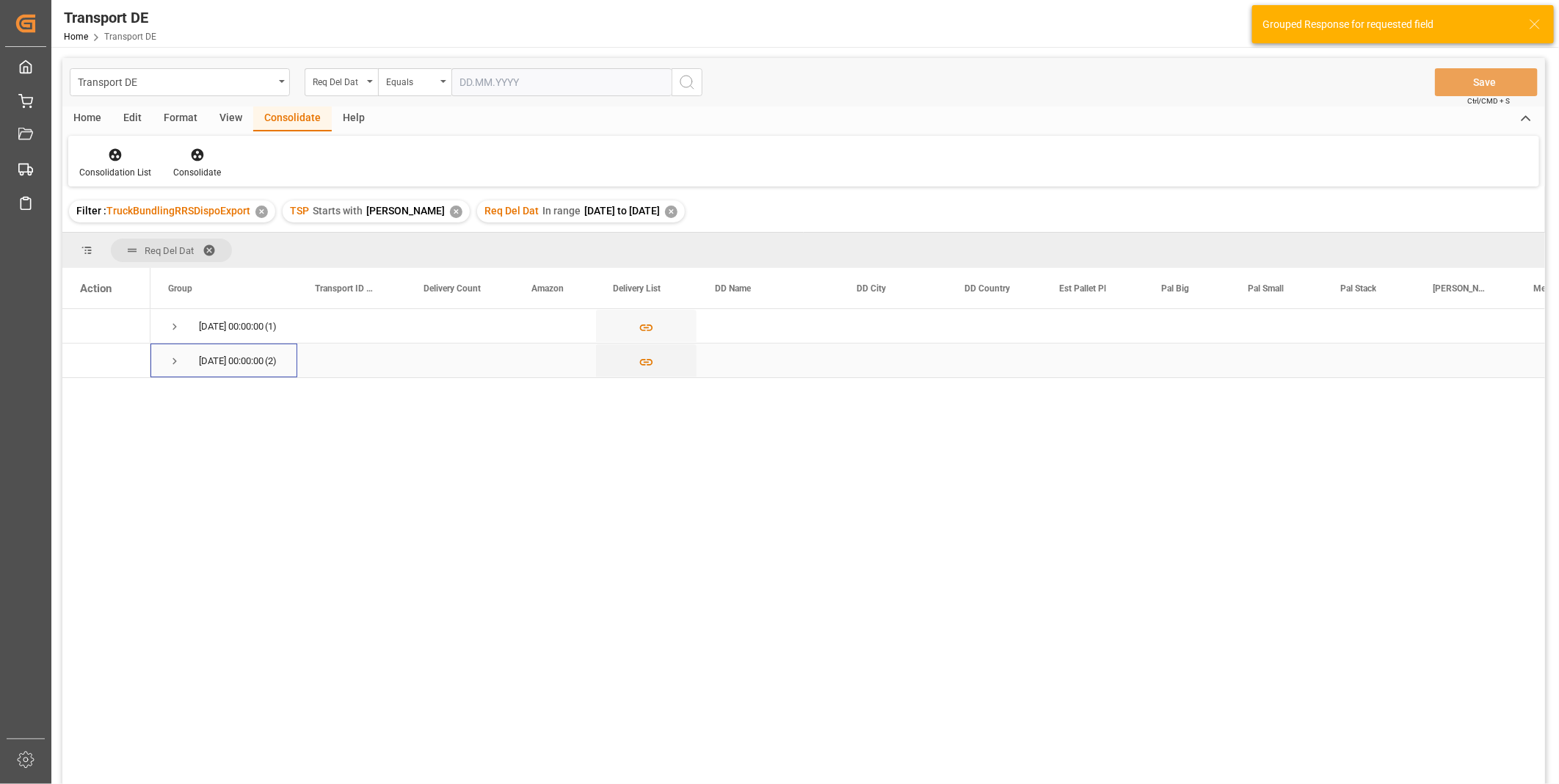
click at [175, 353] on span "Press SPACE to select this row." at bounding box center [175, 361] width 13 height 34
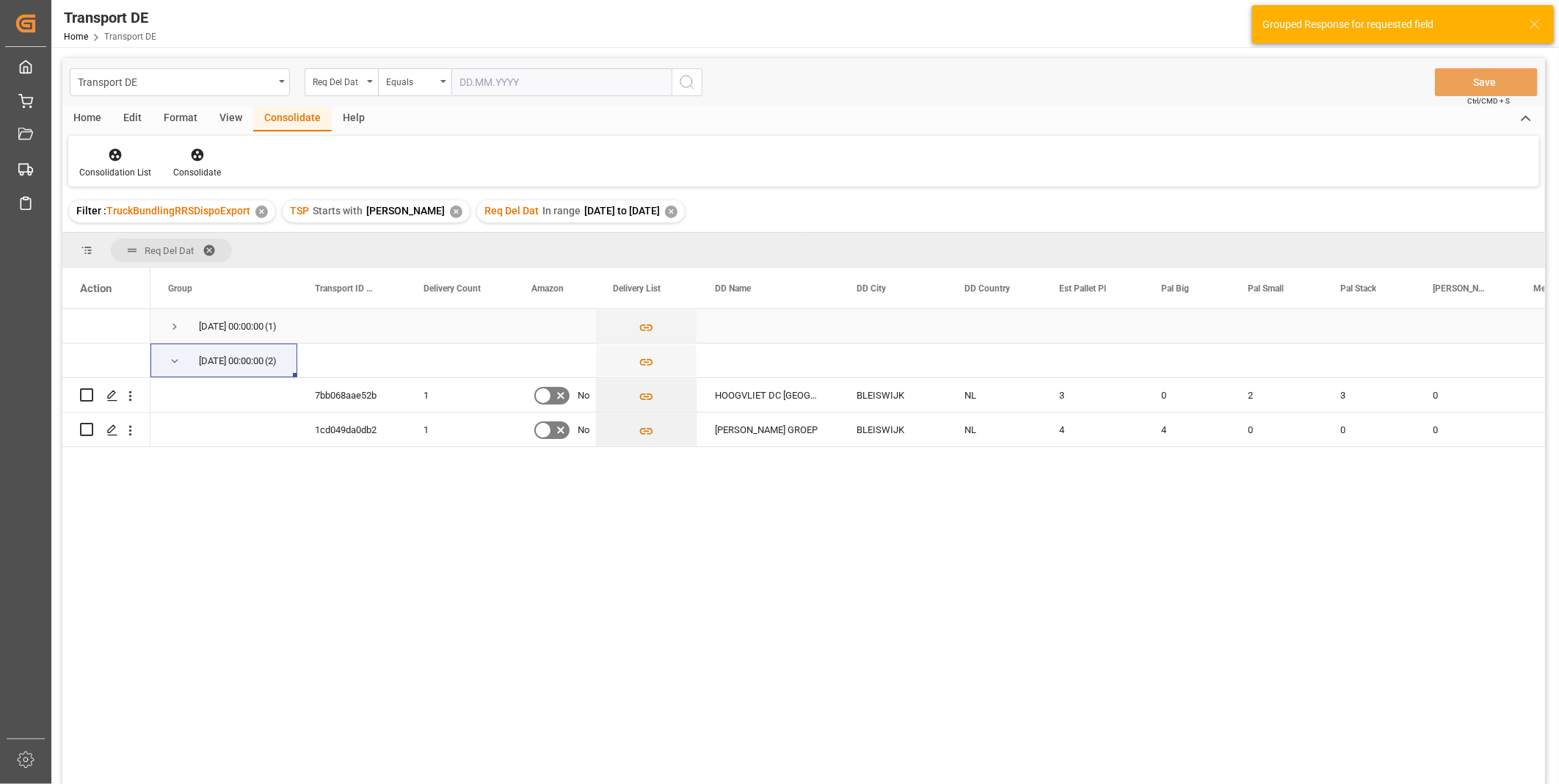
click at [175, 325] on span "Press SPACE to select this row." at bounding box center [175, 326] width 13 height 13
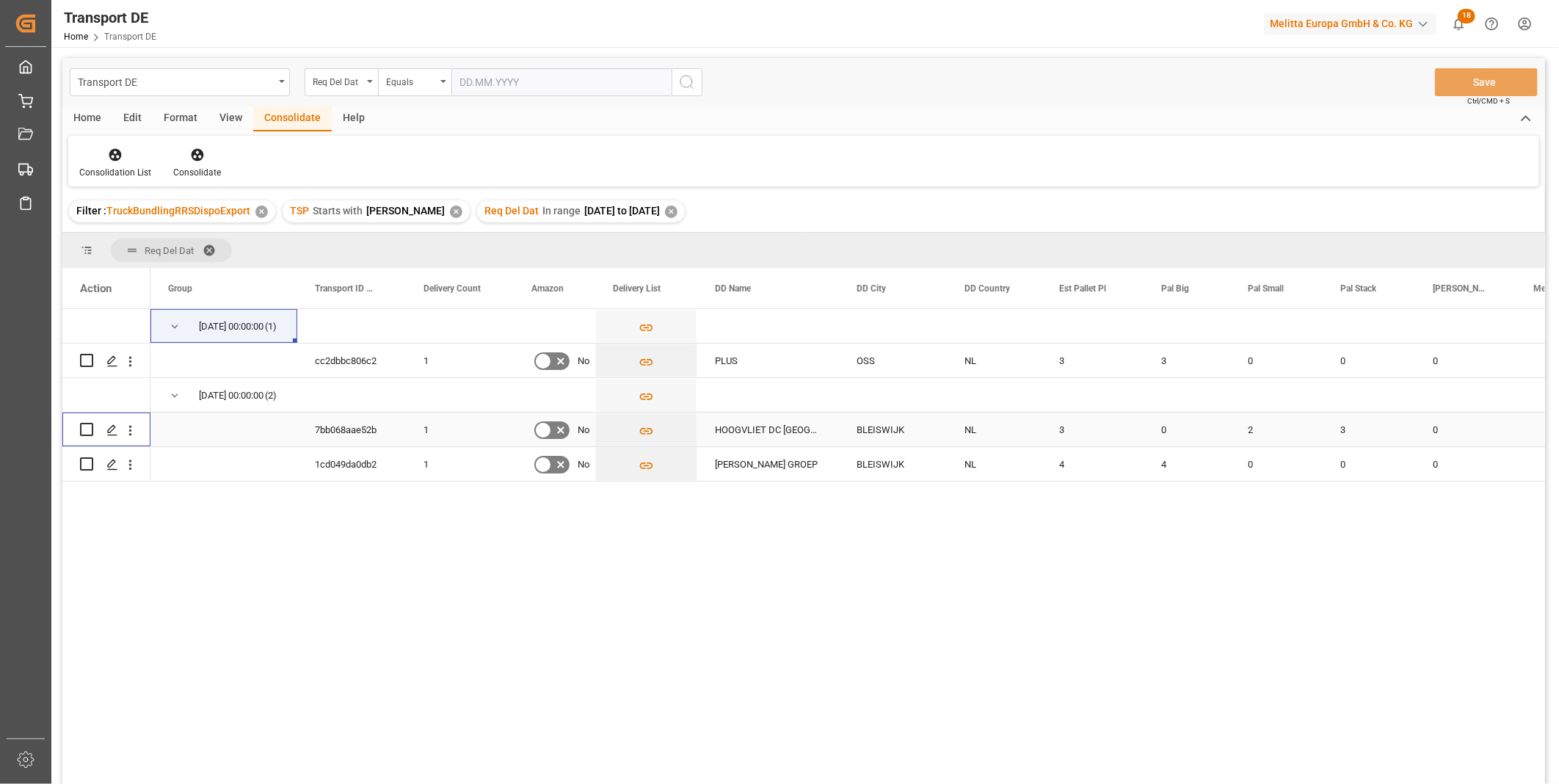
click at [88, 424] on input "Press Space to toggle row selection (unchecked)" at bounding box center [87, 429] width 13 height 13
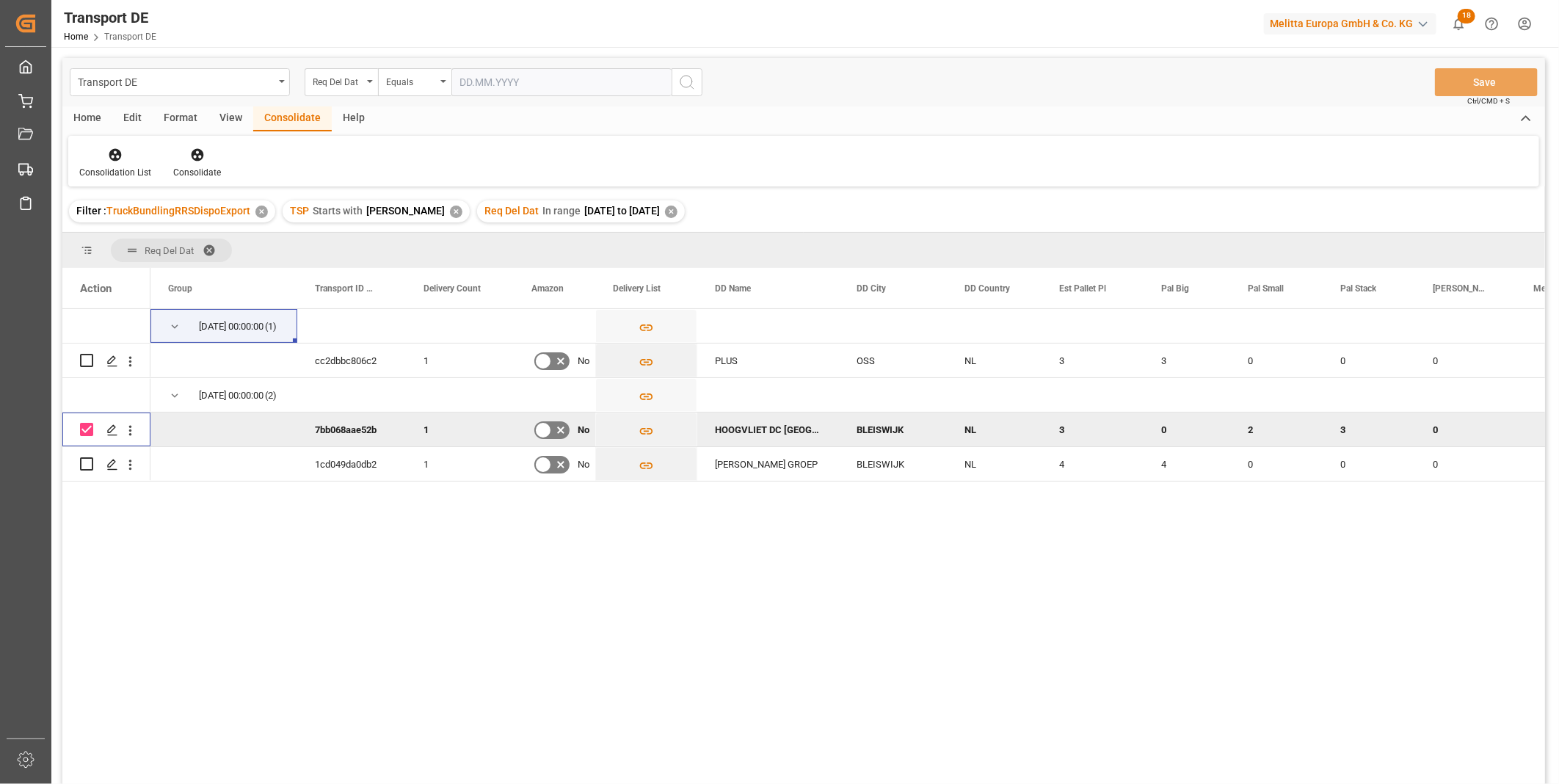
click at [202, 184] on div "Consolidation List Consolidate" at bounding box center [803, 161] width 1471 height 51
click at [200, 166] on div "Consolidate" at bounding box center [197, 173] width 48 height 13
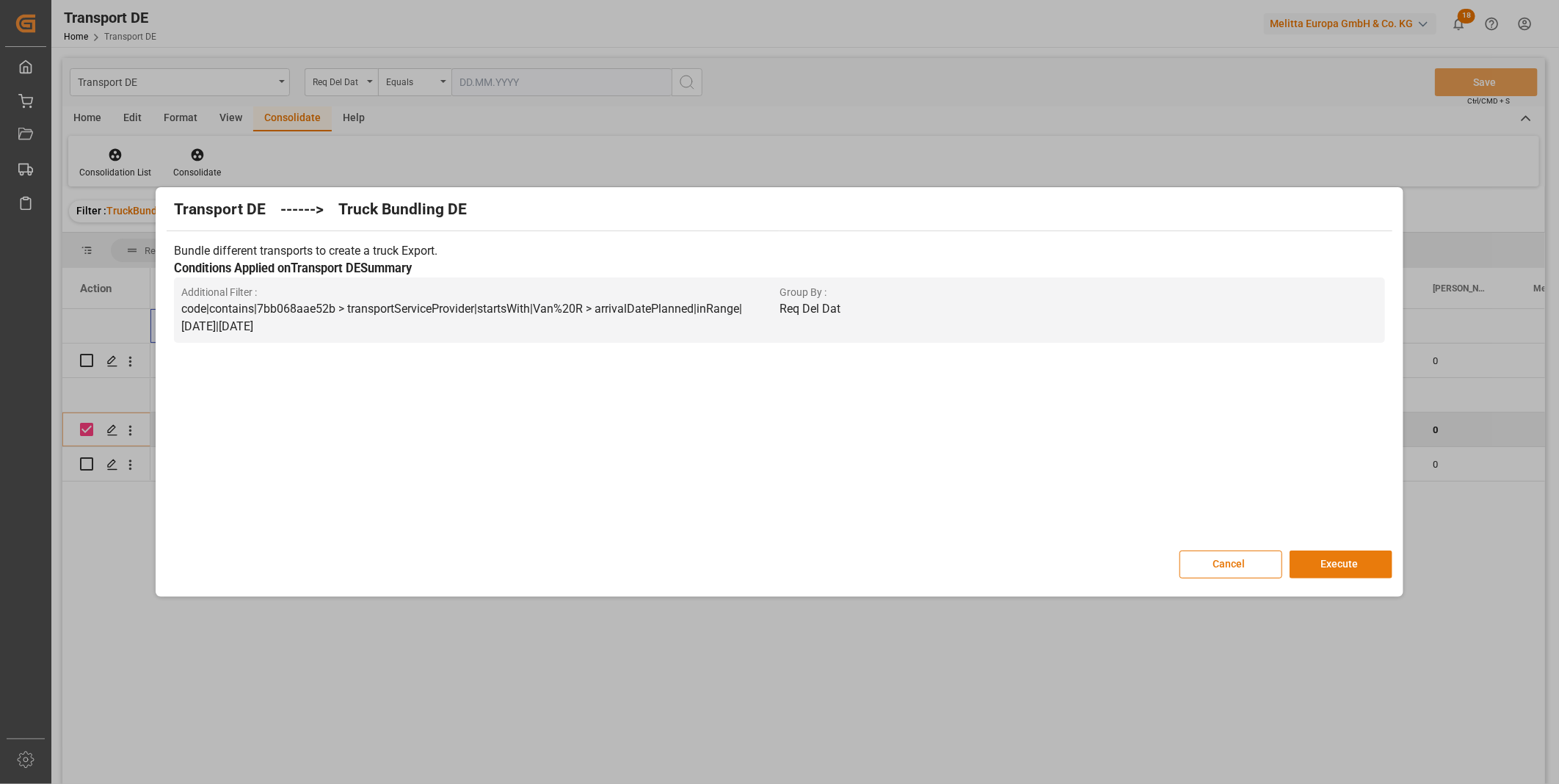
click at [1366, 560] on button "Execute" at bounding box center [1341, 564] width 103 height 28
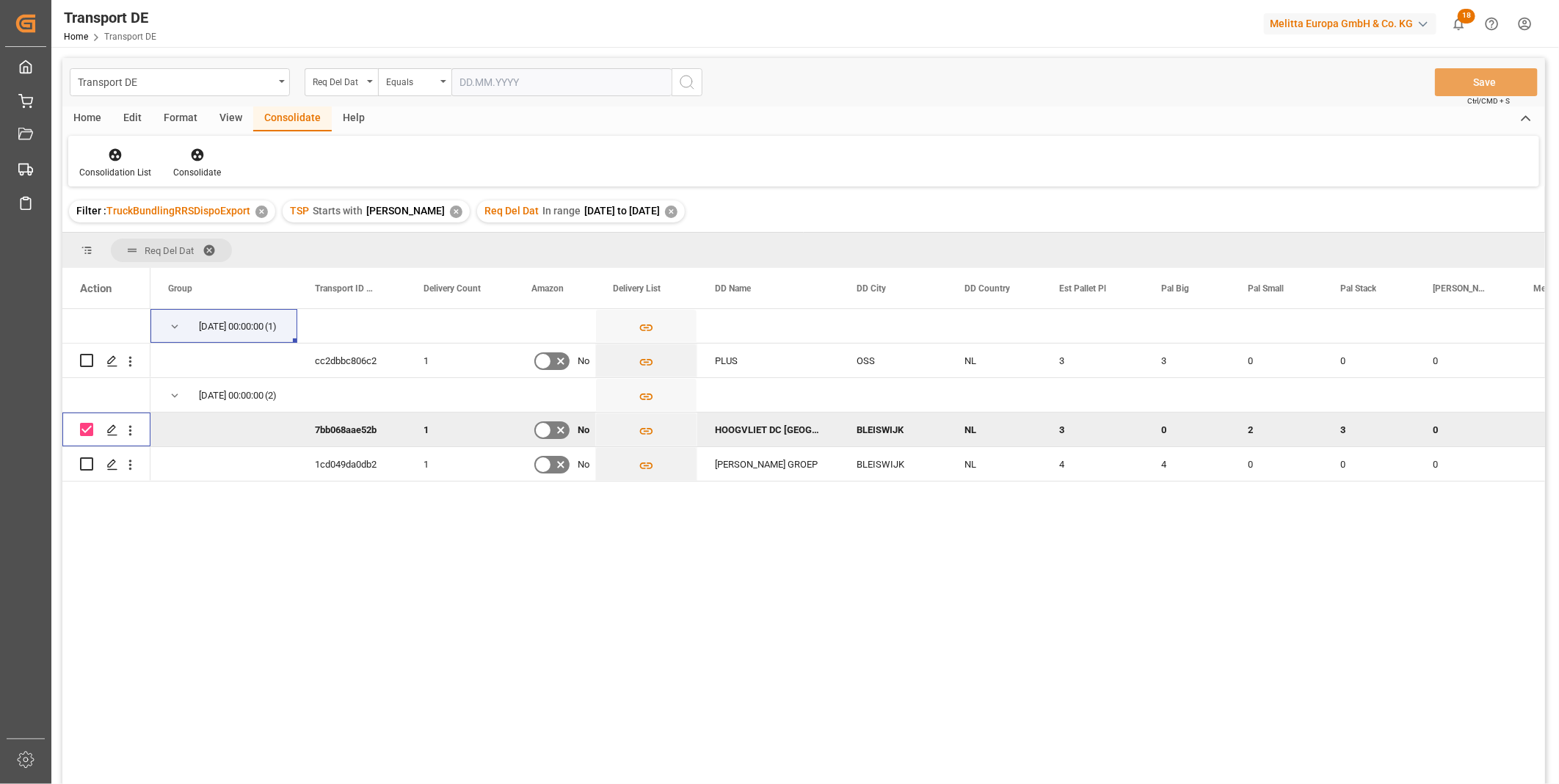
click at [91, 428] on input "Press Space to toggle row selection (checked)" at bounding box center [87, 429] width 13 height 13
checkbox input "false"
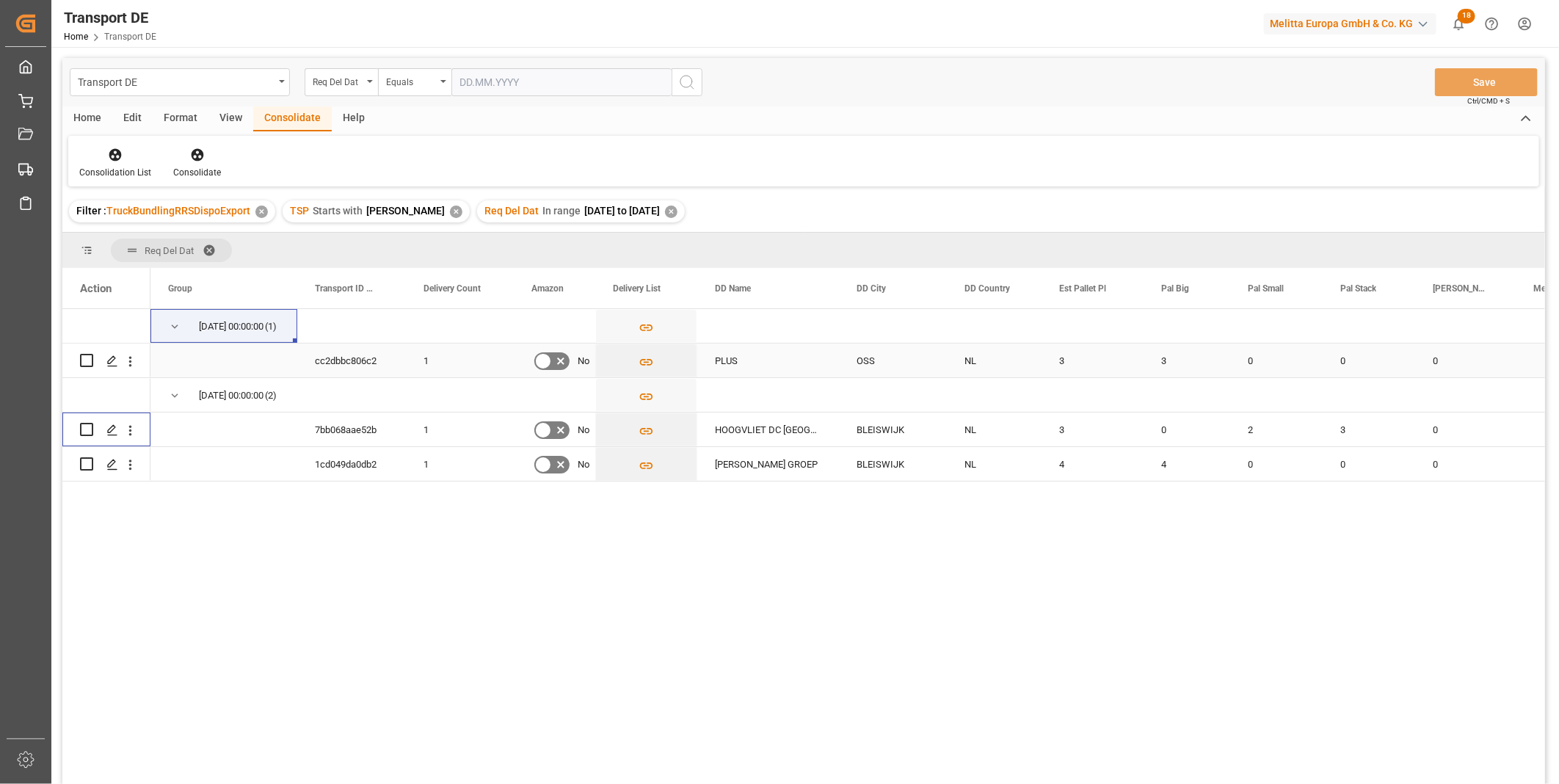
click at [91, 359] on input "Press Space to toggle row selection (unchecked)" at bounding box center [87, 360] width 13 height 13
checkbox input "true"
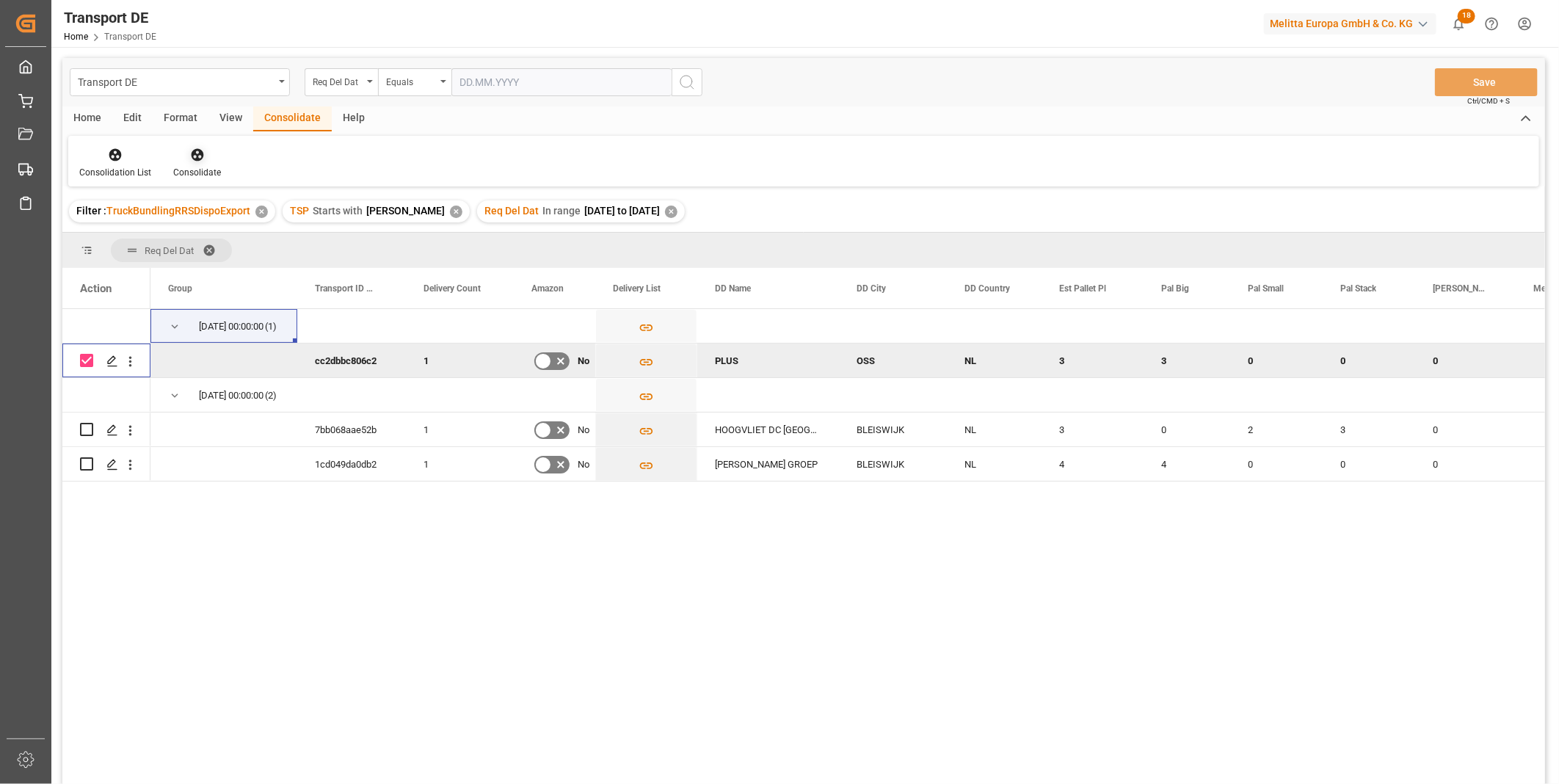
click at [182, 150] on div at bounding box center [197, 155] width 48 height 15
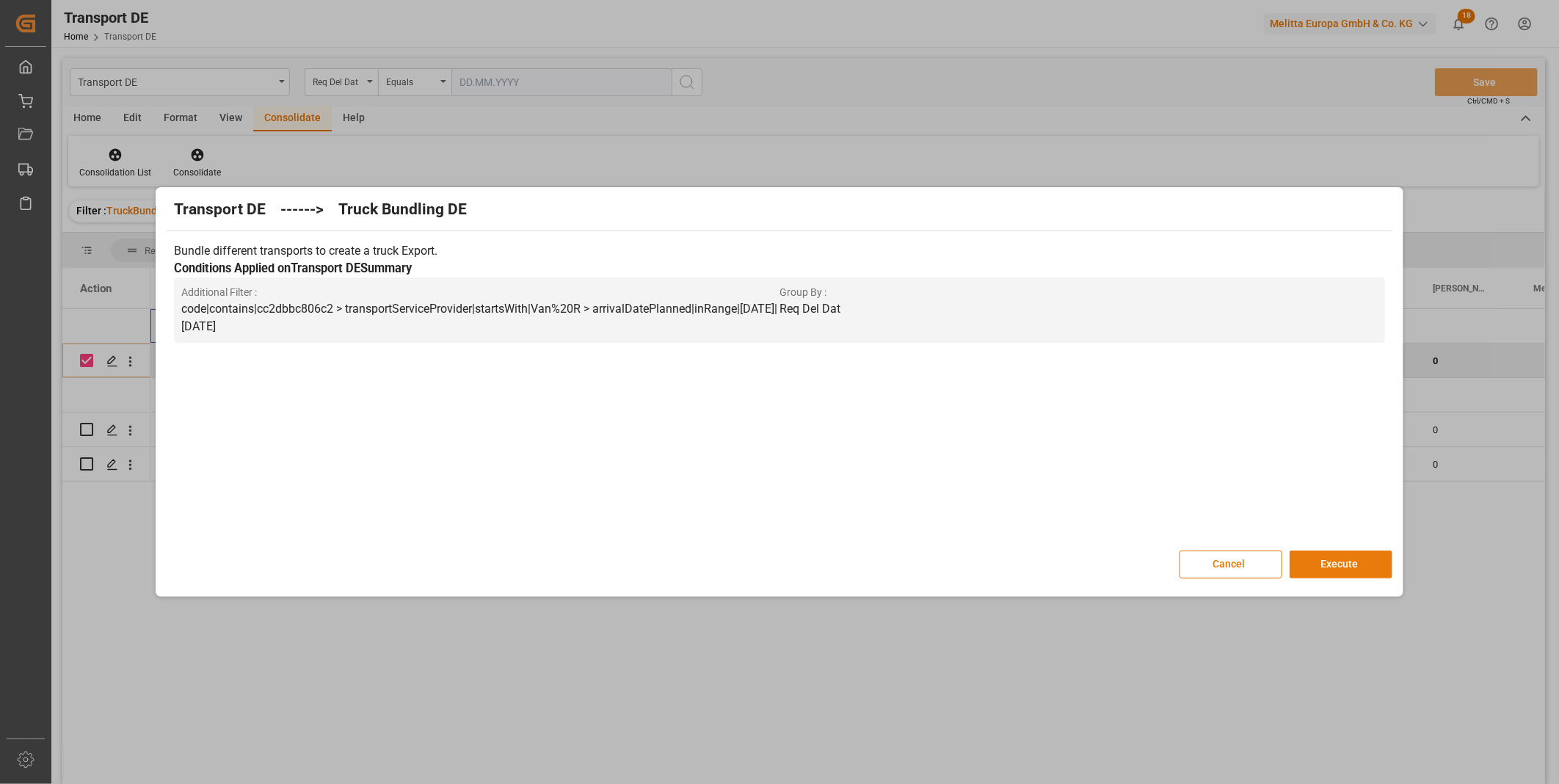
click at [1351, 560] on button "Execute" at bounding box center [1341, 564] width 103 height 28
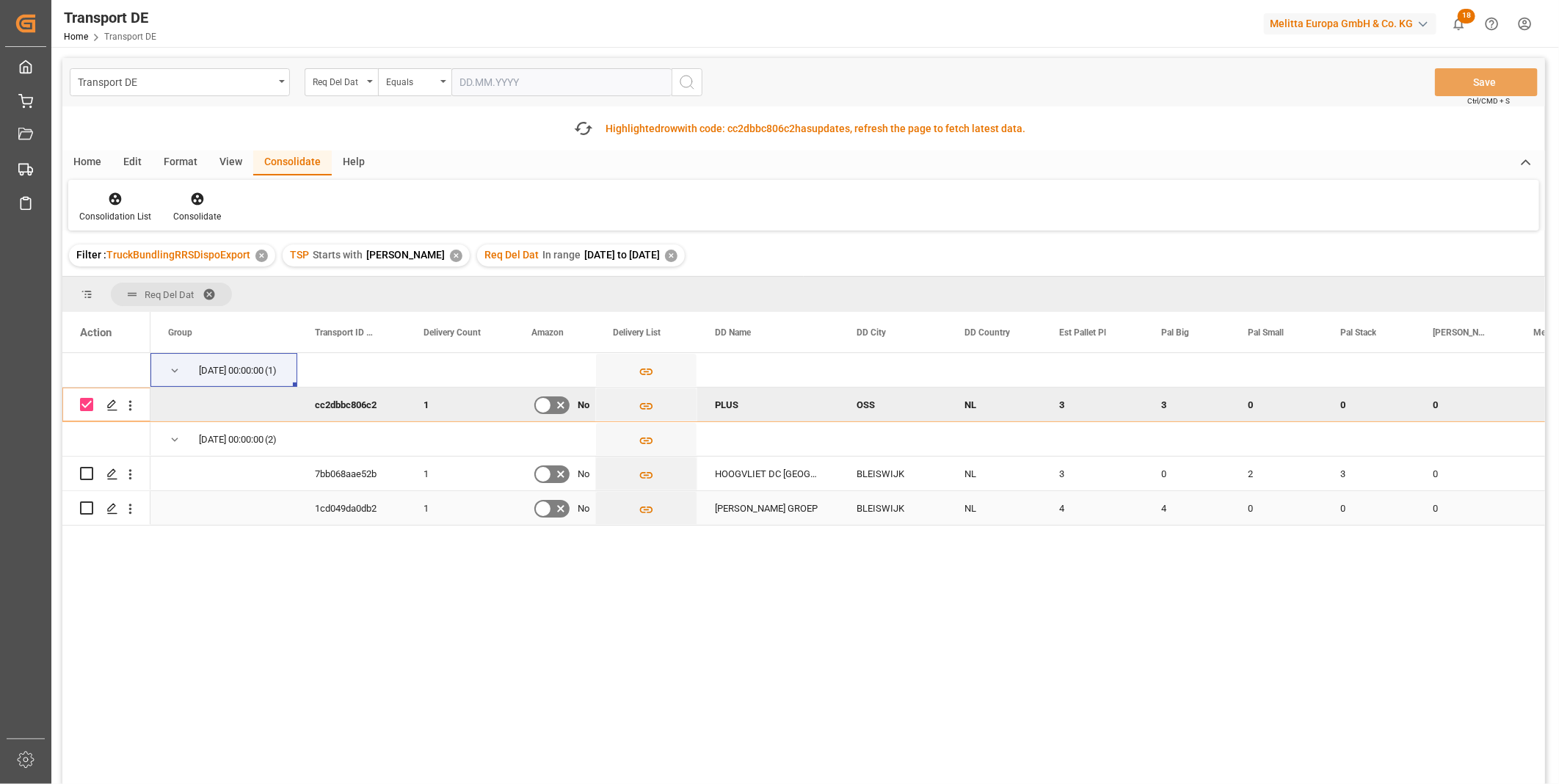
click at [91, 509] on input "Press Space to toggle row selection (unchecked)" at bounding box center [87, 508] width 13 height 13
checkbox input "true"
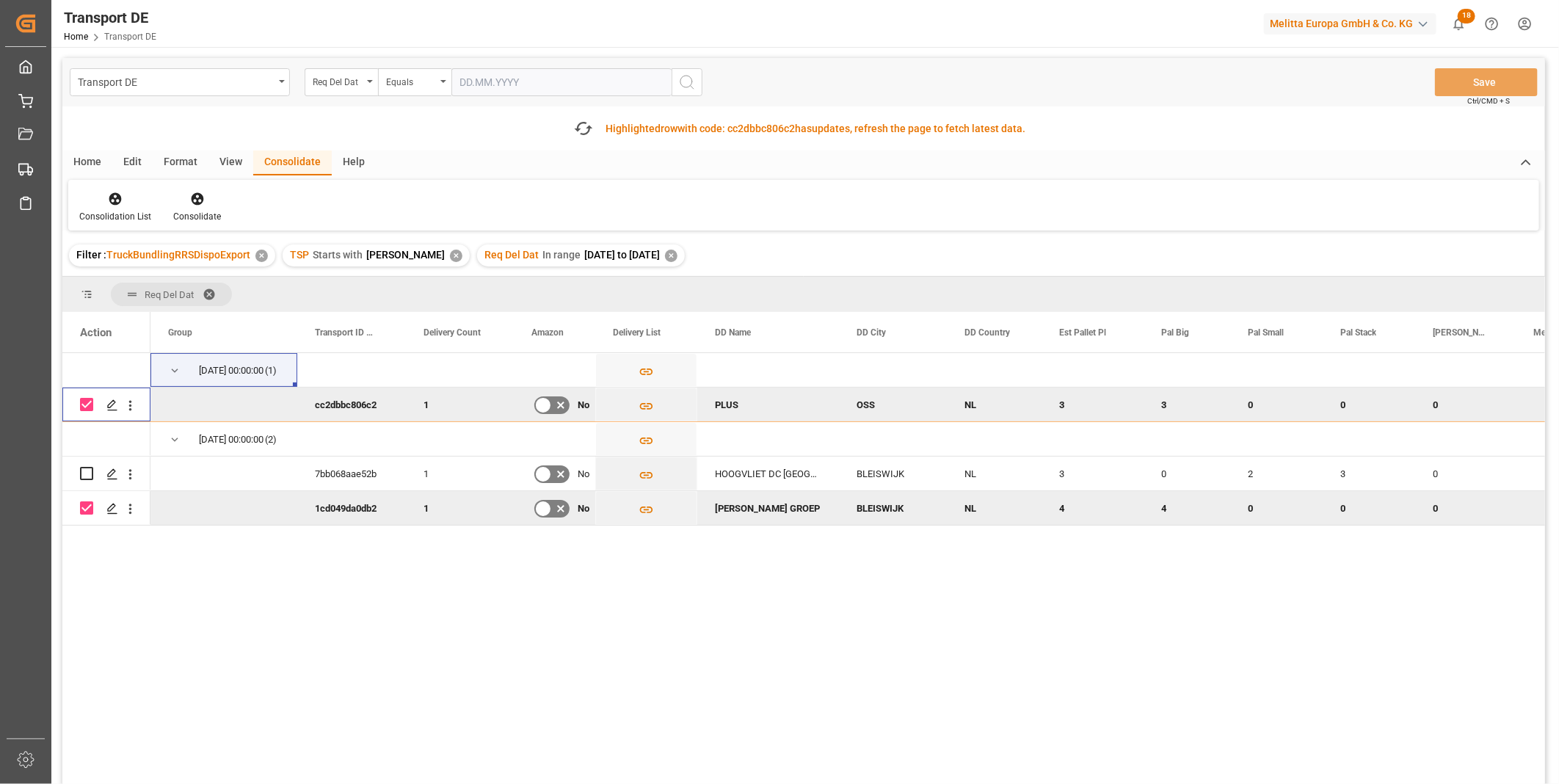
click at [88, 407] on input "Press Space to toggle row selection (checked)" at bounding box center [87, 405] width 13 height 13
checkbox input "false"
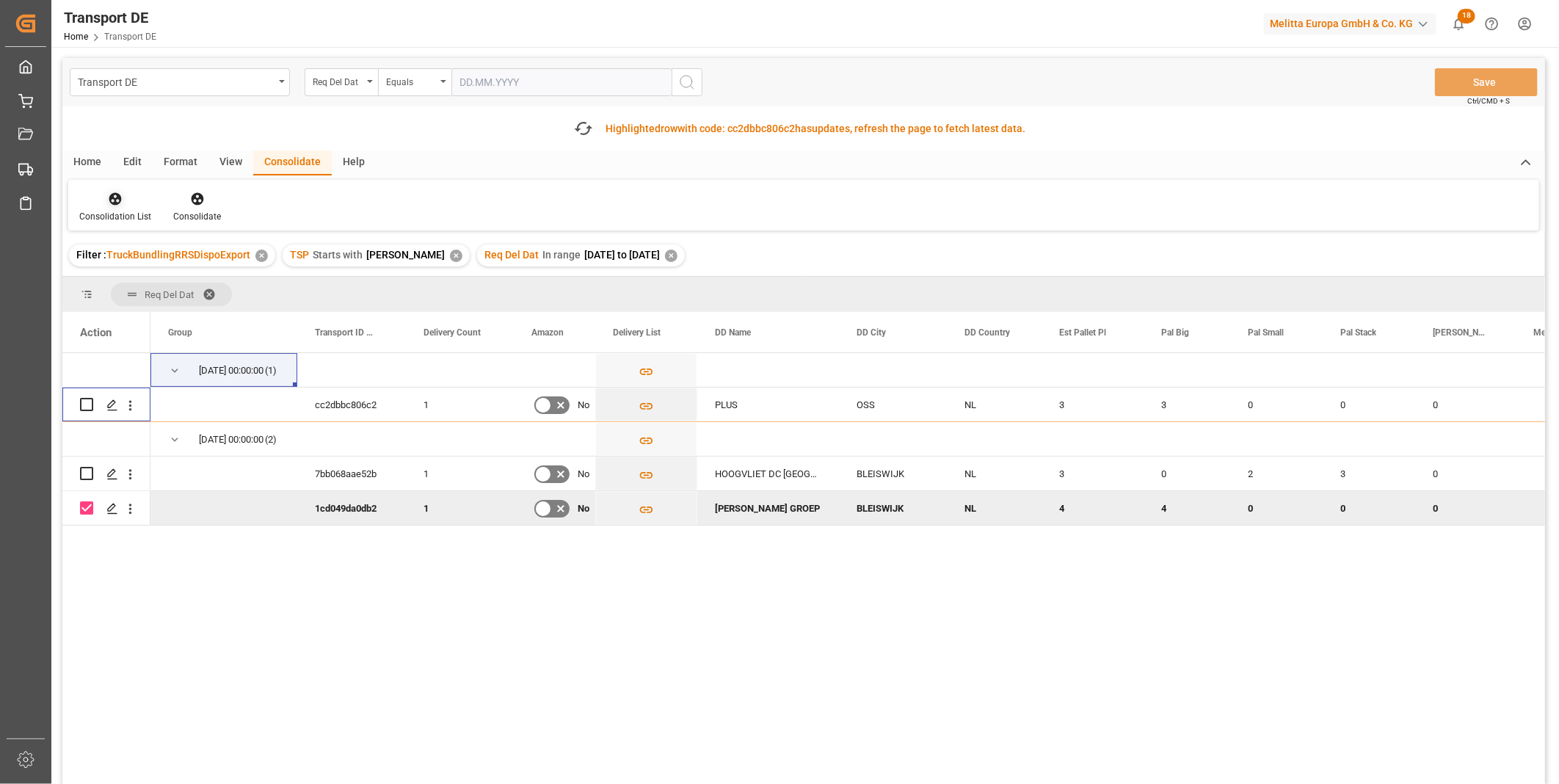
click at [116, 204] on icon at bounding box center [115, 199] width 15 height 15
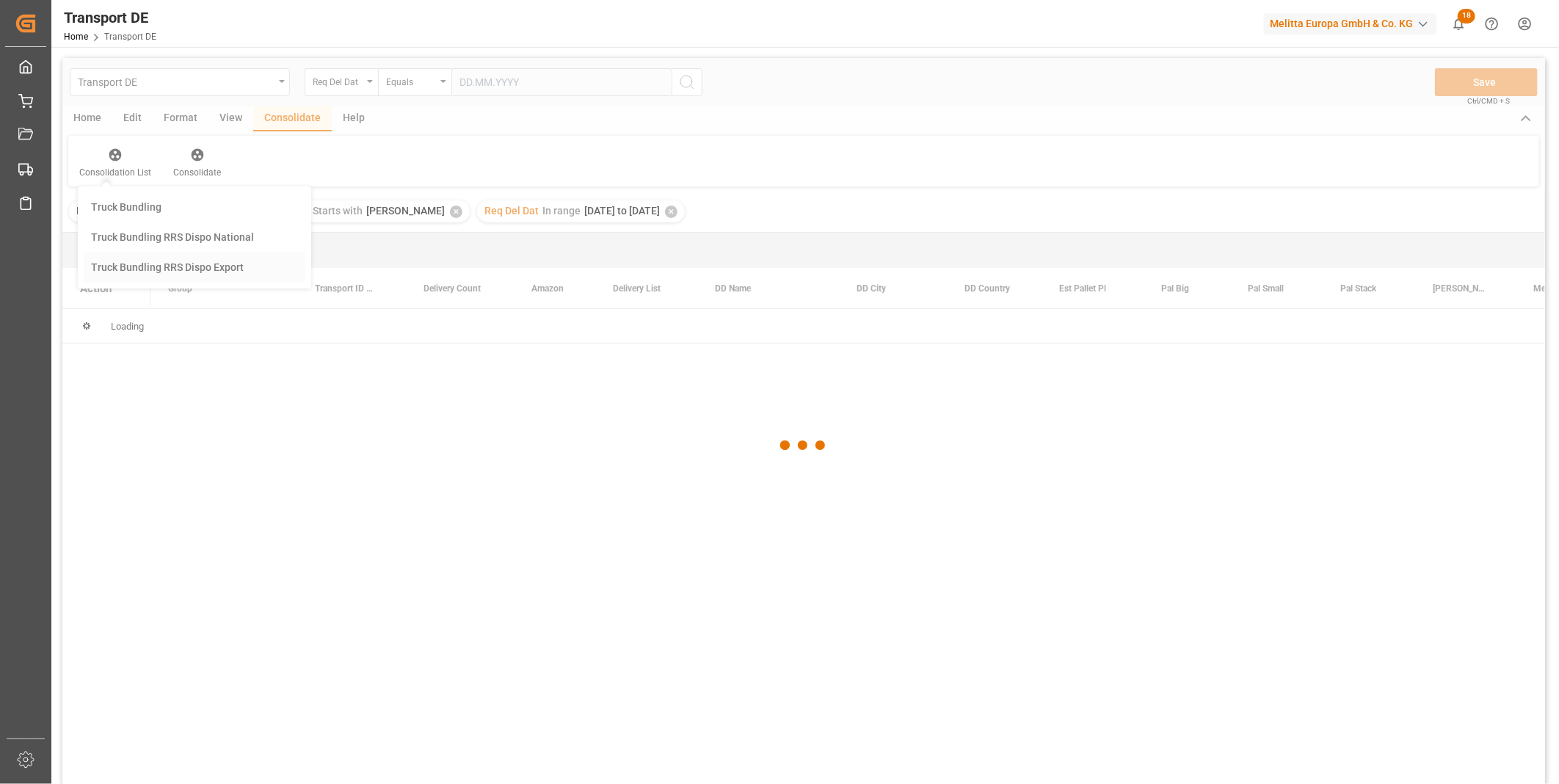
click at [207, 301] on div "Transport DE Req Del Dat Equals Save Ctrl/CMD + S Home Edit Format View Consoli…" at bounding box center [803, 440] width 1483 height 765
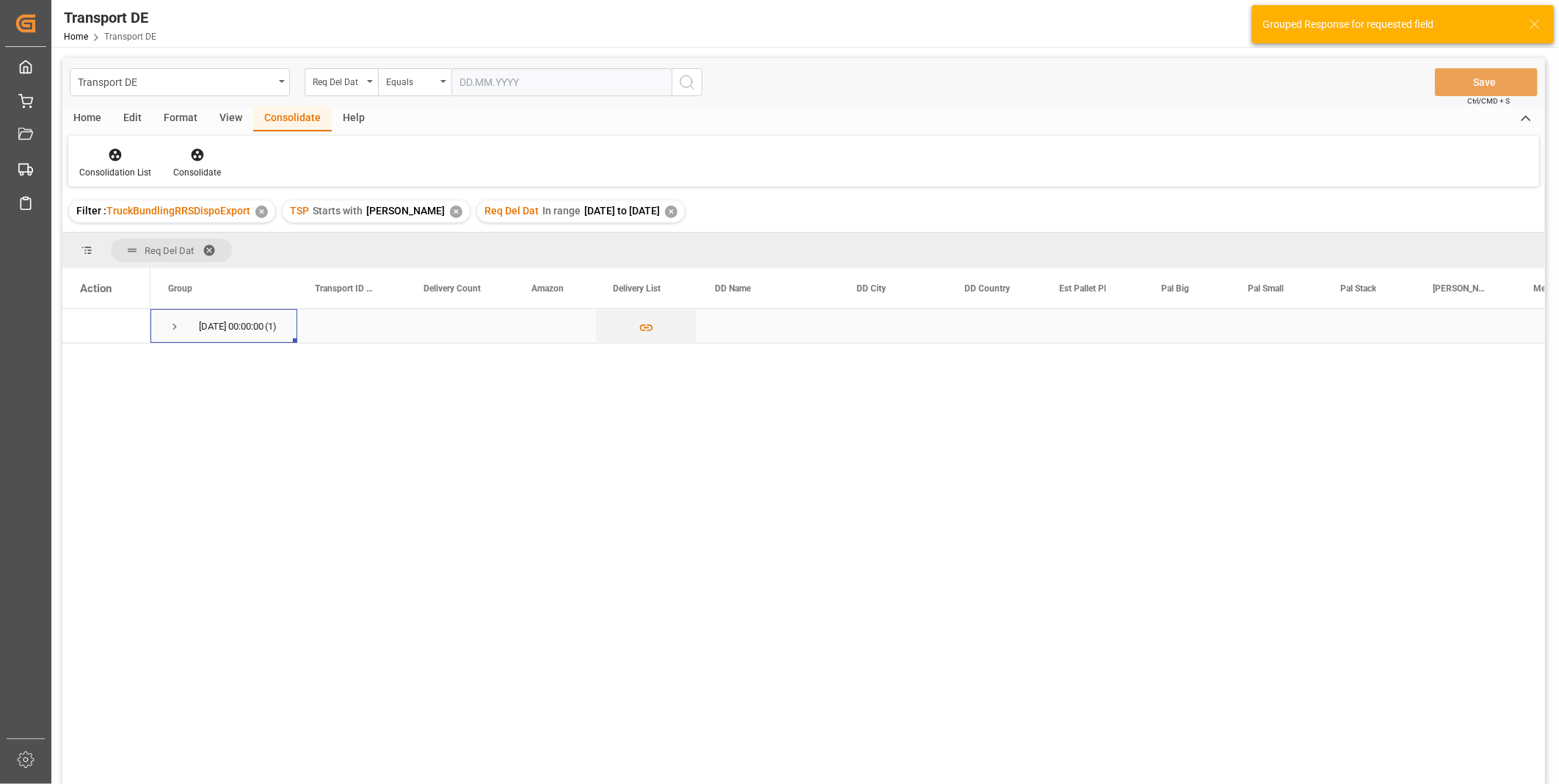
click at [184, 333] on span "09.09.2025 00:00:00 (1)" at bounding box center [224, 325] width 111 height 32
click at [178, 328] on span "Press SPACE to select this row." at bounding box center [175, 326] width 13 height 13
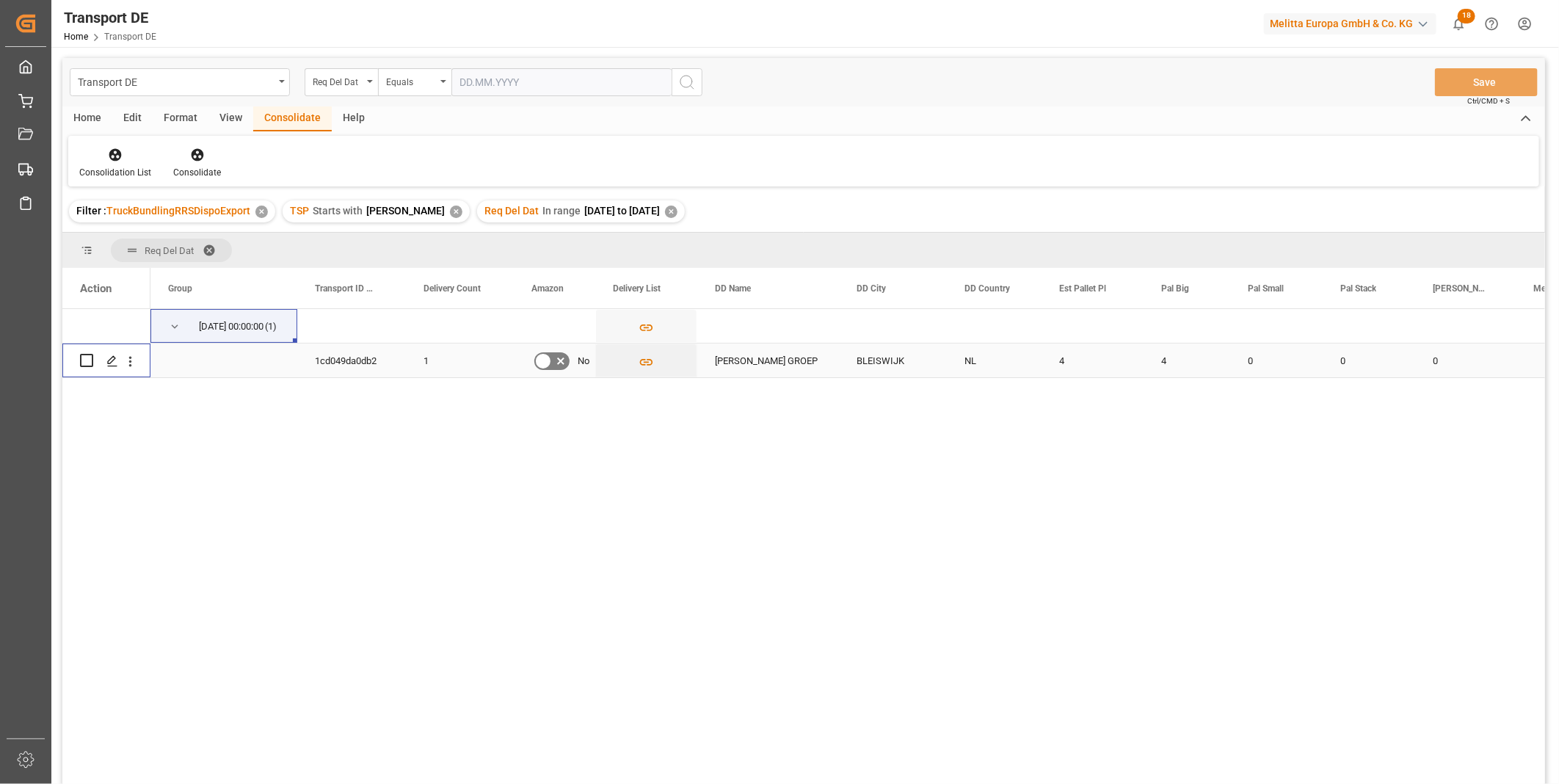
click at [87, 359] on input "Press Space to toggle row selection (unchecked)" at bounding box center [87, 360] width 13 height 13
checkbox input "true"
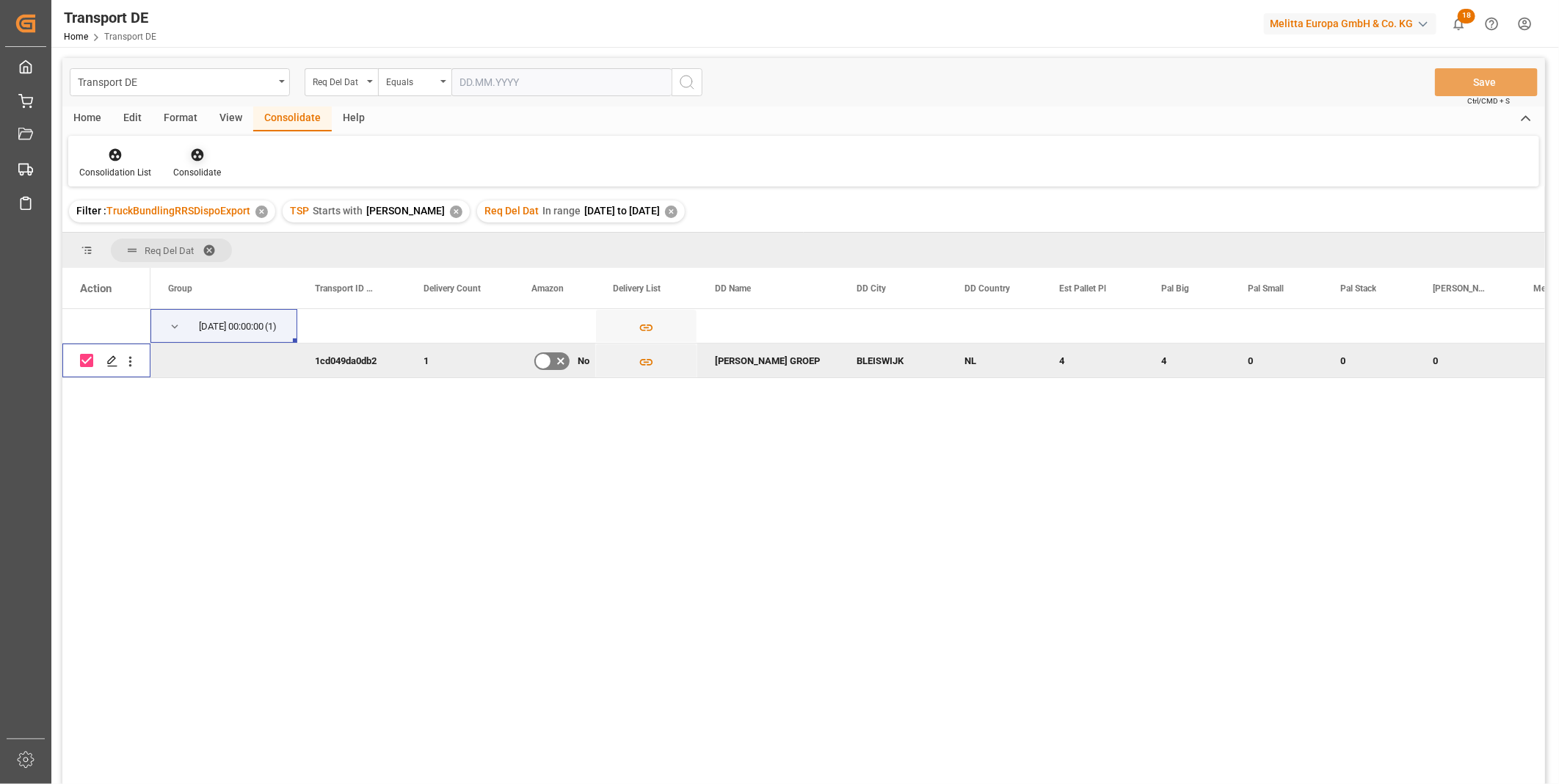
click at [204, 158] on div at bounding box center [197, 155] width 48 height 15
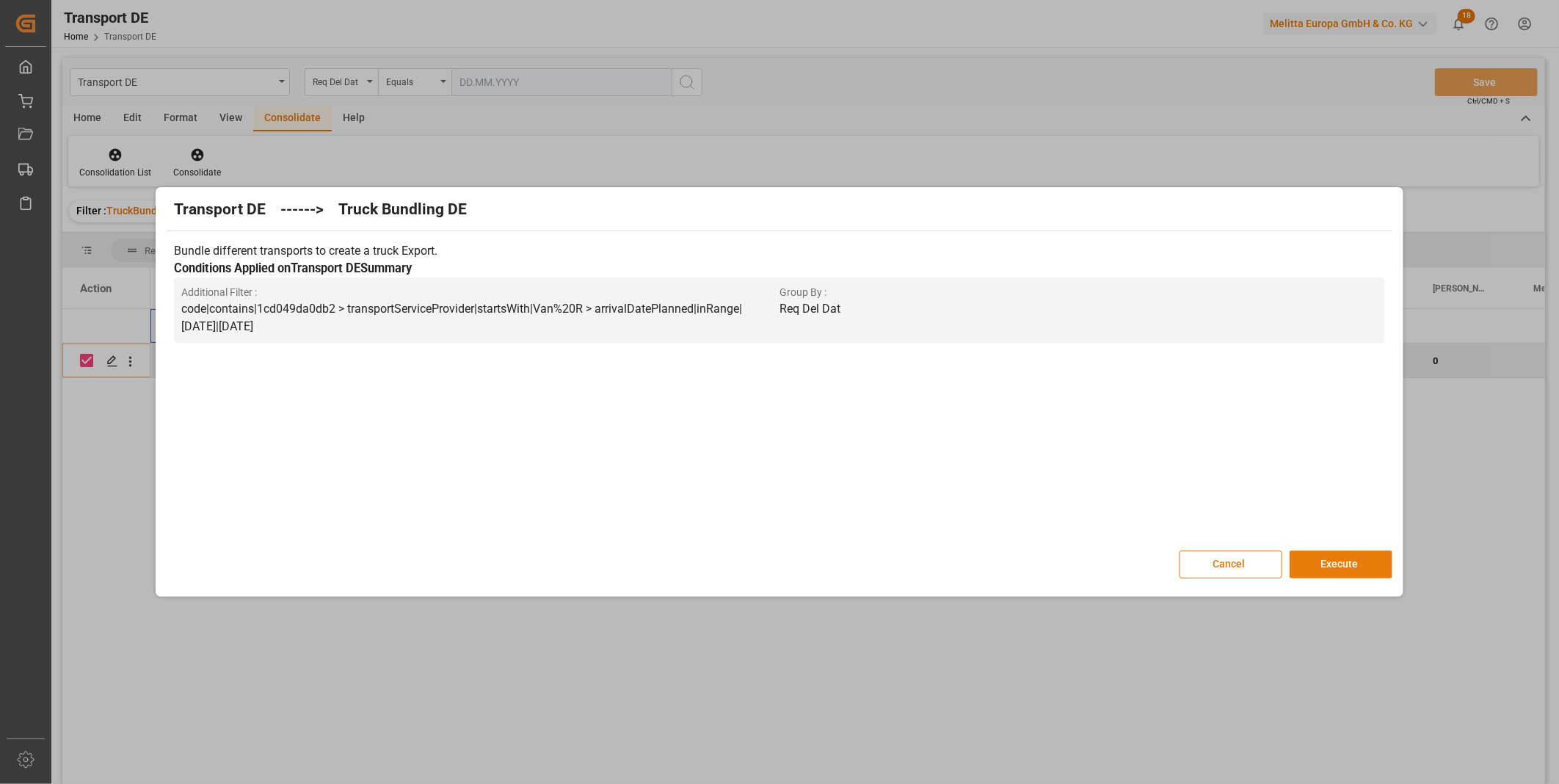
click at [1360, 563] on button "Execute" at bounding box center [1341, 564] width 103 height 28
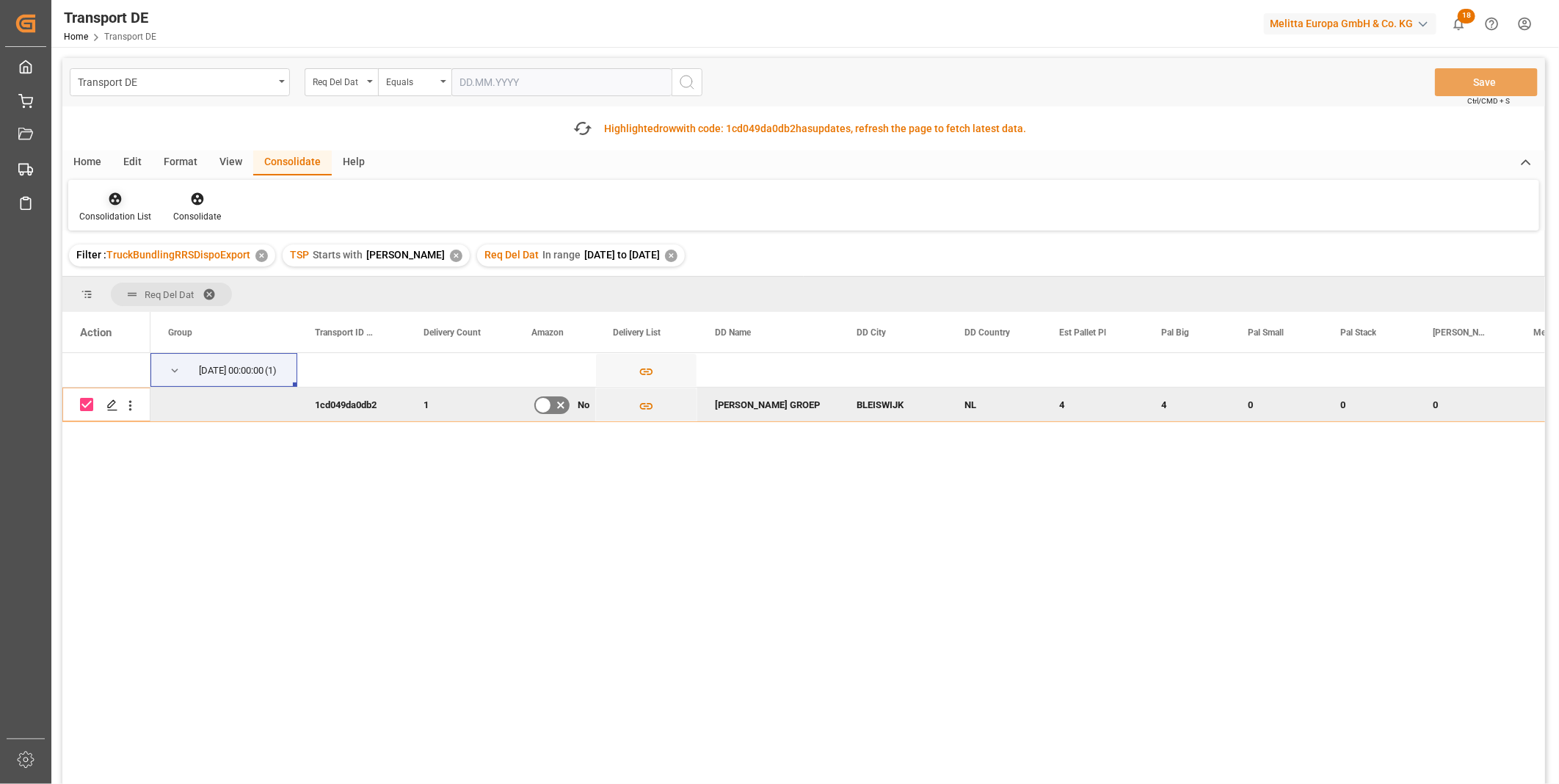
click at [113, 195] on icon at bounding box center [115, 199] width 15 height 15
click at [206, 322] on div "Transport DE Req Del Dat Equals Save Ctrl/CMD + S Fetch latest updates Highligh…" at bounding box center [803, 461] width 1483 height 809
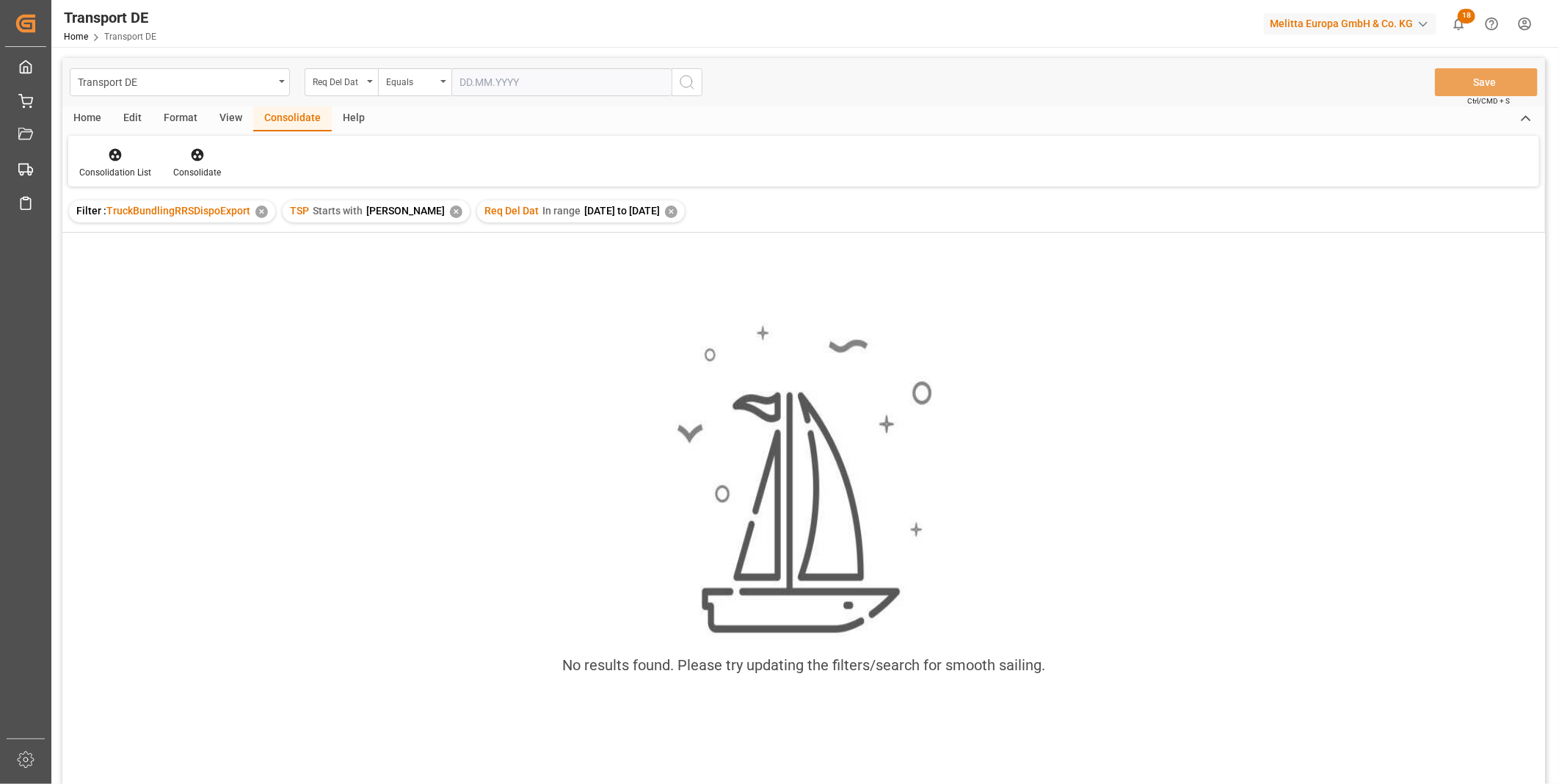
click at [665, 209] on div "✕" at bounding box center [671, 211] width 12 height 12
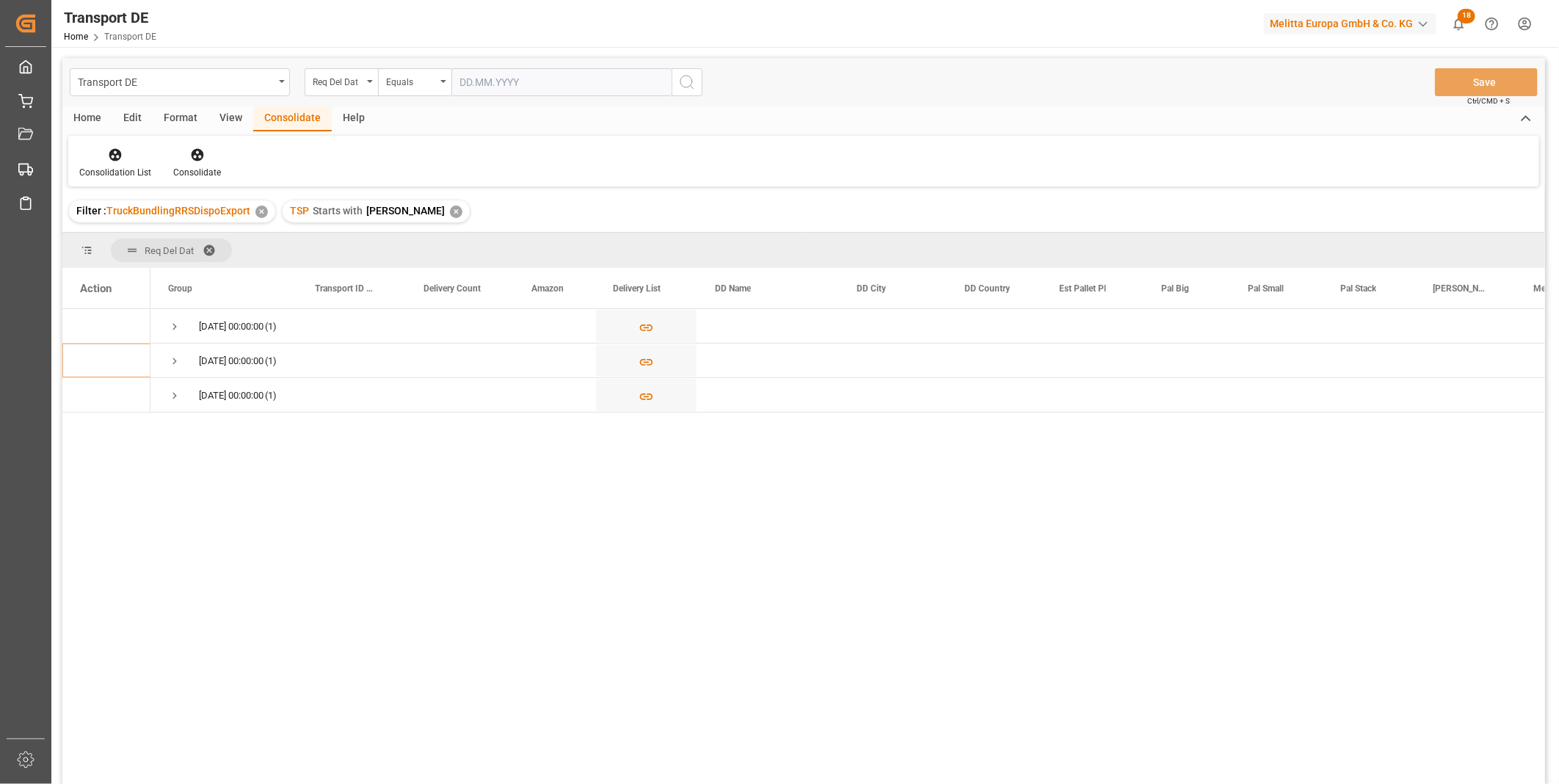
click at [336, 81] on div "Req Del Dat" at bounding box center [337, 80] width 50 height 17
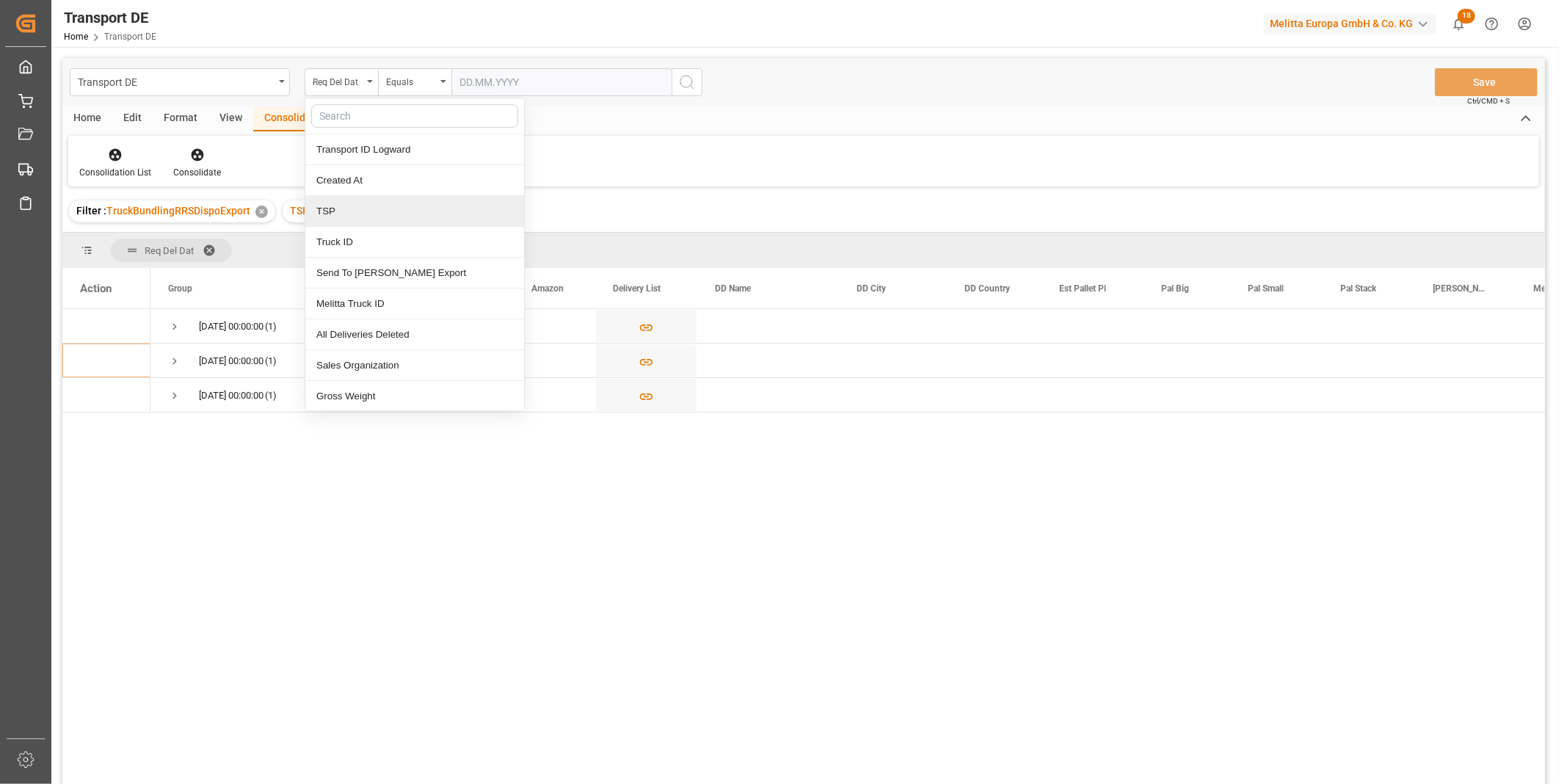
click at [402, 209] on div "TSP" at bounding box center [415, 211] width 219 height 31
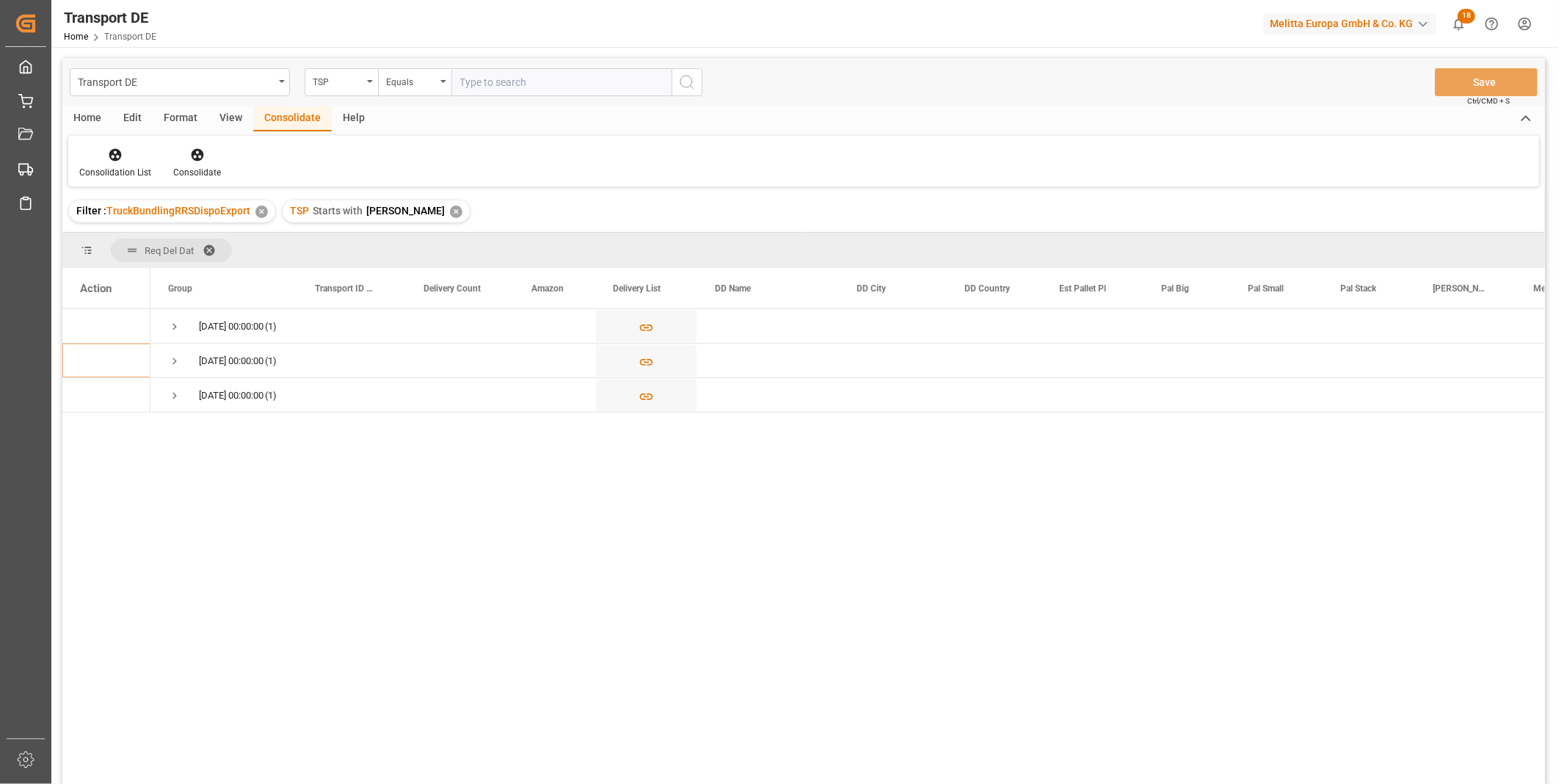
click at [450, 210] on div "✕" at bounding box center [456, 211] width 12 height 12
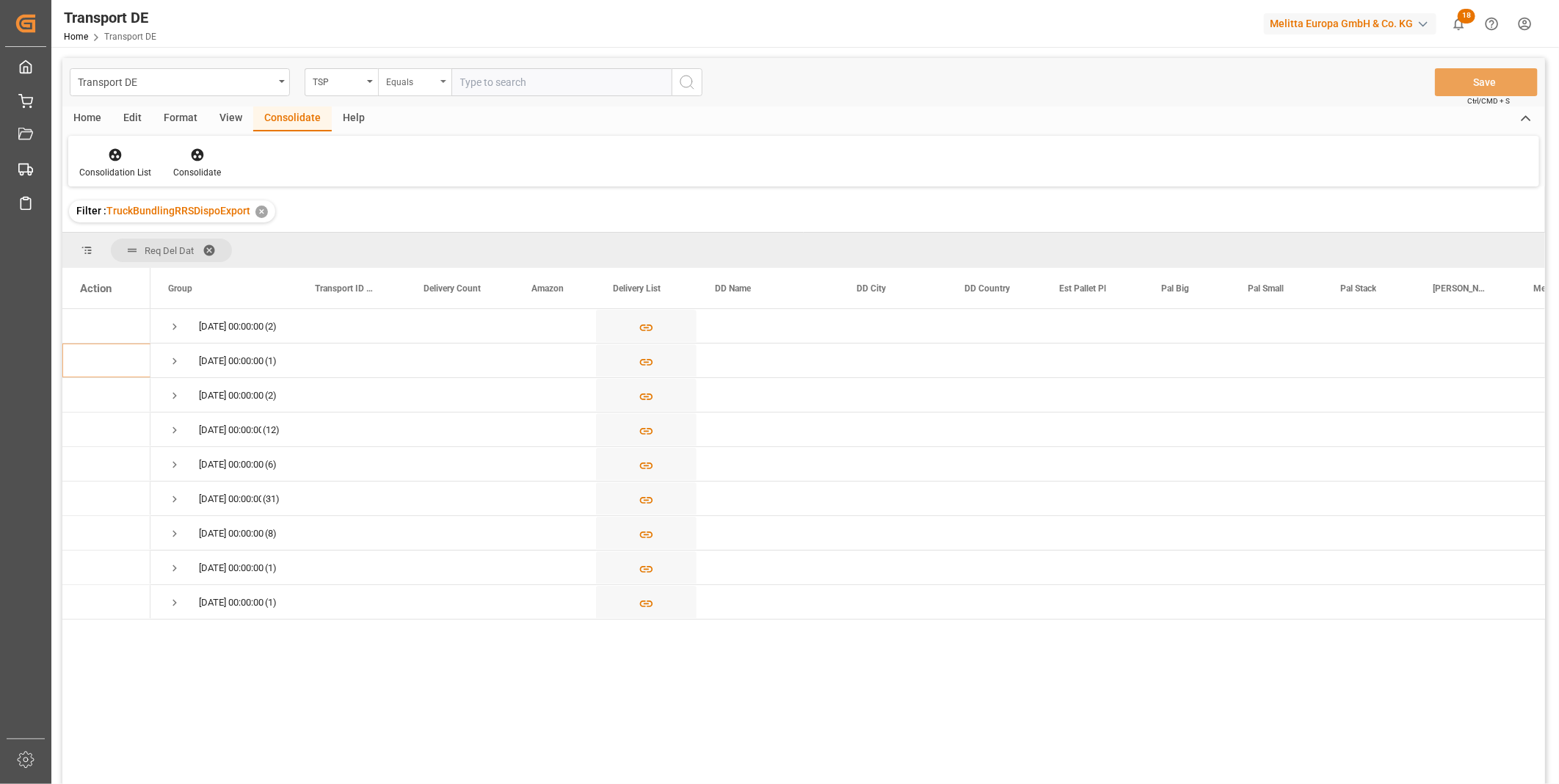
click at [396, 81] on div "Equals" at bounding box center [411, 80] width 50 height 17
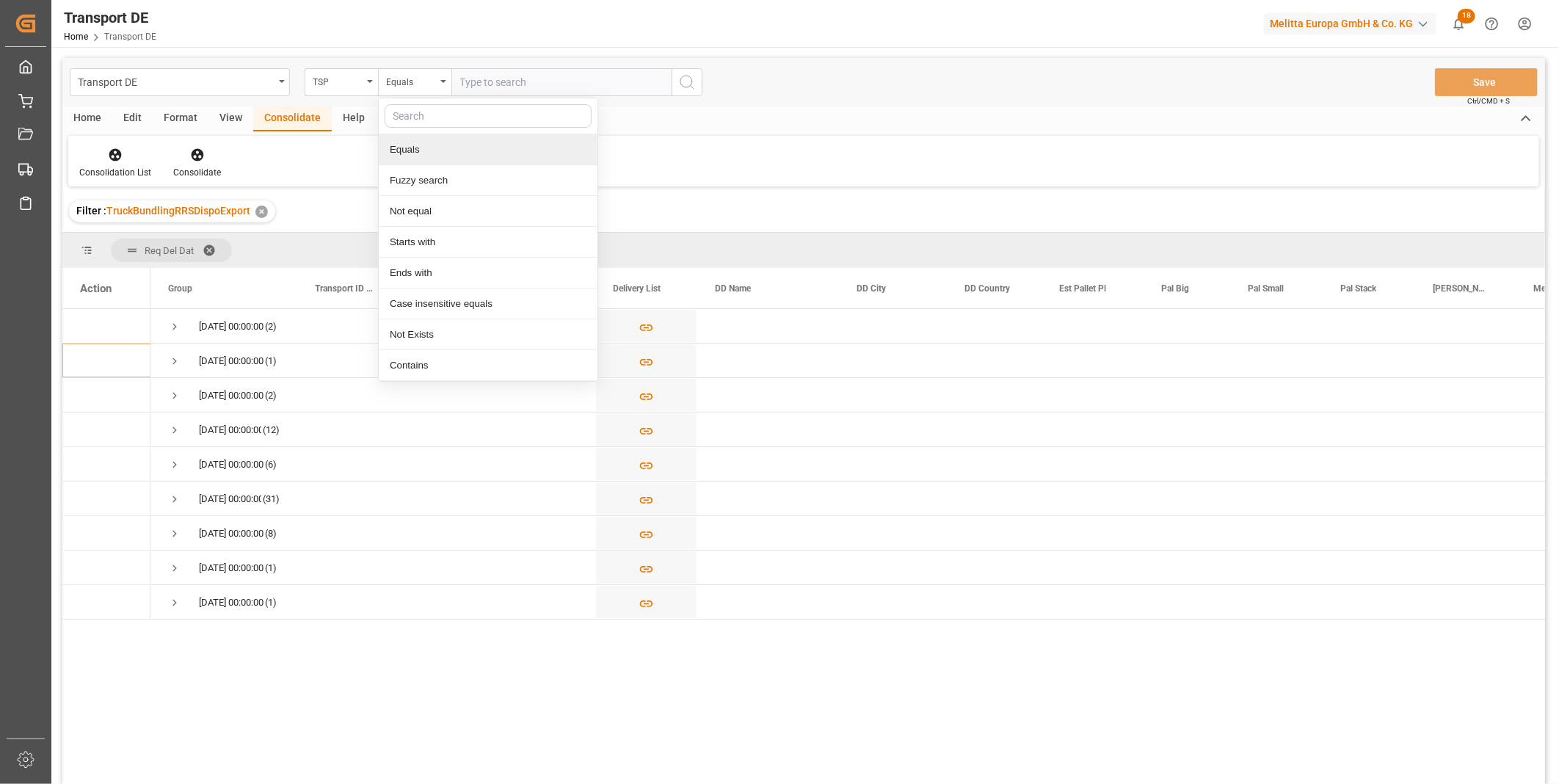
click at [503, 77] on input "text" at bounding box center [561, 82] width 220 height 28
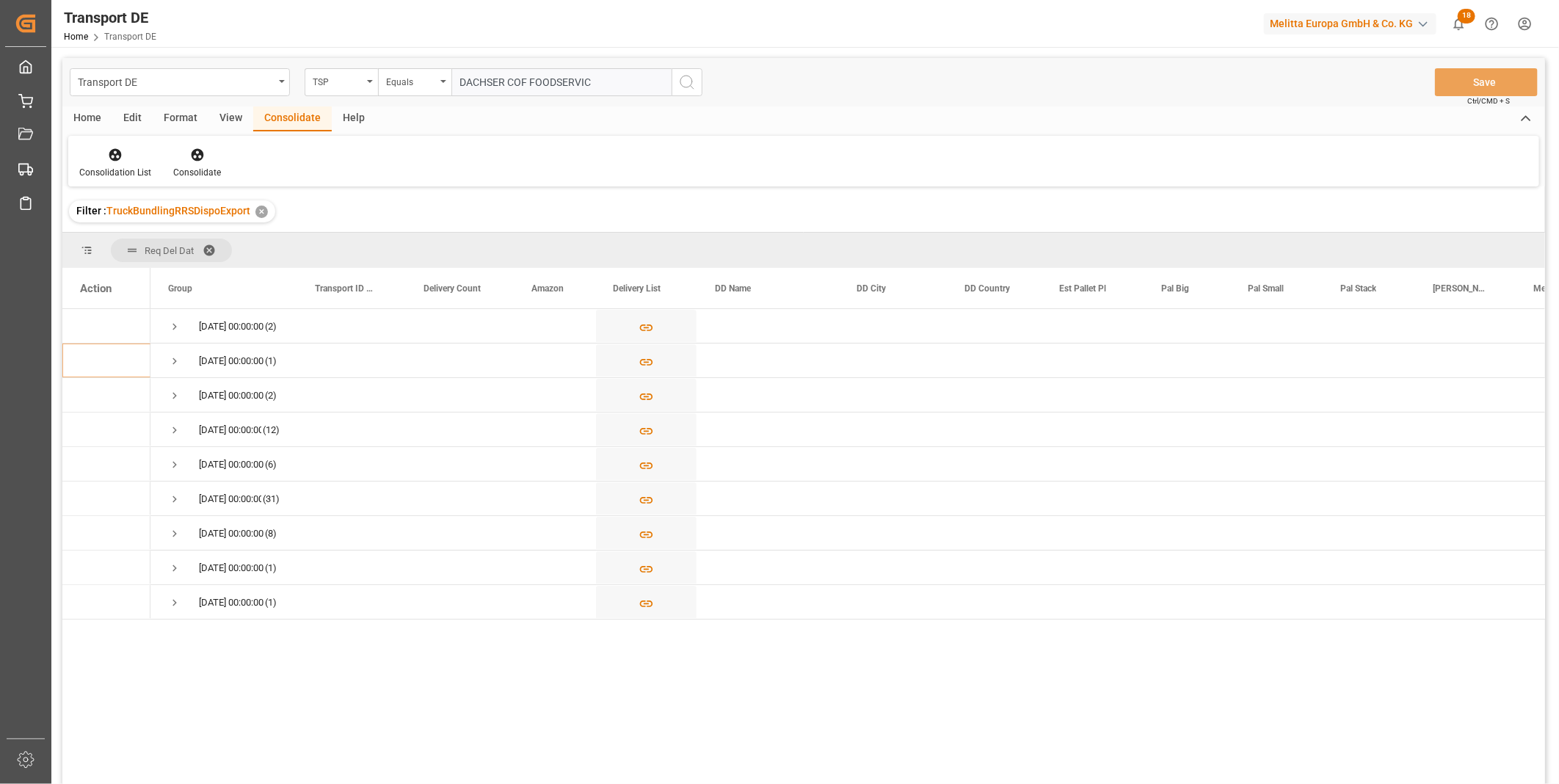
type input "DACHSER COF FOODSERVICE"
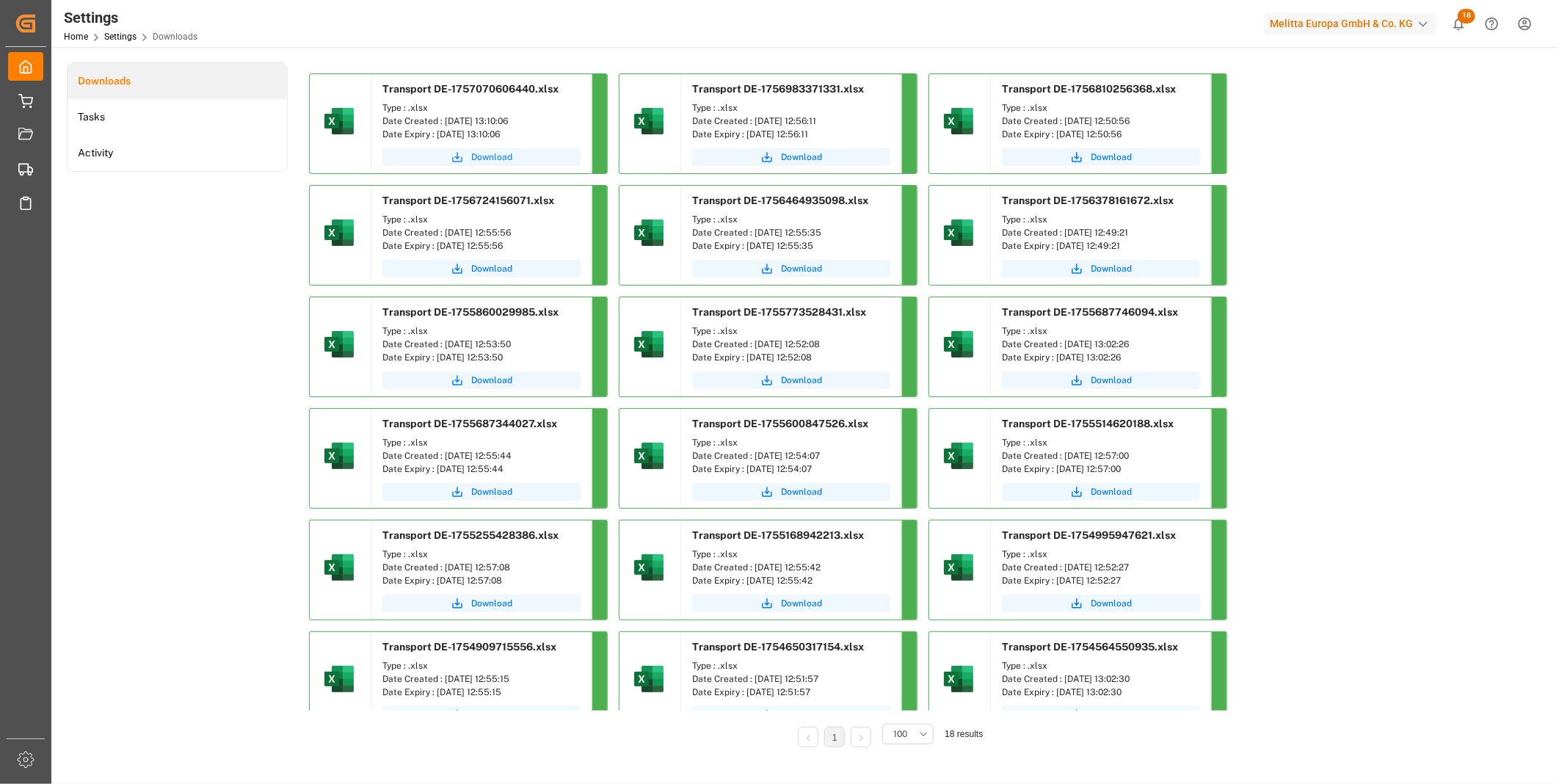
click at [475, 150] on span "Download" at bounding box center [492, 157] width 42 height 13
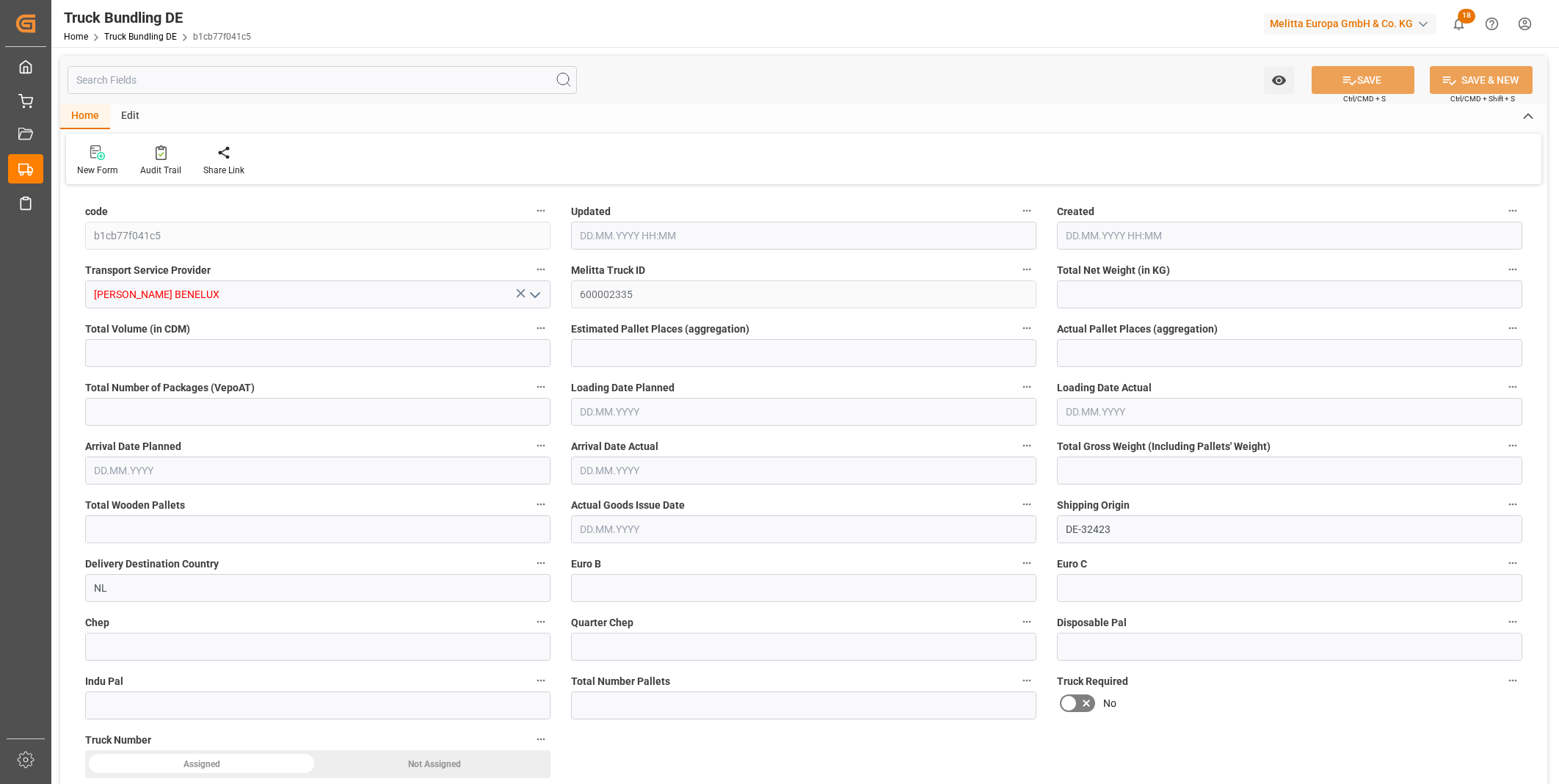
type input "642.978"
type input "4570.02"
type input "3"
type input "0"
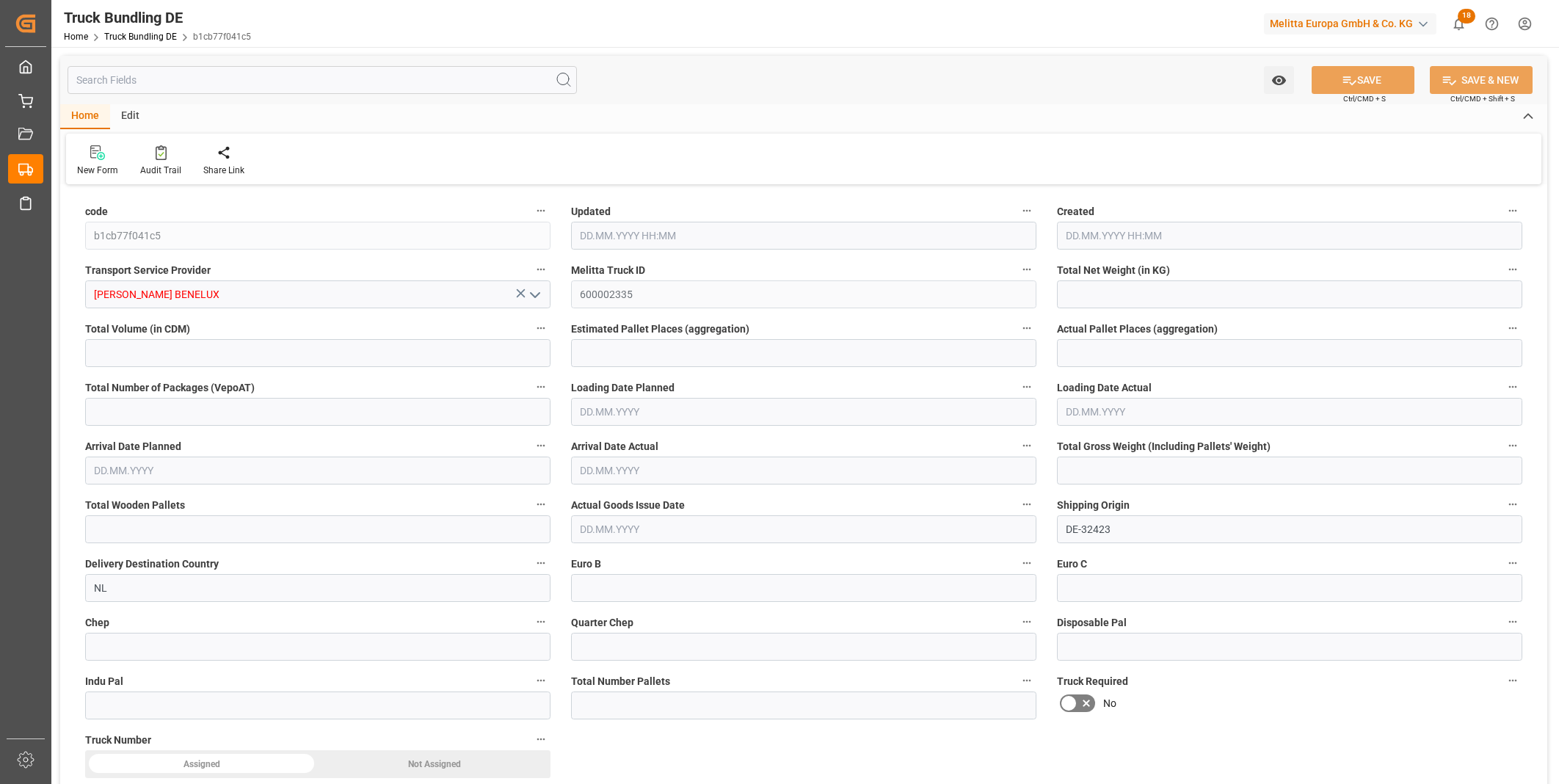
type input "864"
type input "3"
type input "0"
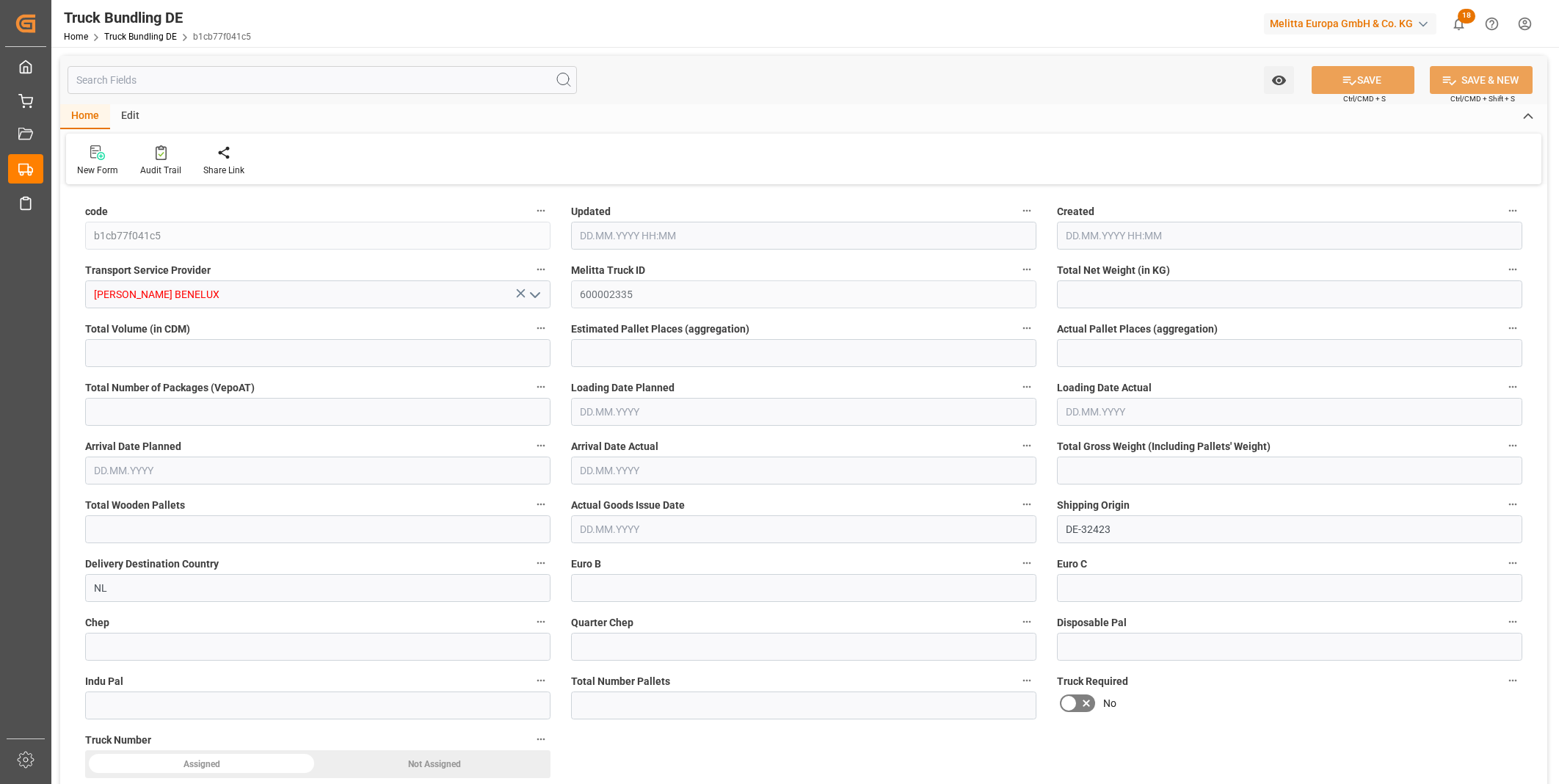
type input "0"
type input "05.09.2025 13:15"
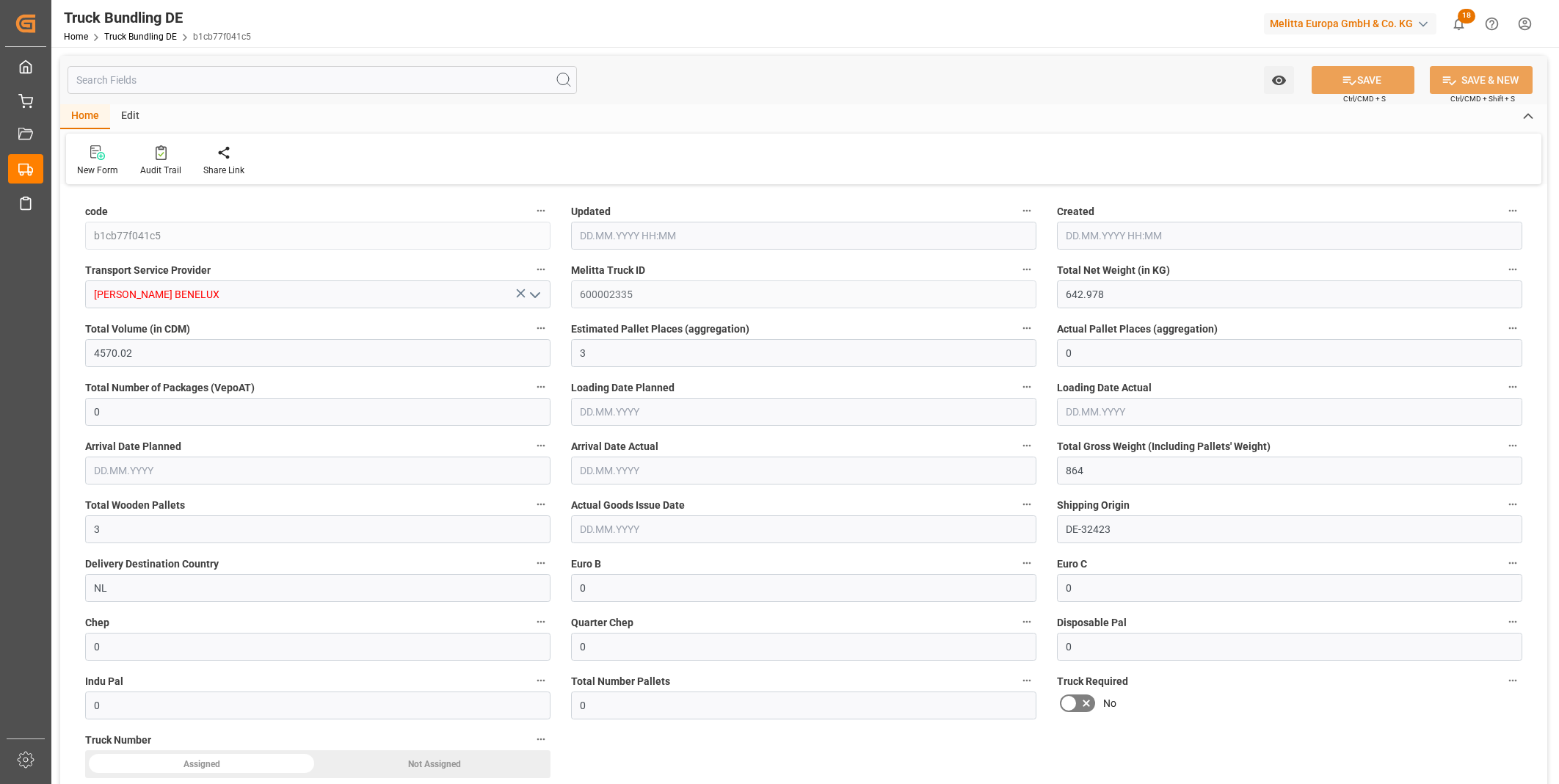
type input "05.09.2025 13:15"
type input "[DATE]"
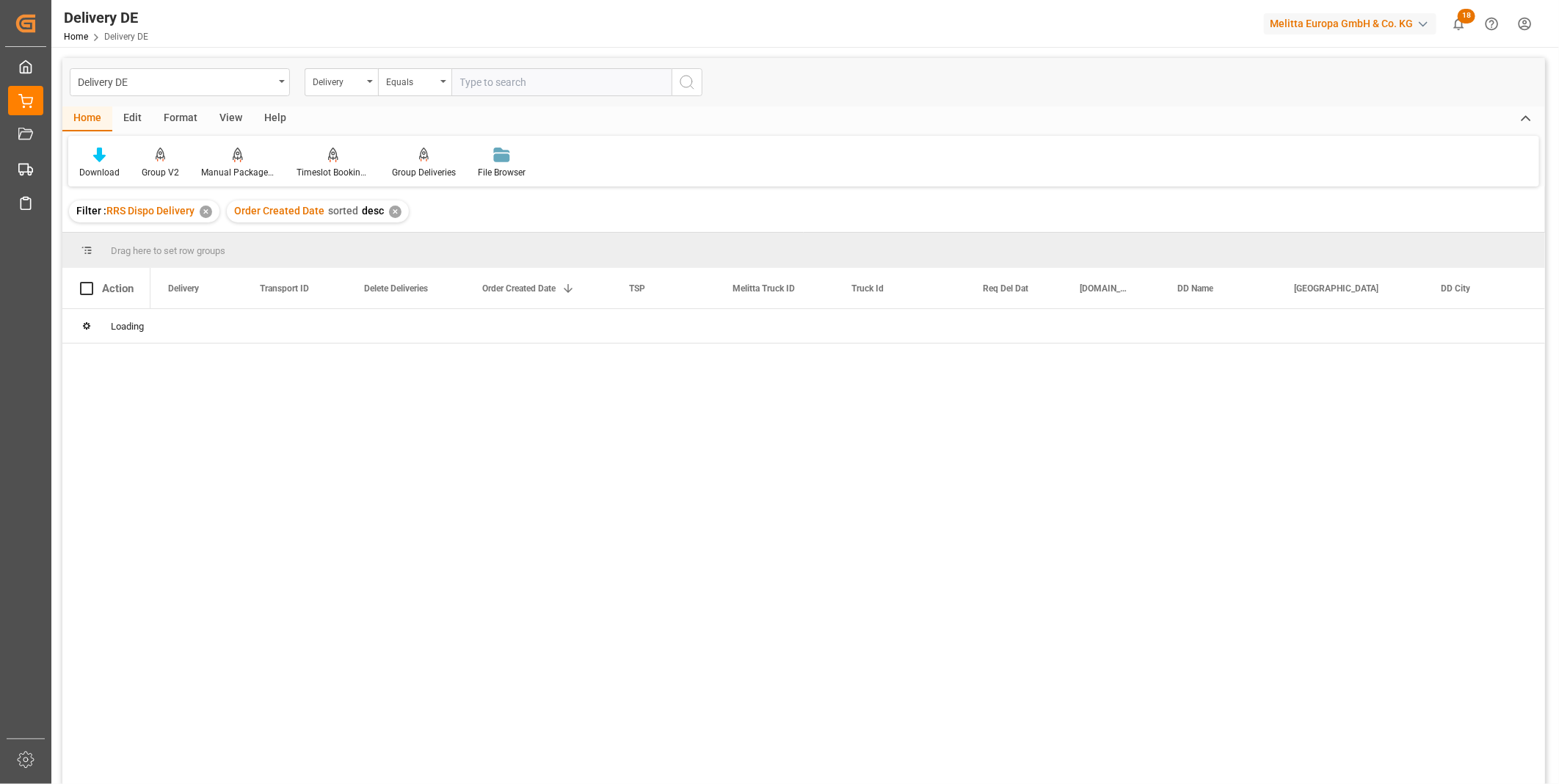
click at [331, 77] on div "Delivery" at bounding box center [337, 80] width 50 height 17
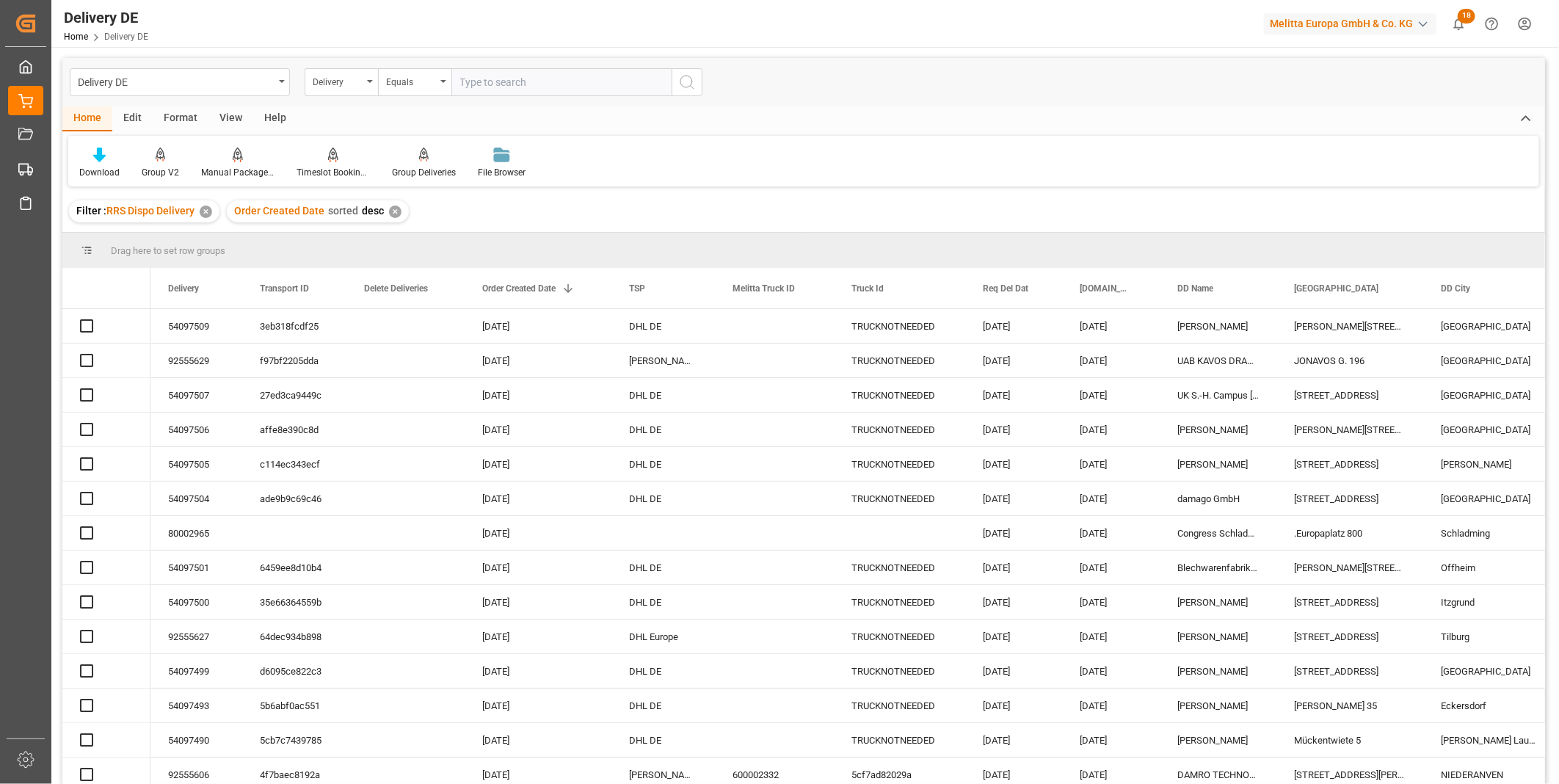
click at [488, 75] on input "text" at bounding box center [561, 82] width 220 height 28
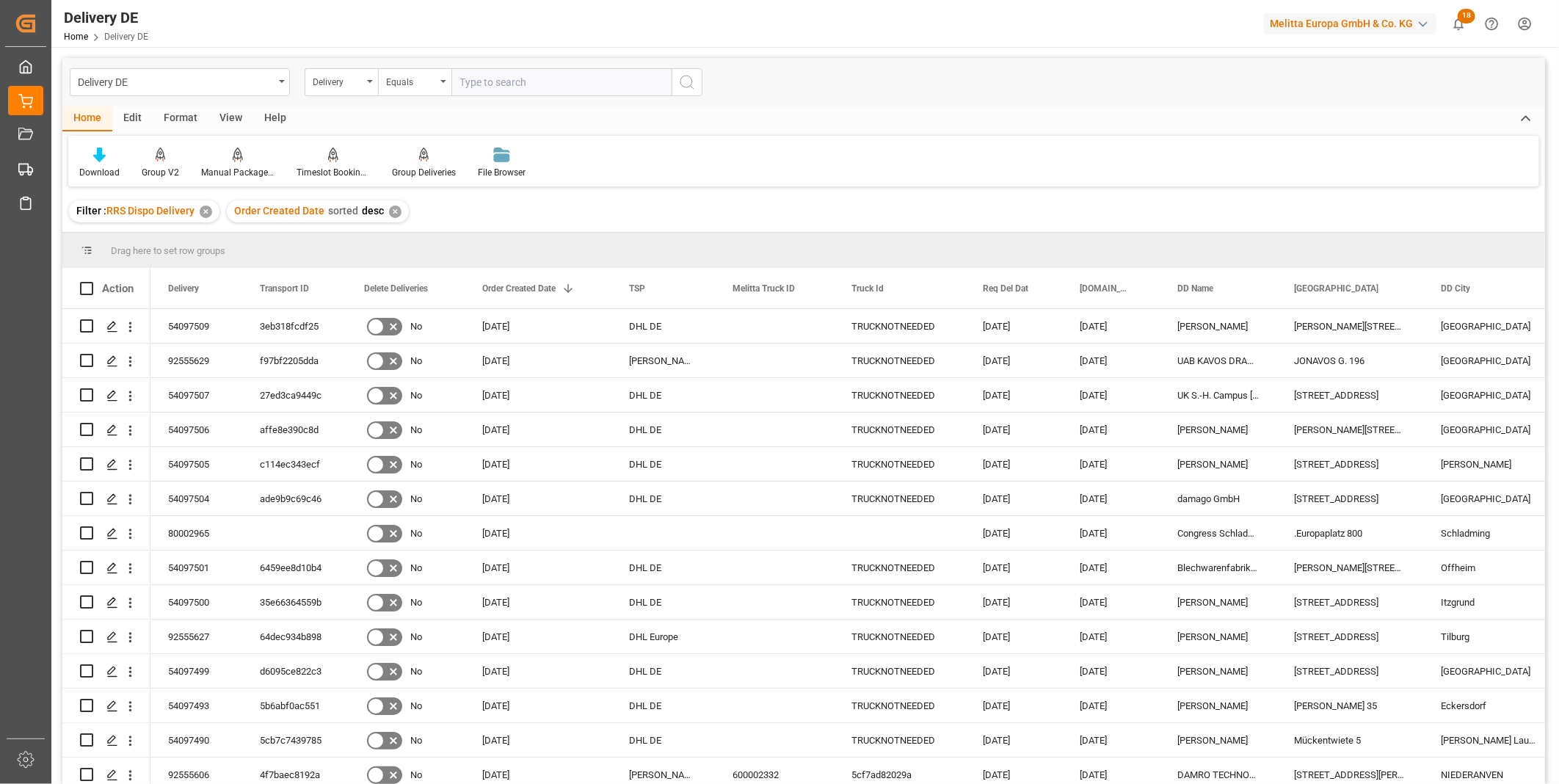
click at [482, 78] on input "text" at bounding box center [561, 82] width 220 height 28
paste input "80002965"
type input "80002965"
click at [705, 90] on div "Delivery DE Delivery Equals 80002965" at bounding box center [803, 81] width 1483 height 48
click at [693, 84] on icon "search button" at bounding box center [687, 82] width 18 height 18
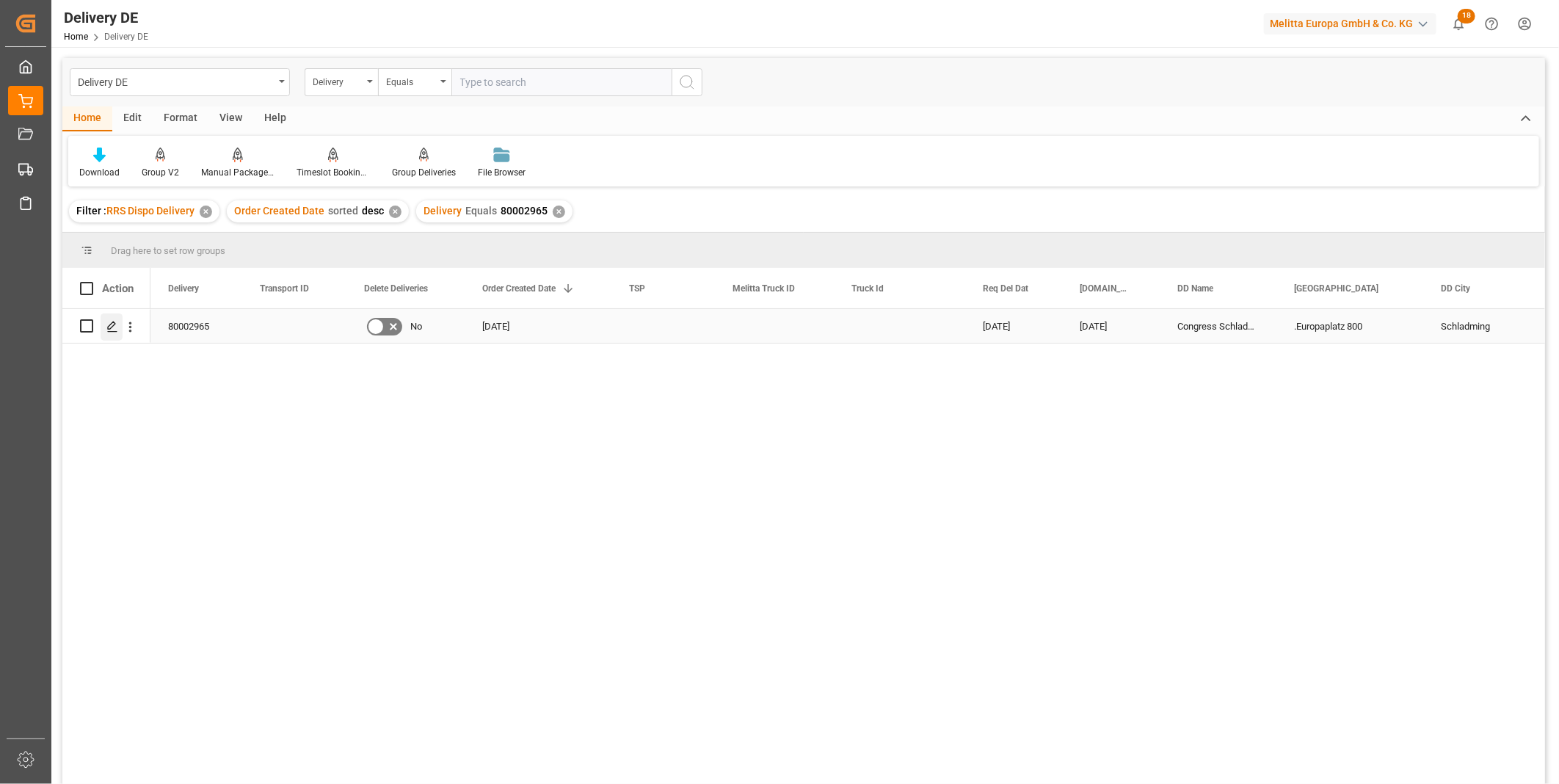
click at [119, 324] on div "Press SPACE to select this row." at bounding box center [111, 326] width 22 height 27
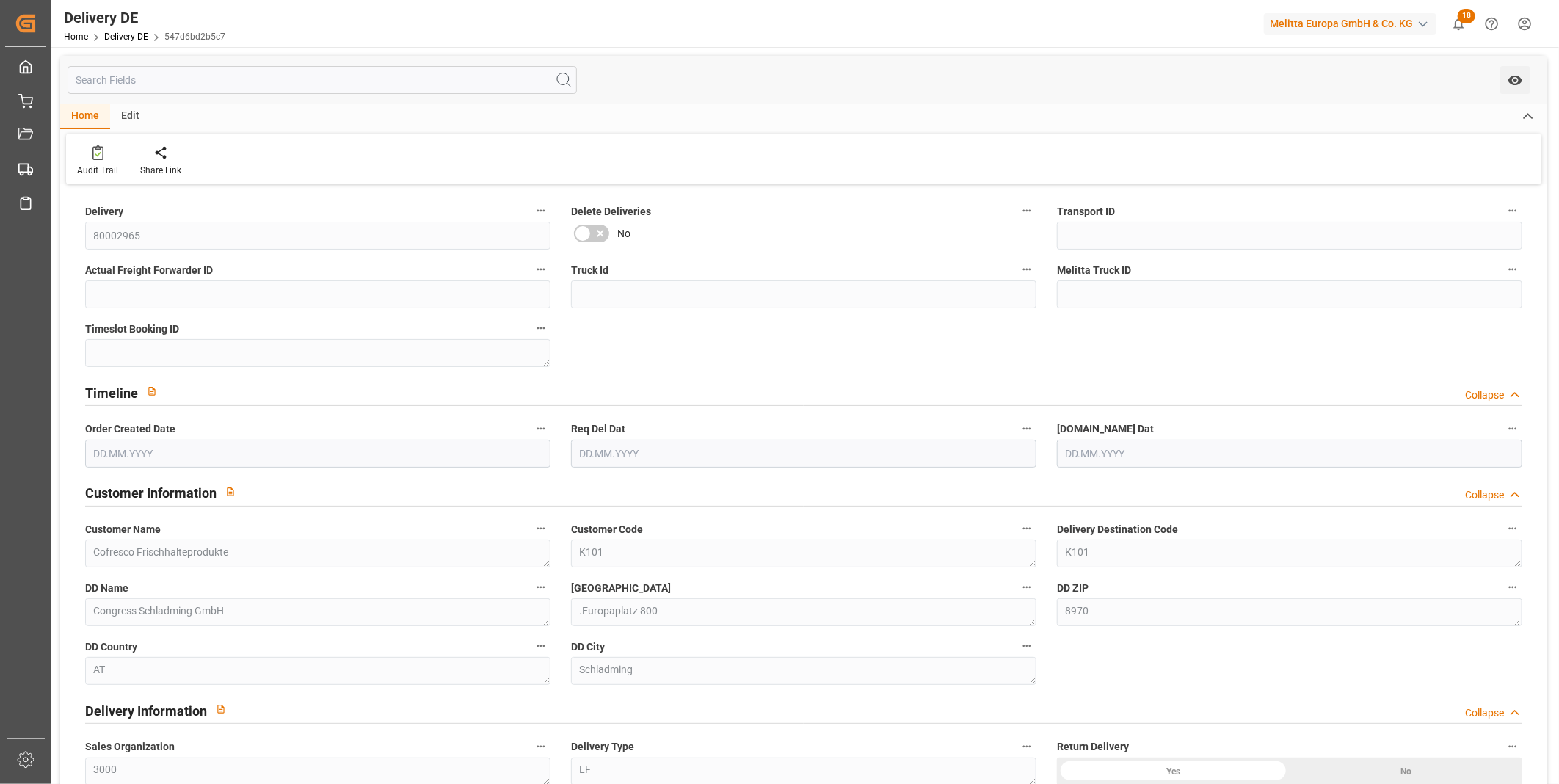
type input "1"
type input "27.747"
type input "58.068"
type input "312.085"
type input "[DATE]"
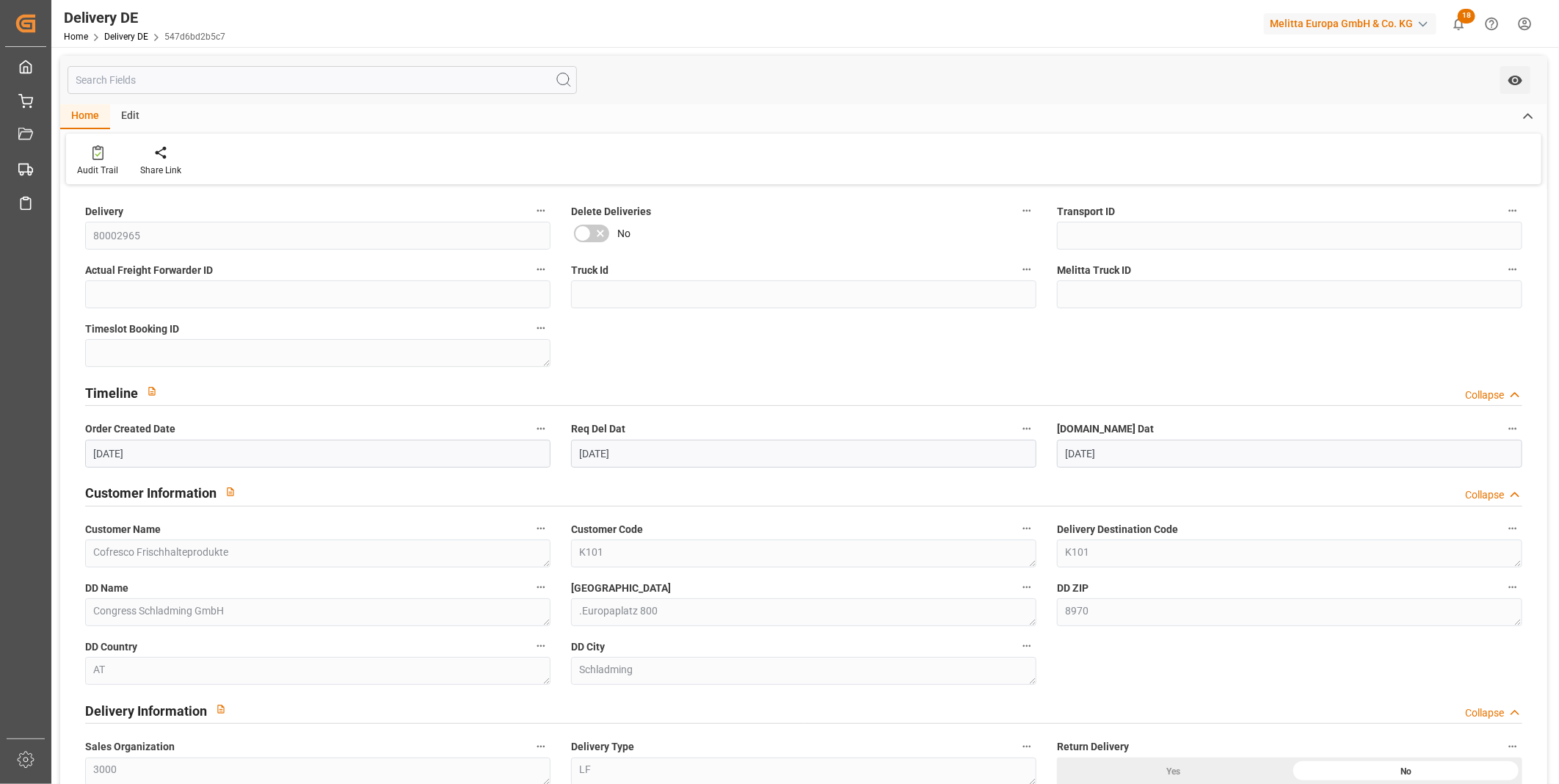
type input "[DATE]"
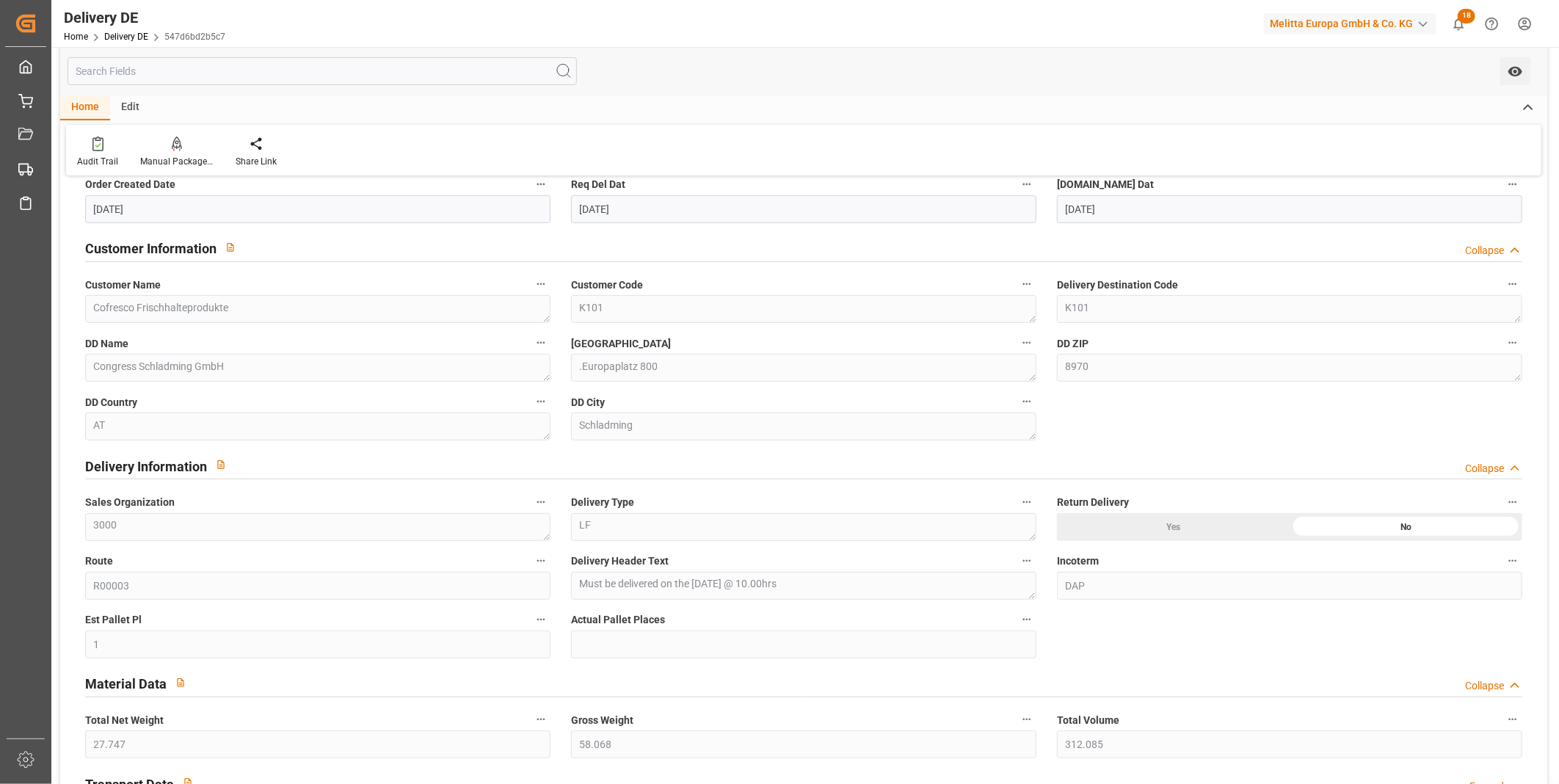
scroll to position [570, 0]
